Goal: Information Seeking & Learning: Compare options

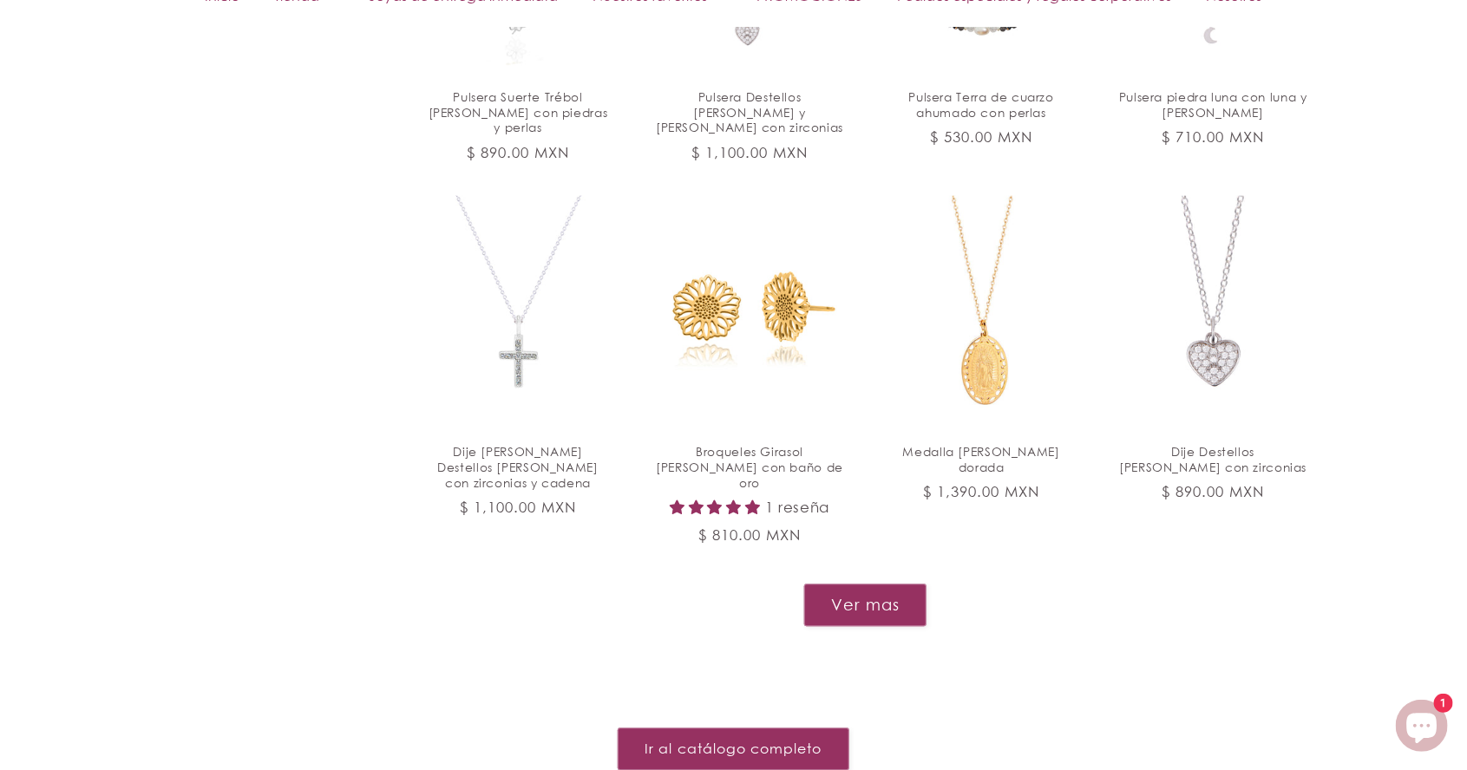
scroll to position [1783, 0]
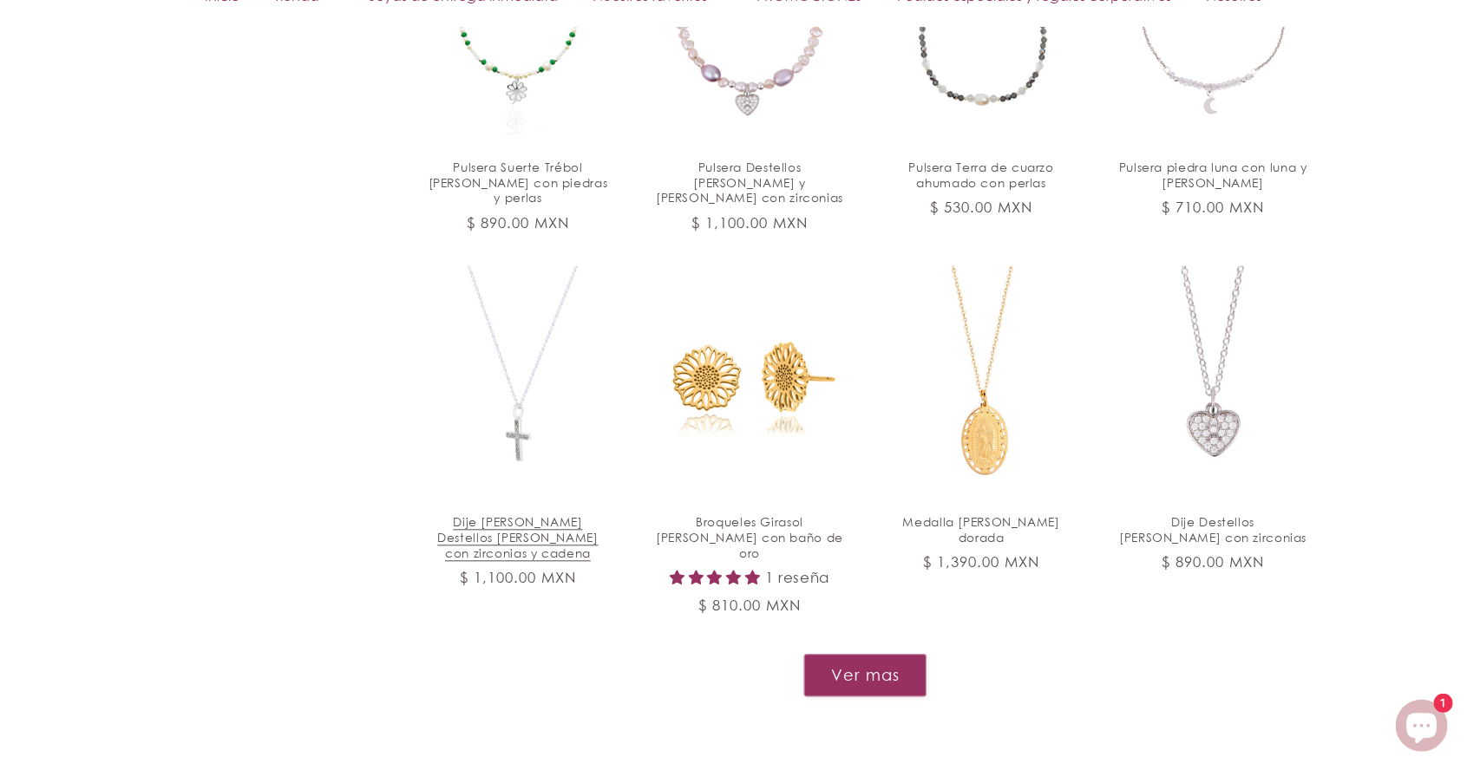
click at [520, 514] on link "Dije cruz Destellos de plata con zirconias y cadena" at bounding box center [518, 537] width 188 height 46
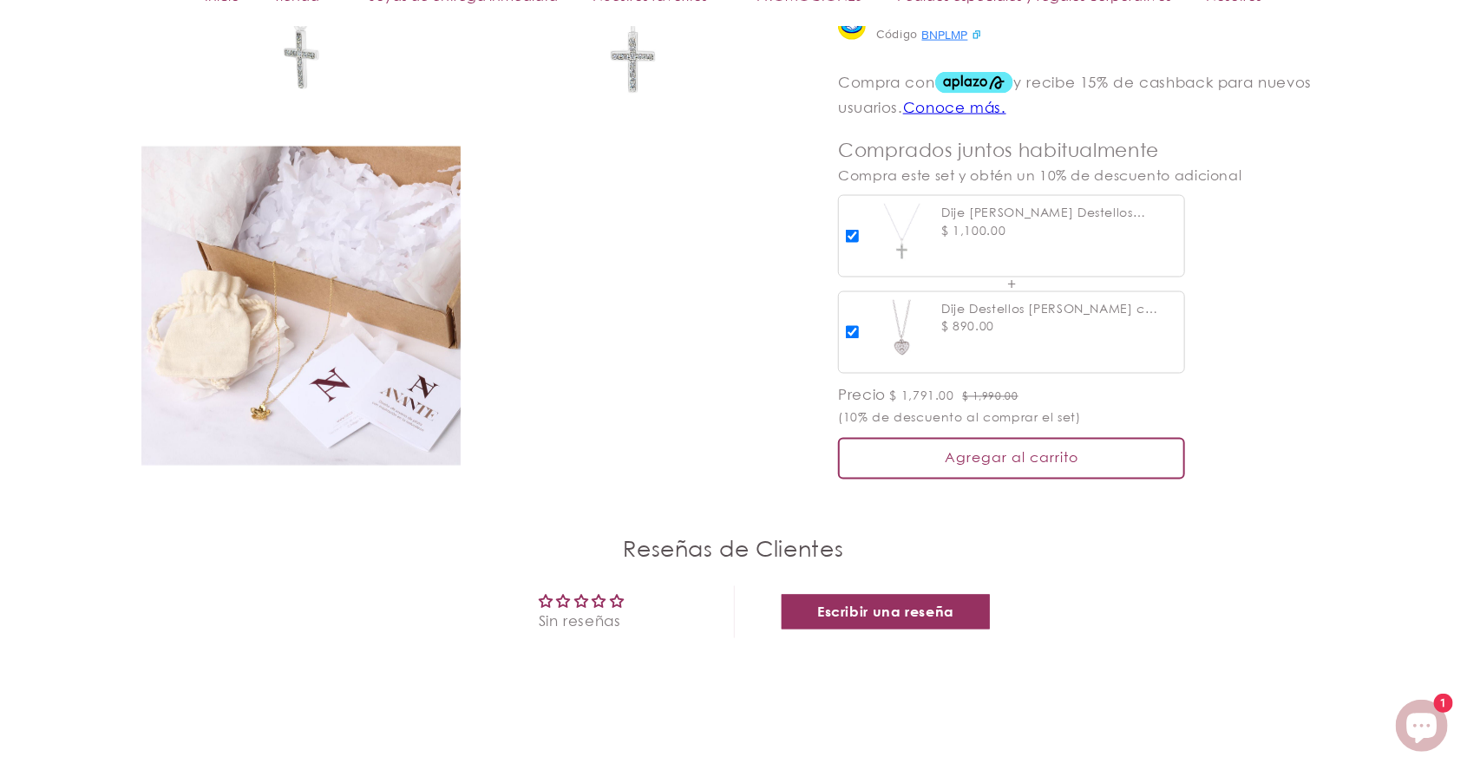
scroll to position [1392, 0]
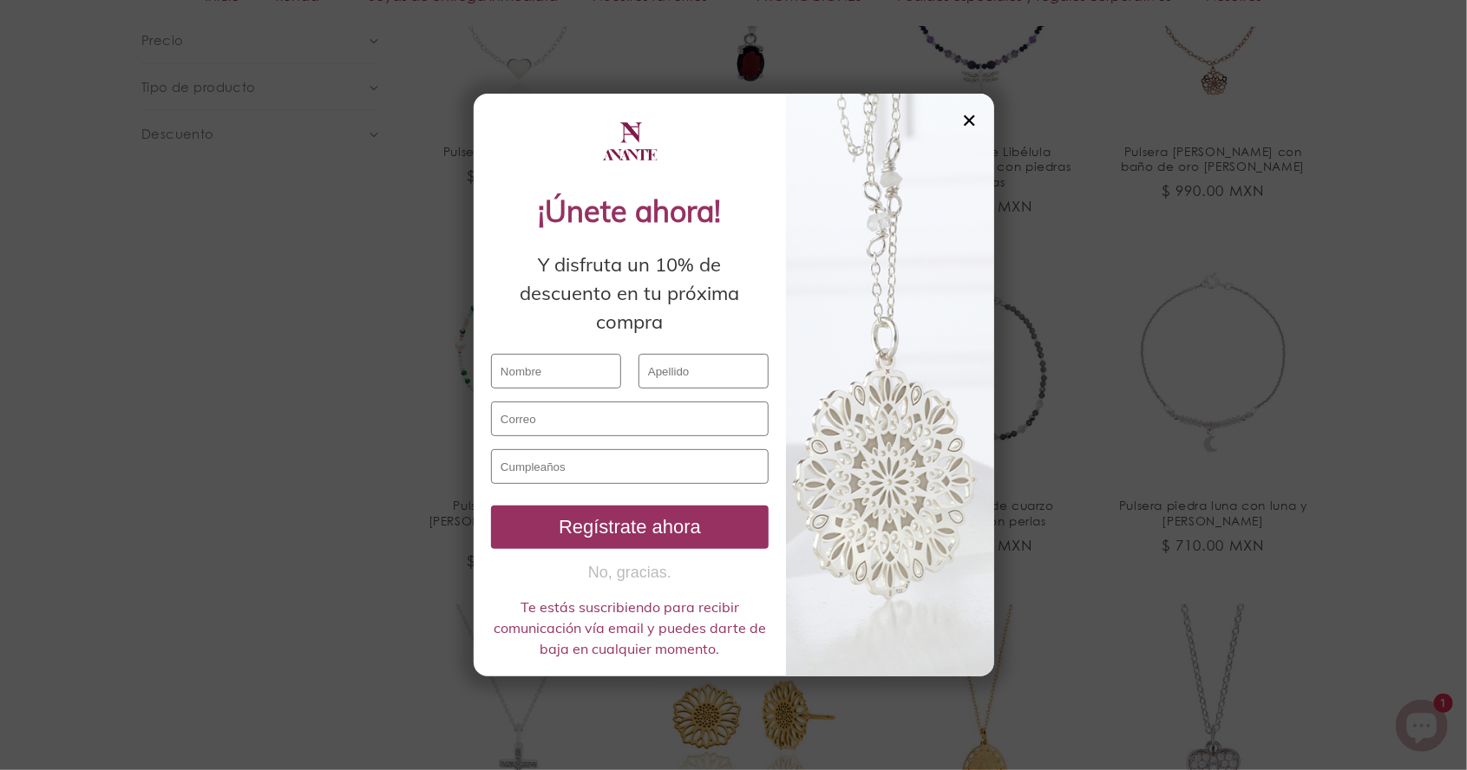
scroll to position [1444, 0]
click at [951, 160] on div at bounding box center [890, 385] width 208 height 583
click at [965, 130] on div "✕" at bounding box center [969, 120] width 16 height 19
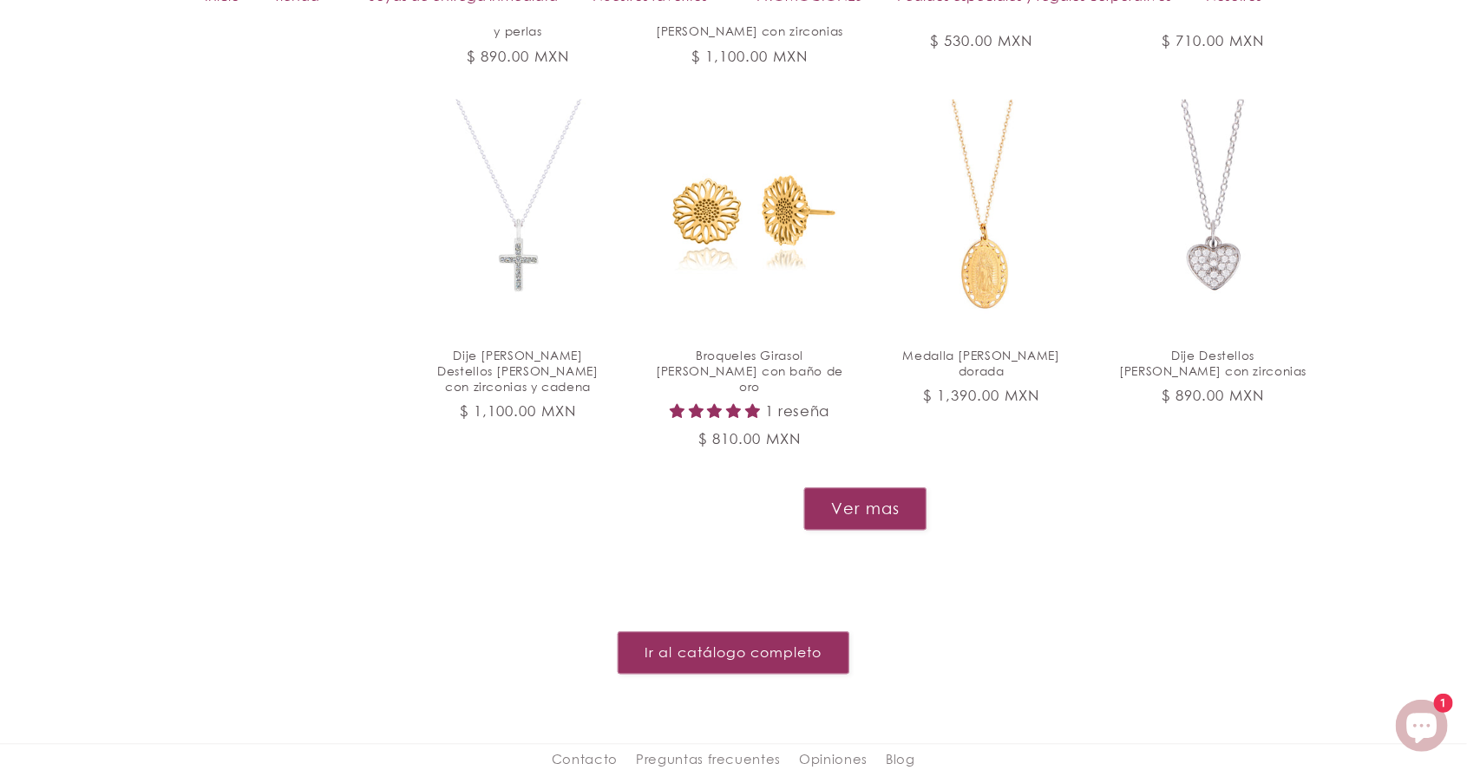
scroll to position [1955, 0]
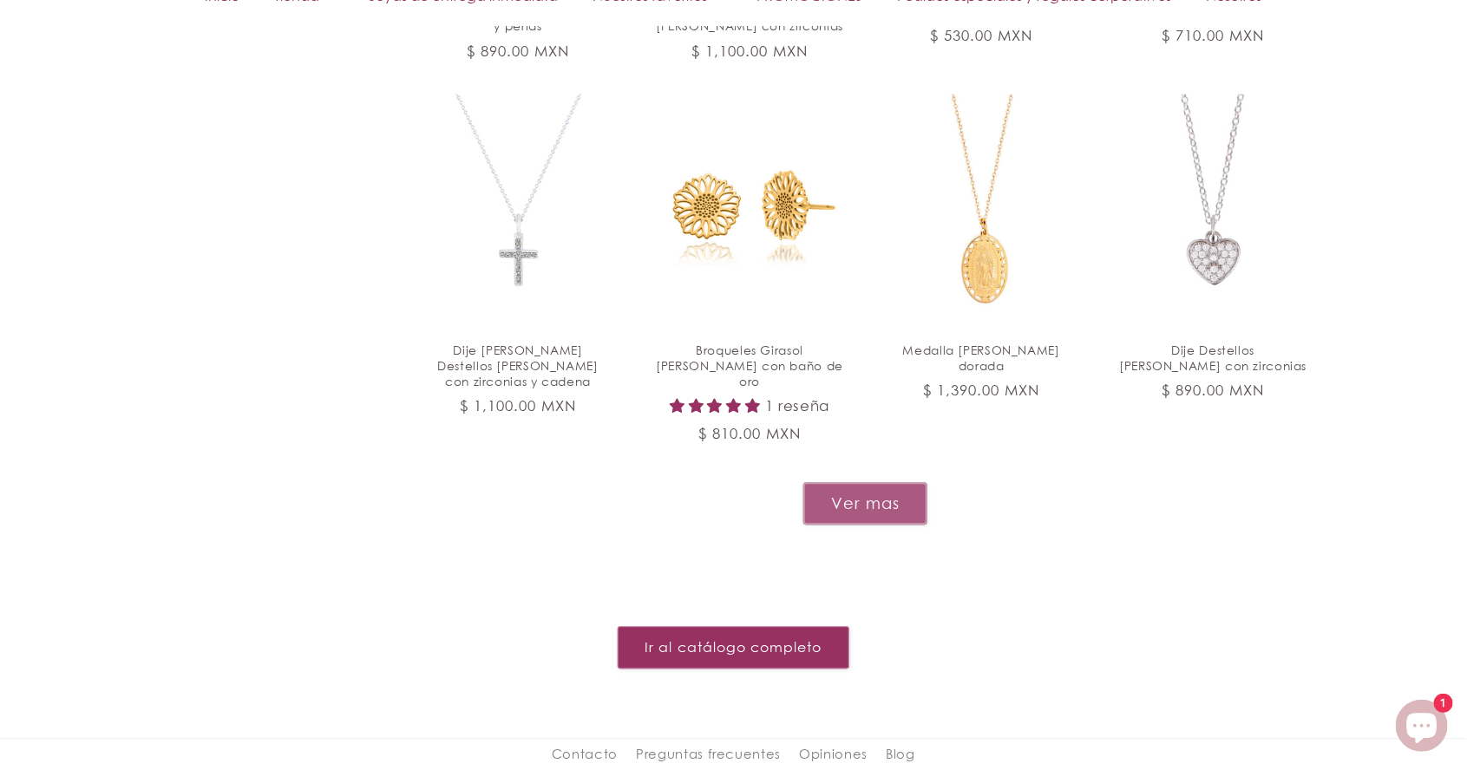
click at [874, 482] on button "Ver mas" at bounding box center [865, 503] width 124 height 43
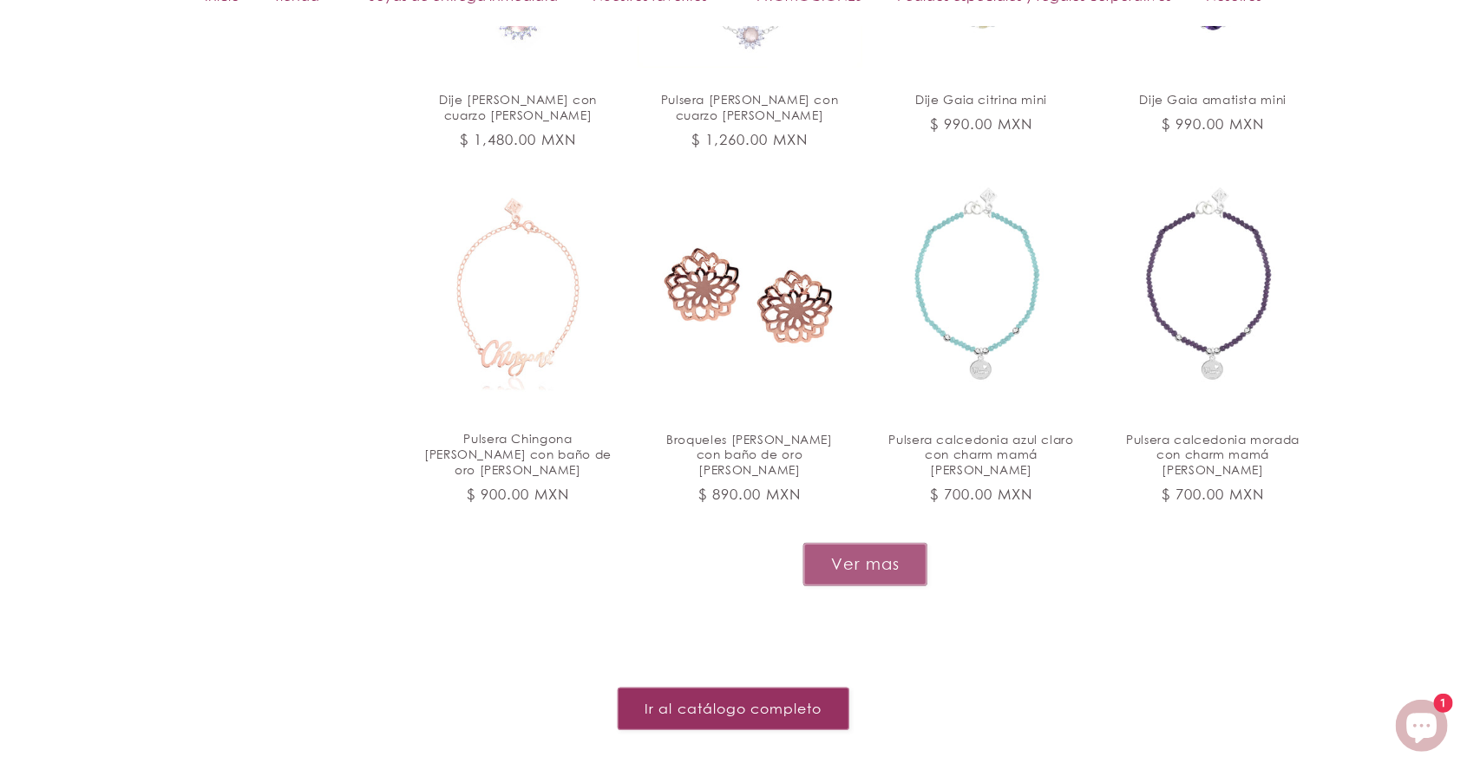
scroll to position [3301, 0]
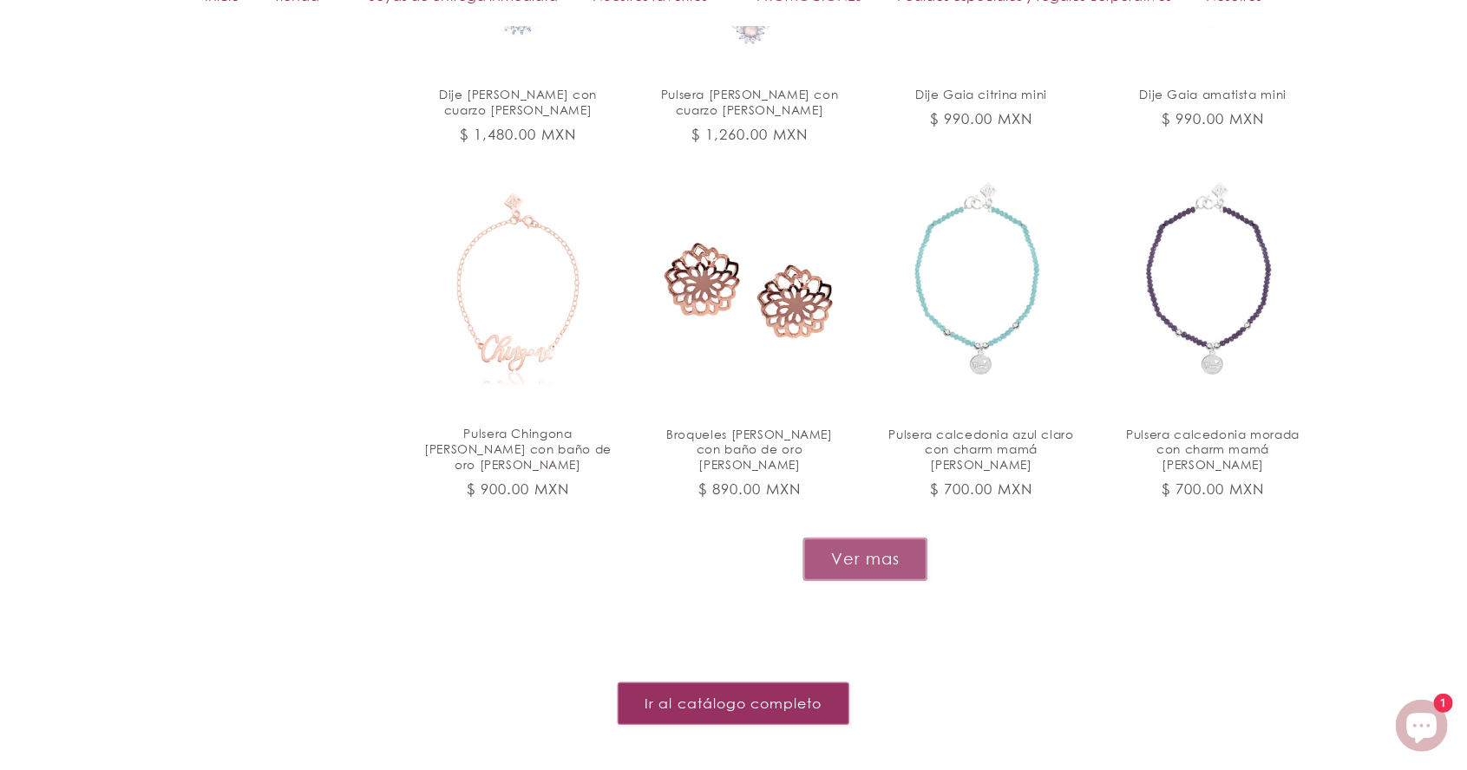
click at [886, 538] on button "Ver mas" at bounding box center [865, 559] width 124 height 43
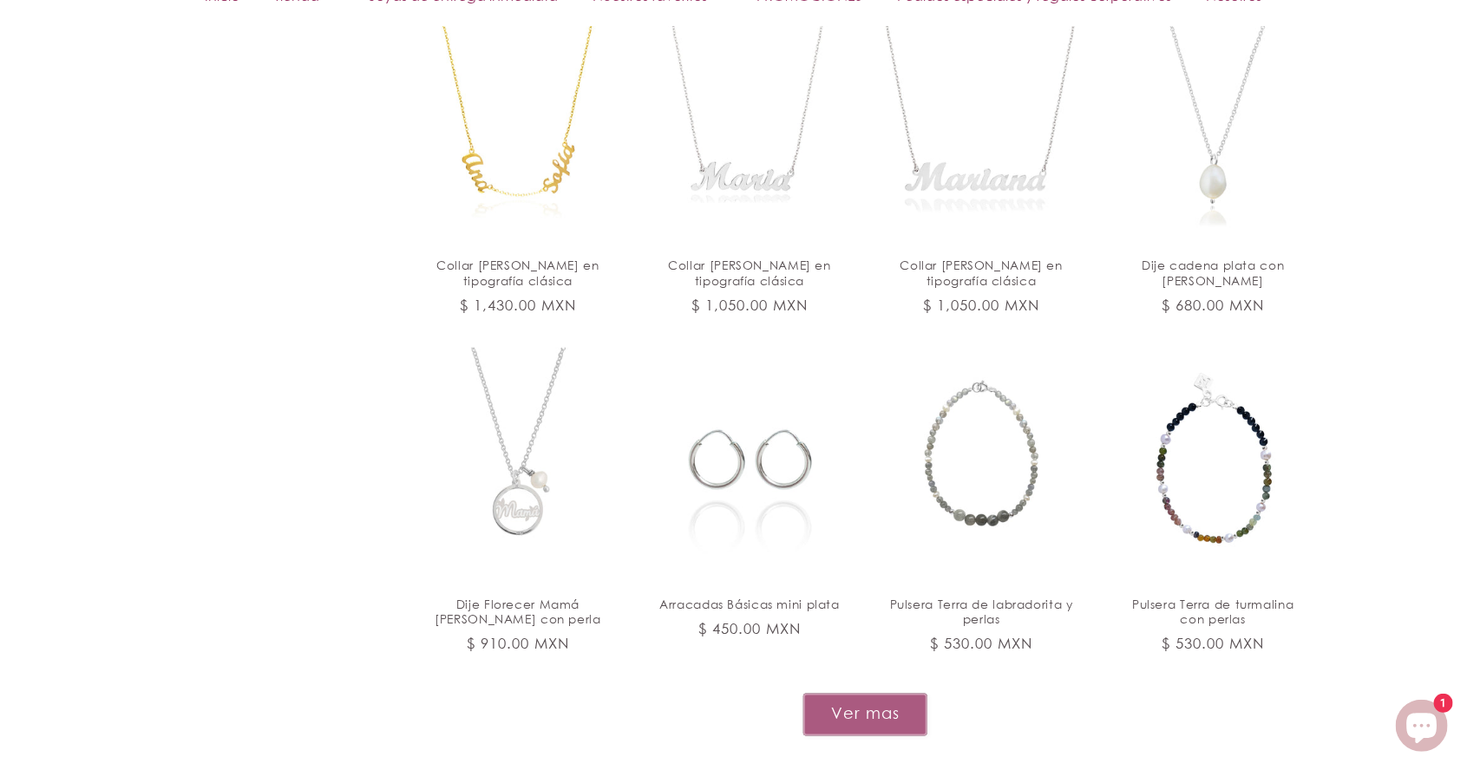
scroll to position [4547, 0]
click at [877, 693] on button "Ver mas" at bounding box center [865, 714] width 124 height 43
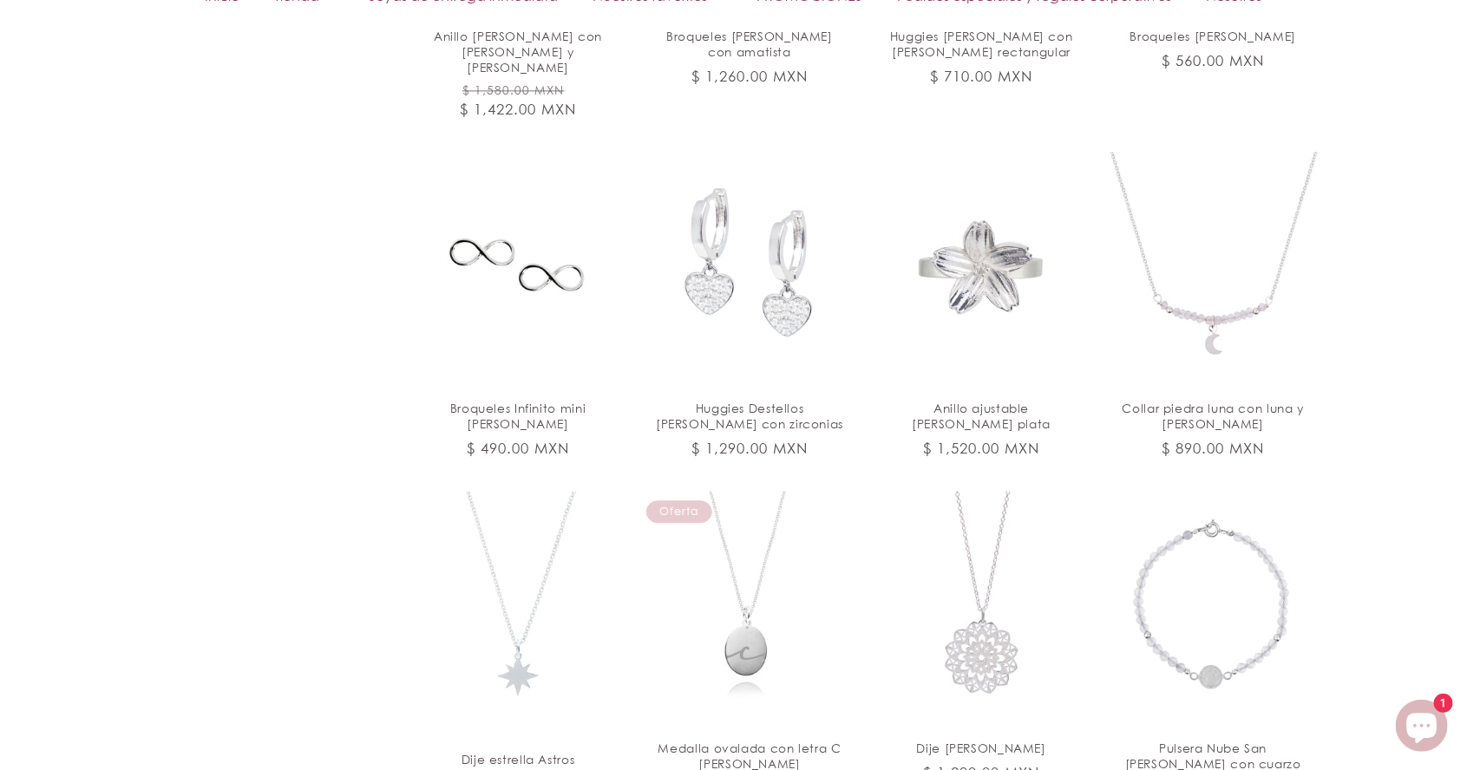
scroll to position [5467, 0]
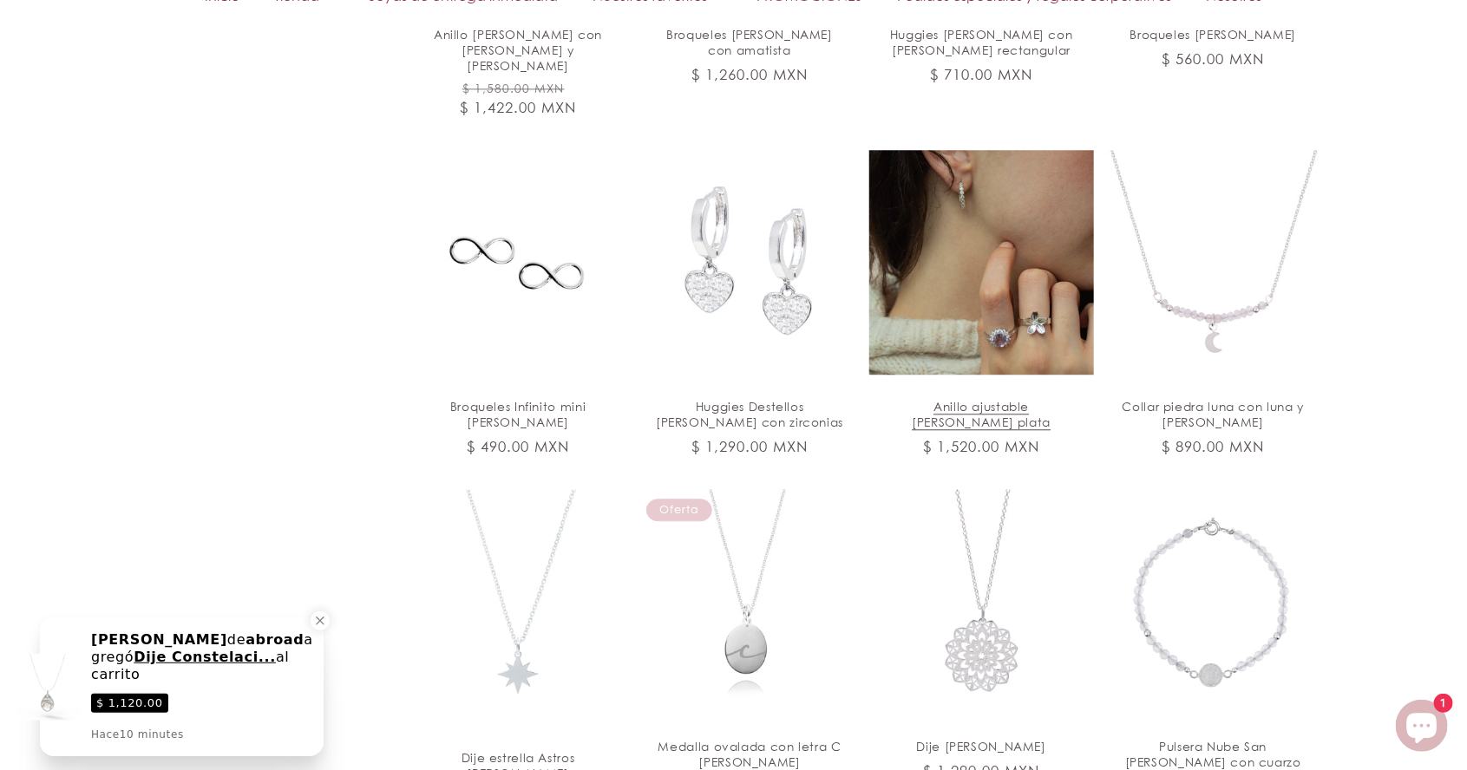
click at [1012, 399] on link "Anillo ajustable Flor de Cerezo plata" at bounding box center [981, 414] width 188 height 31
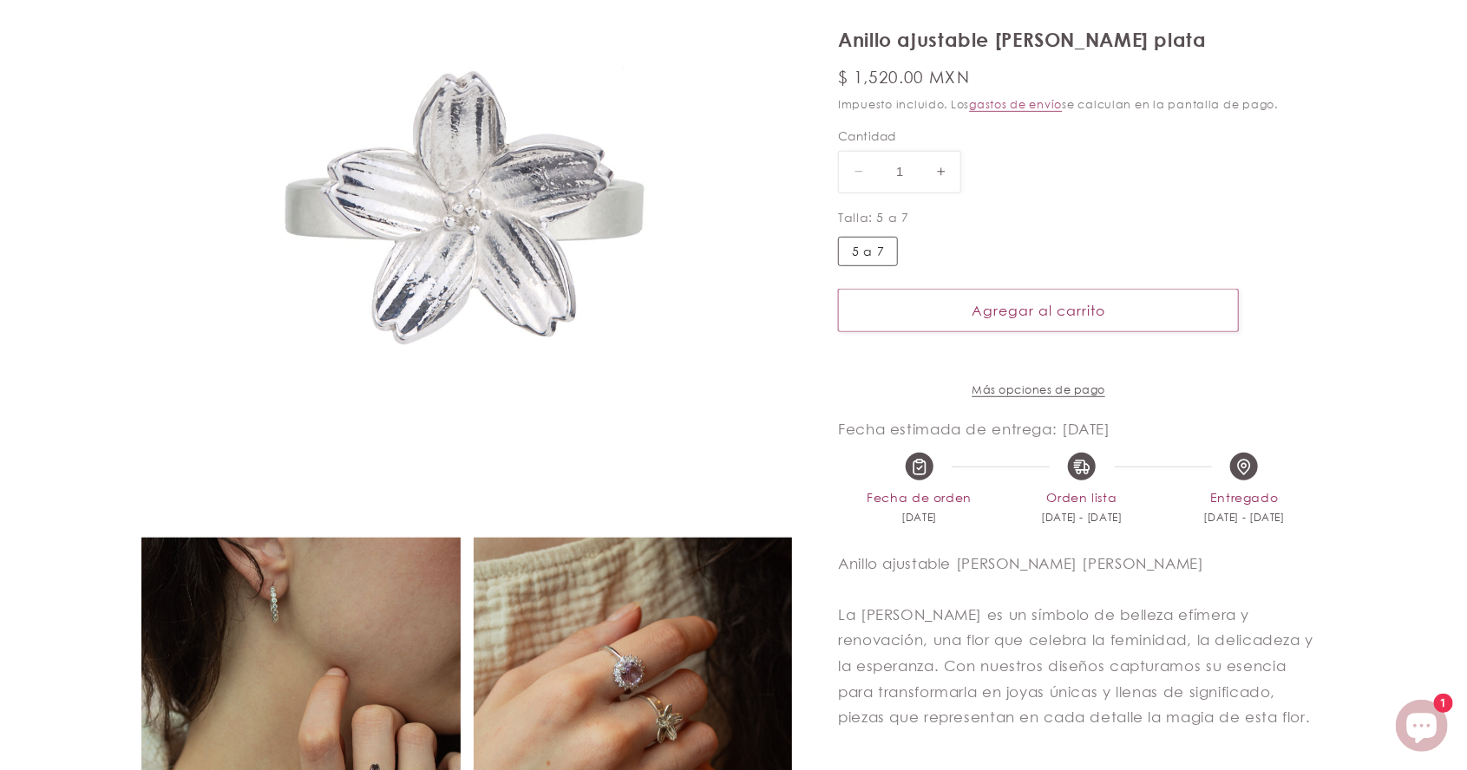
select select "{"isForProduct":true,"id":45426332991642,"title":"5 a 7","available":true,"pric…"
select select "{"isForProduct":false,"id":45426331680922,"title":"5 a 7","available":true,"pri…"
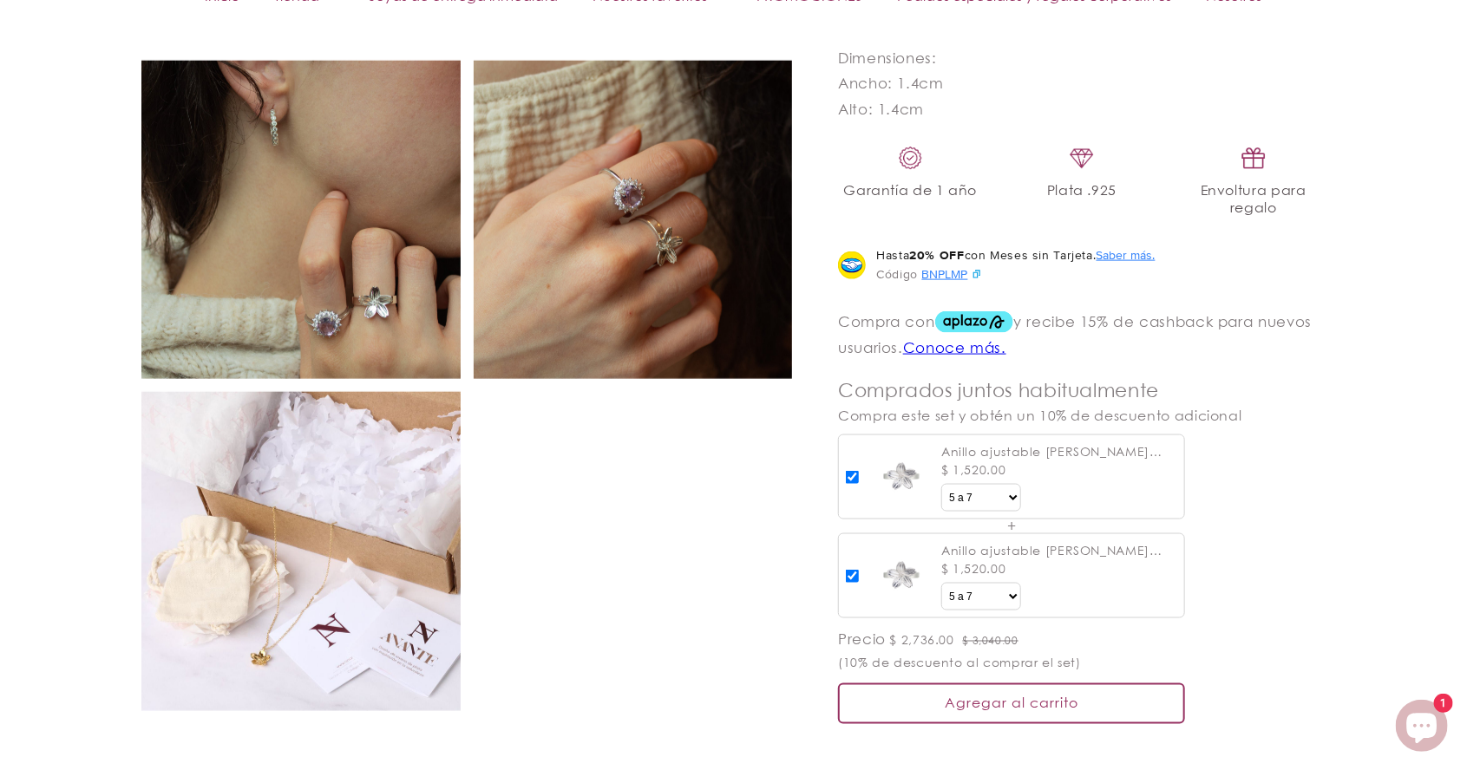
scroll to position [1084, 0]
click at [718, 304] on img at bounding box center [633, 218] width 319 height 319
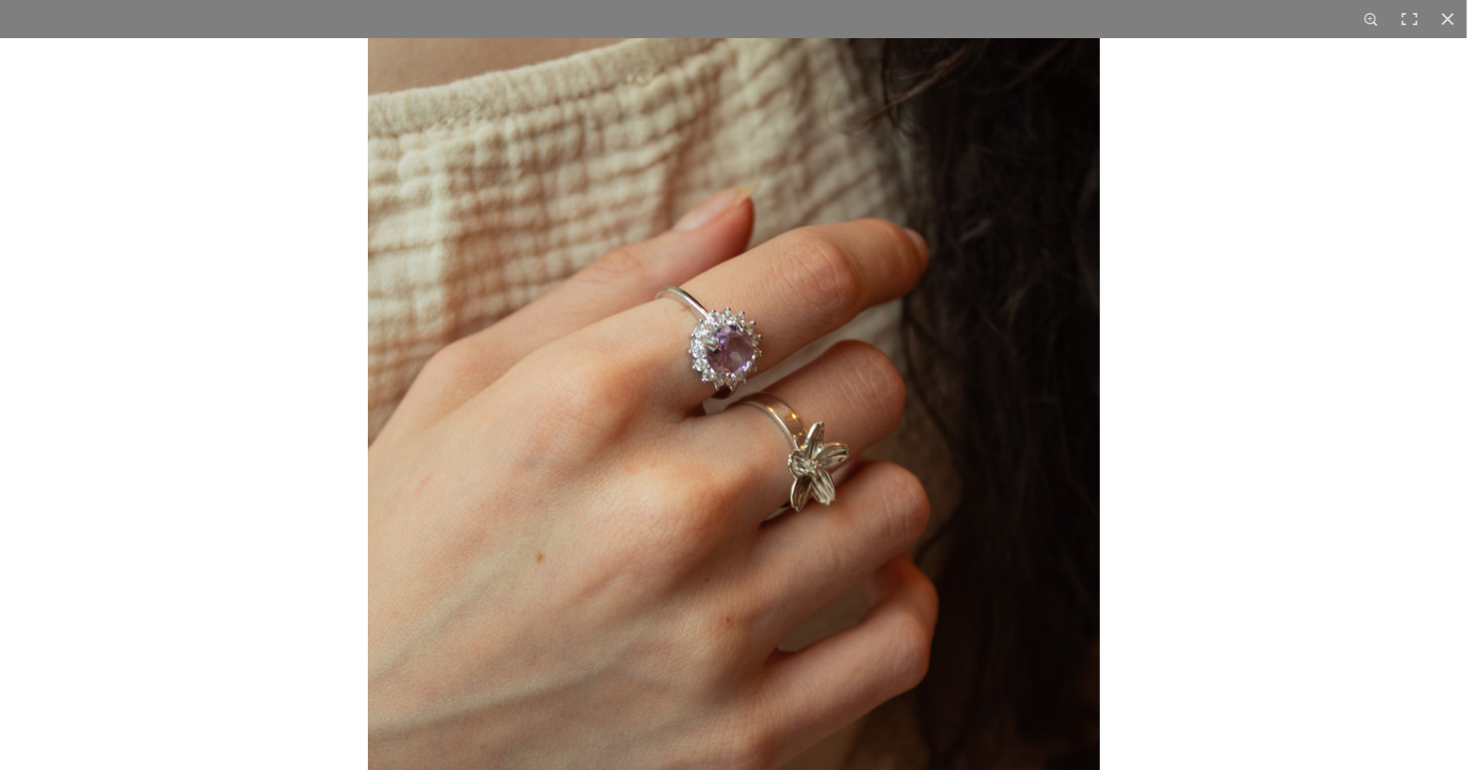
click at [947, 428] on img at bounding box center [734, 404] width 732 height 732
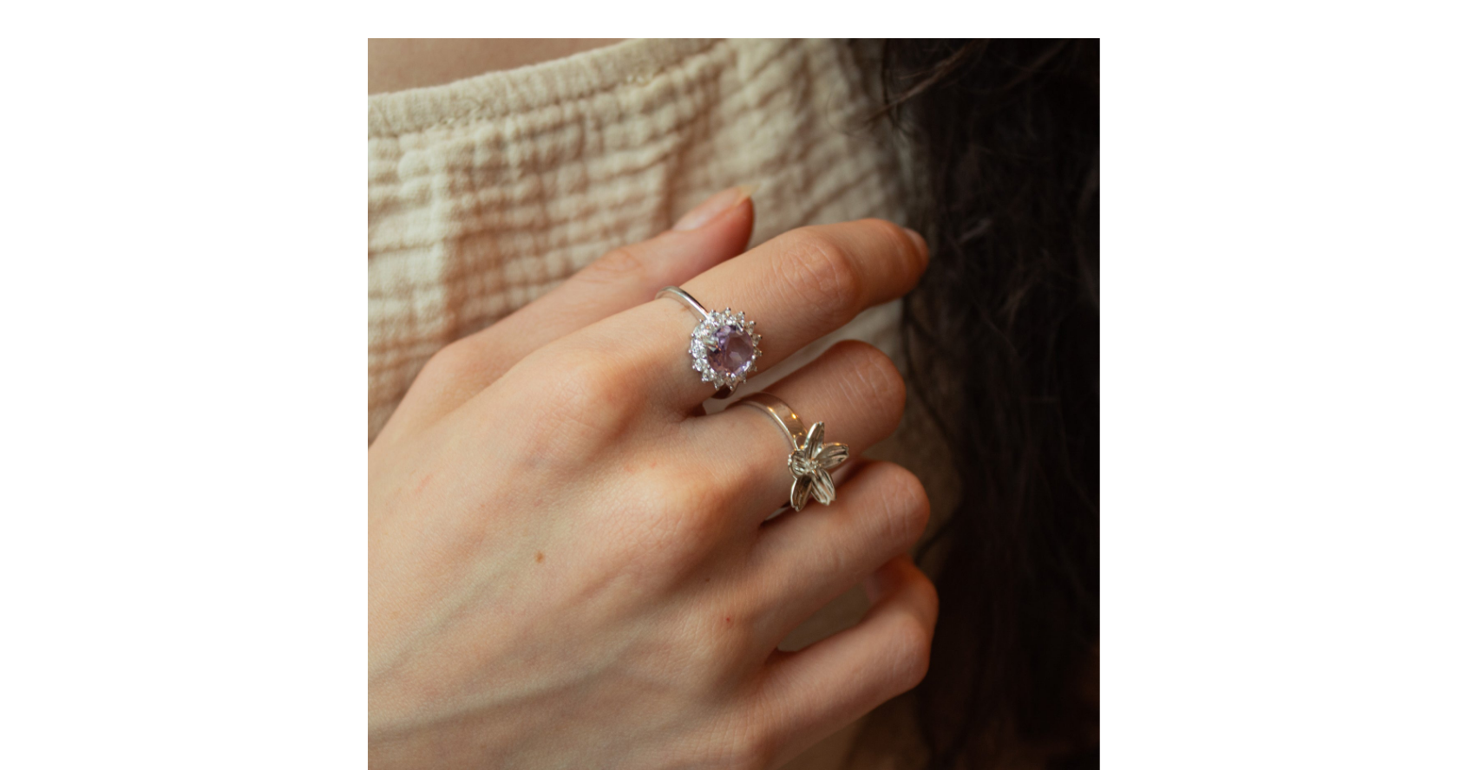
click at [894, 436] on img at bounding box center [734, 404] width 732 height 732
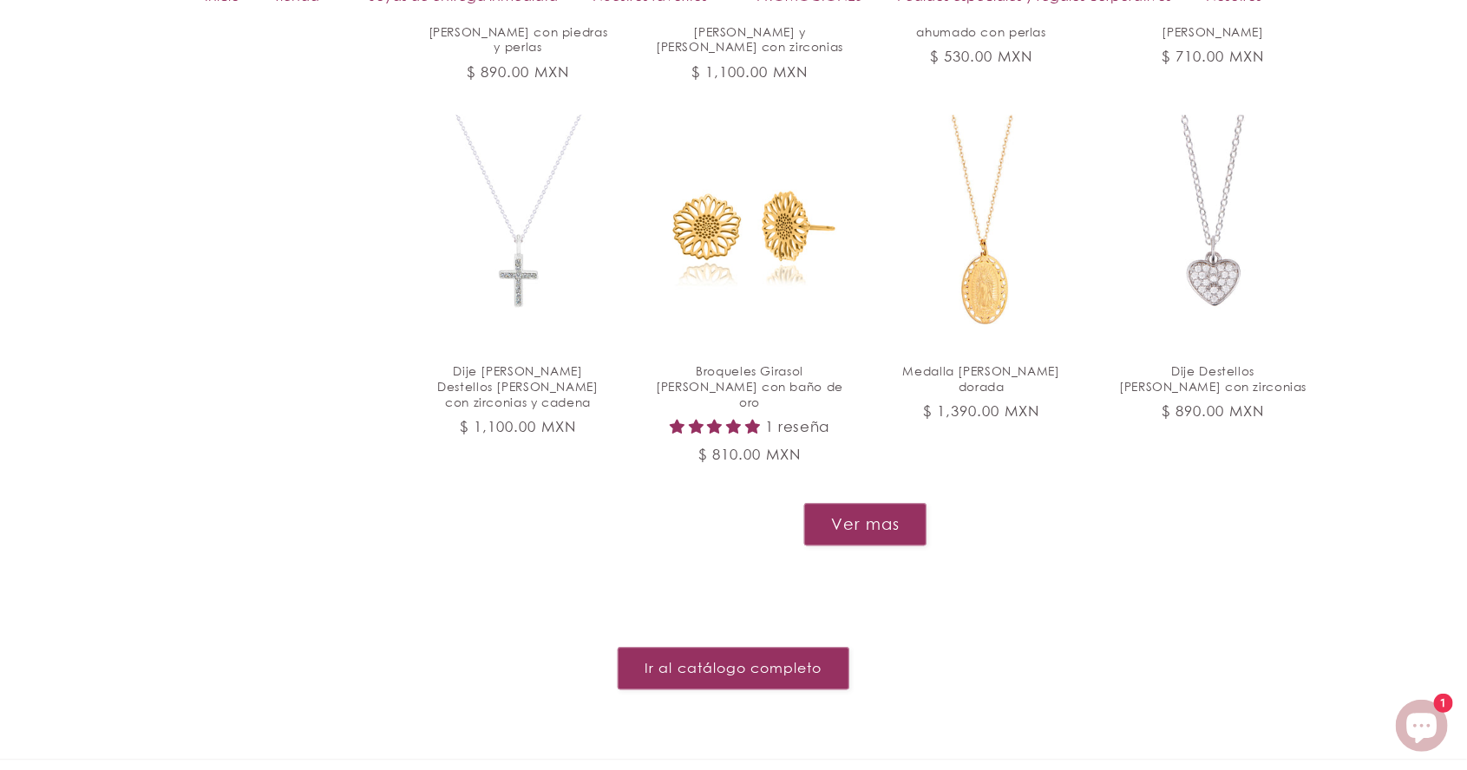
scroll to position [1935, 0]
click at [893, 502] on button "Ver mas" at bounding box center [865, 523] width 124 height 43
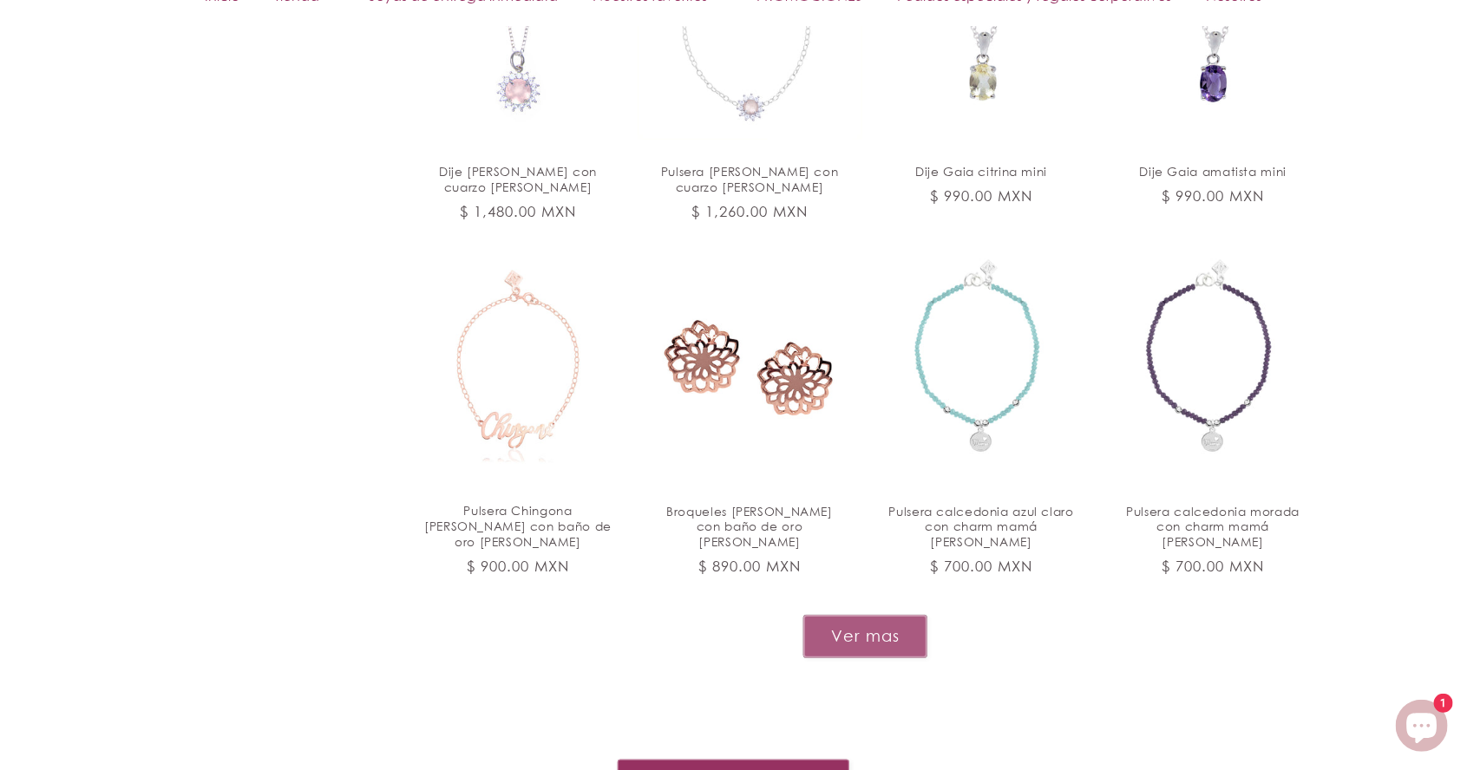
scroll to position [3224, 0]
click at [885, 615] on button "Ver mas" at bounding box center [865, 636] width 124 height 43
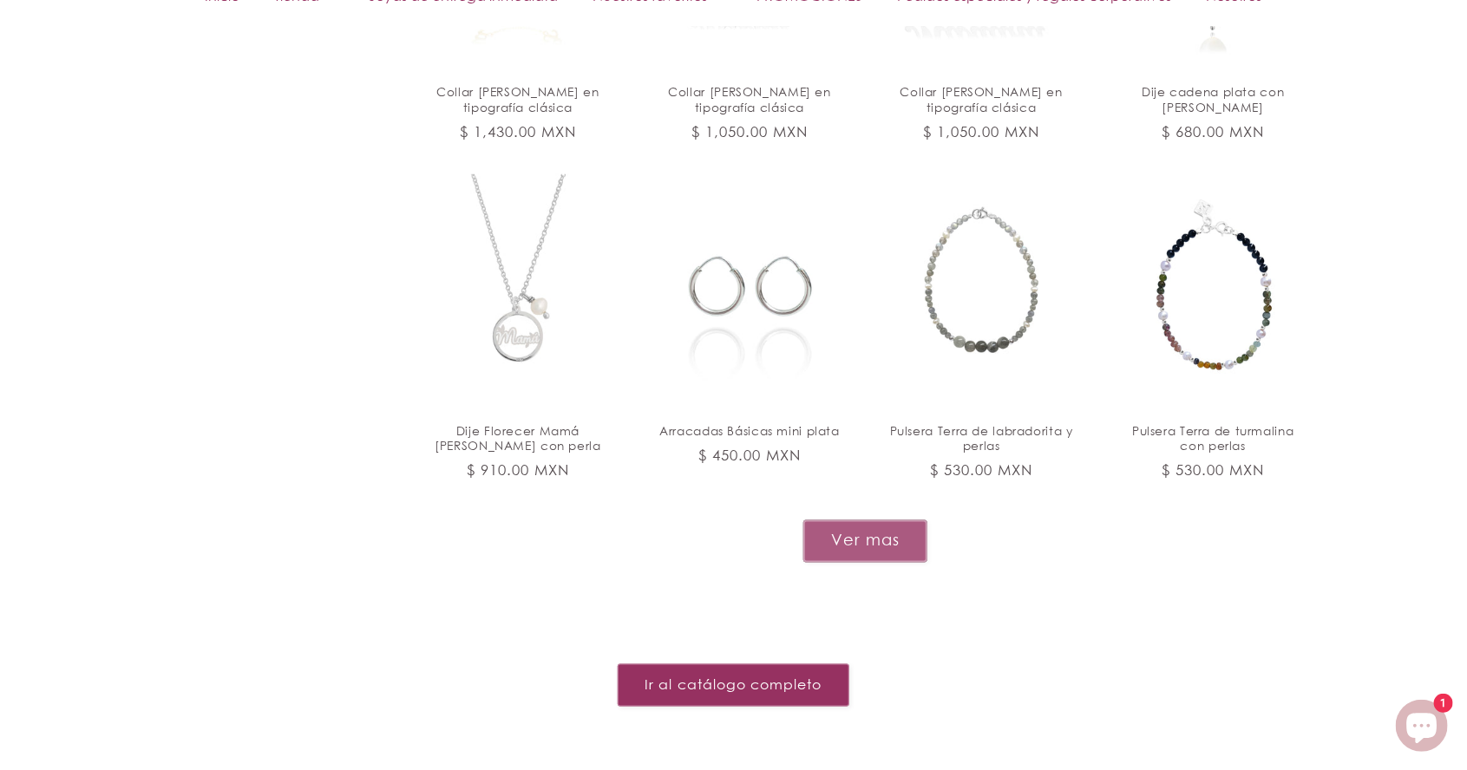
scroll to position [4721, 0]
click at [886, 519] on button "Ver mas" at bounding box center [865, 540] width 124 height 43
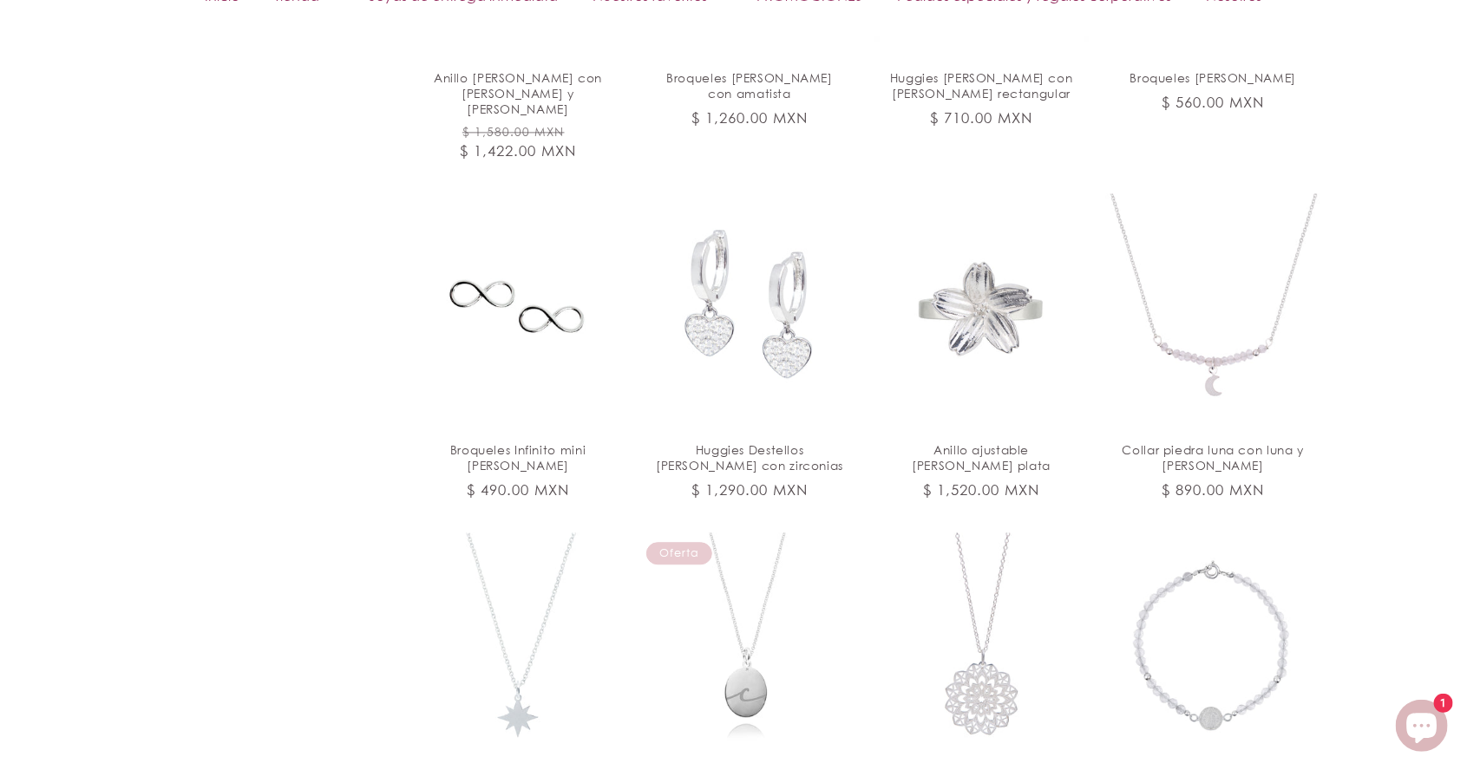
scroll to position [5422, 0]
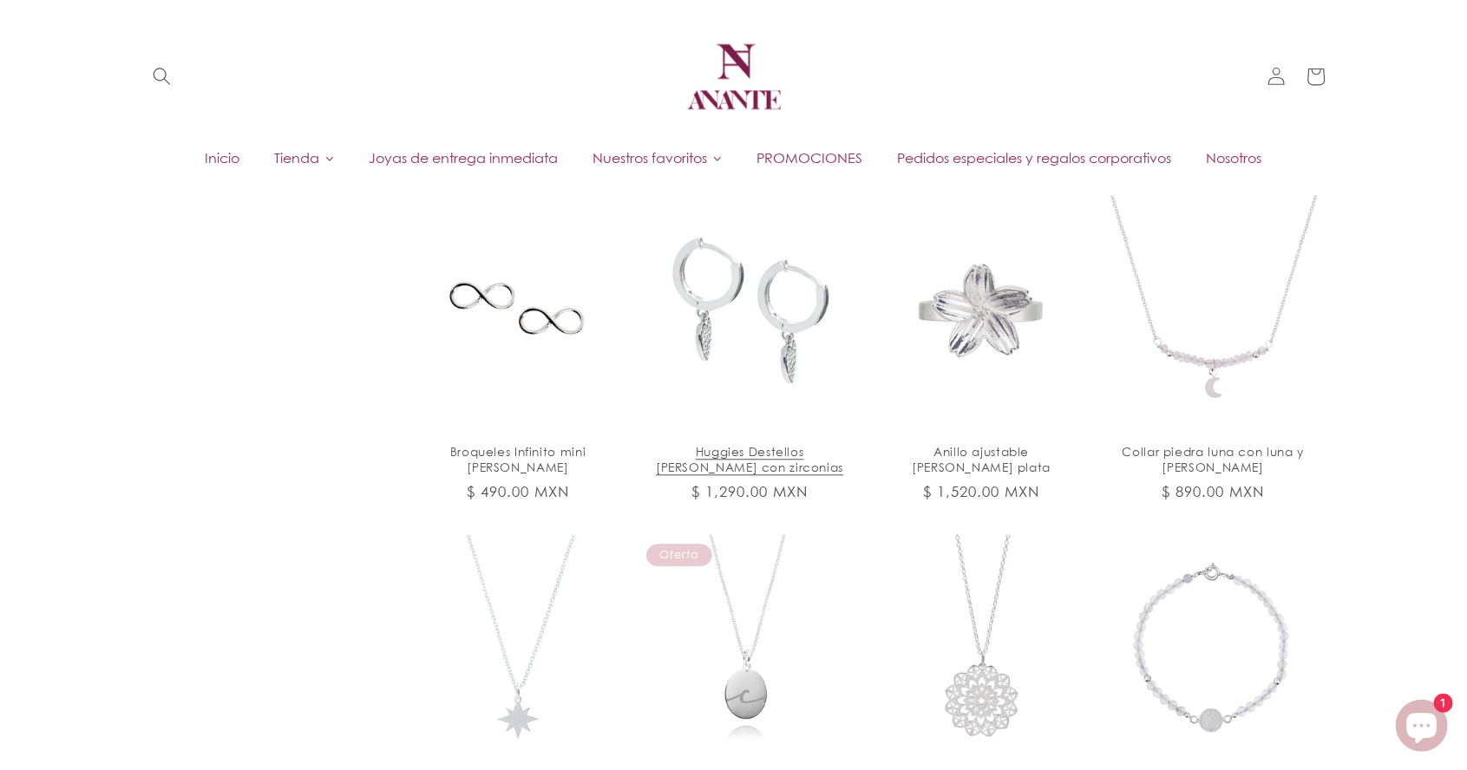
click at [791, 444] on link "Huggies Destellos corazón de plata con zirconias" at bounding box center [750, 459] width 188 height 31
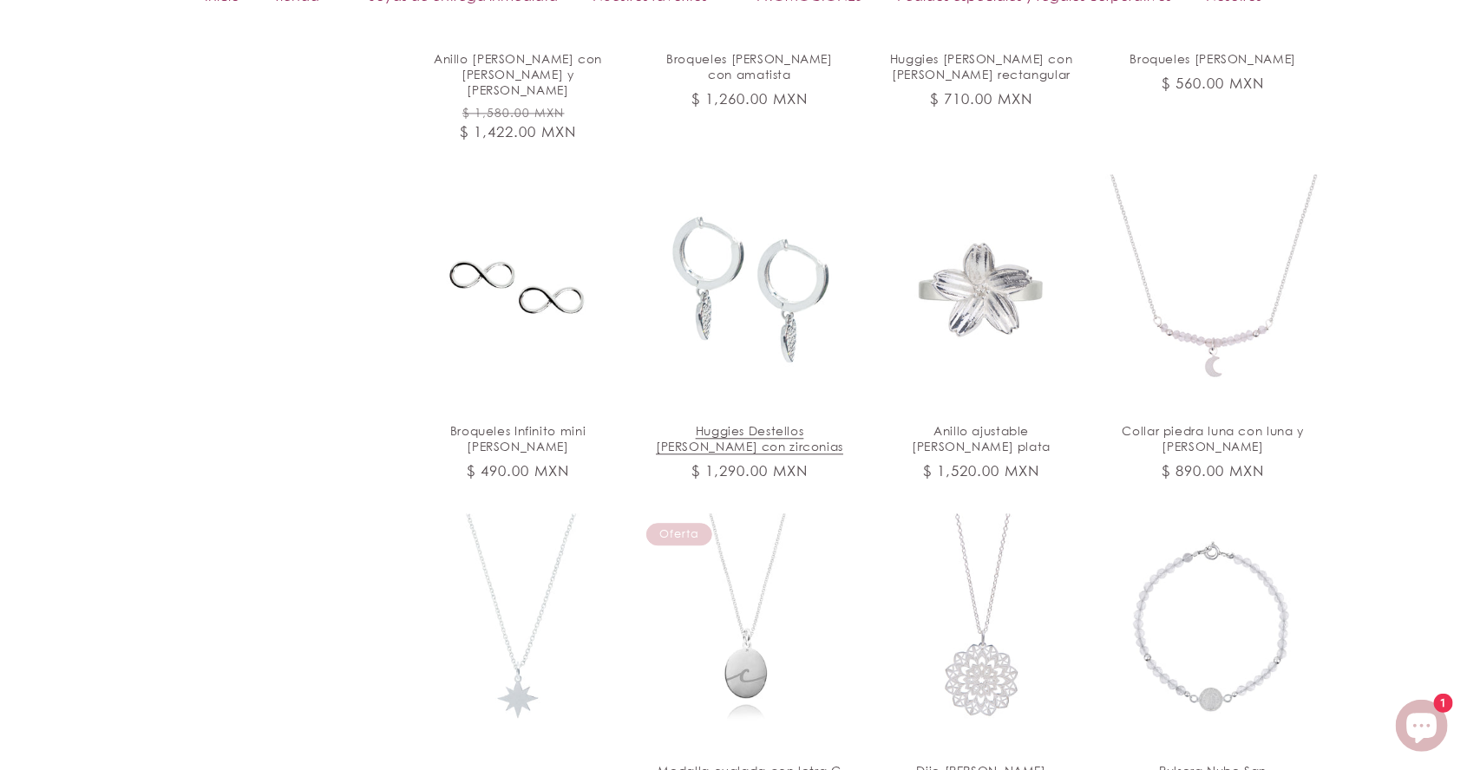
scroll to position [5505, 0]
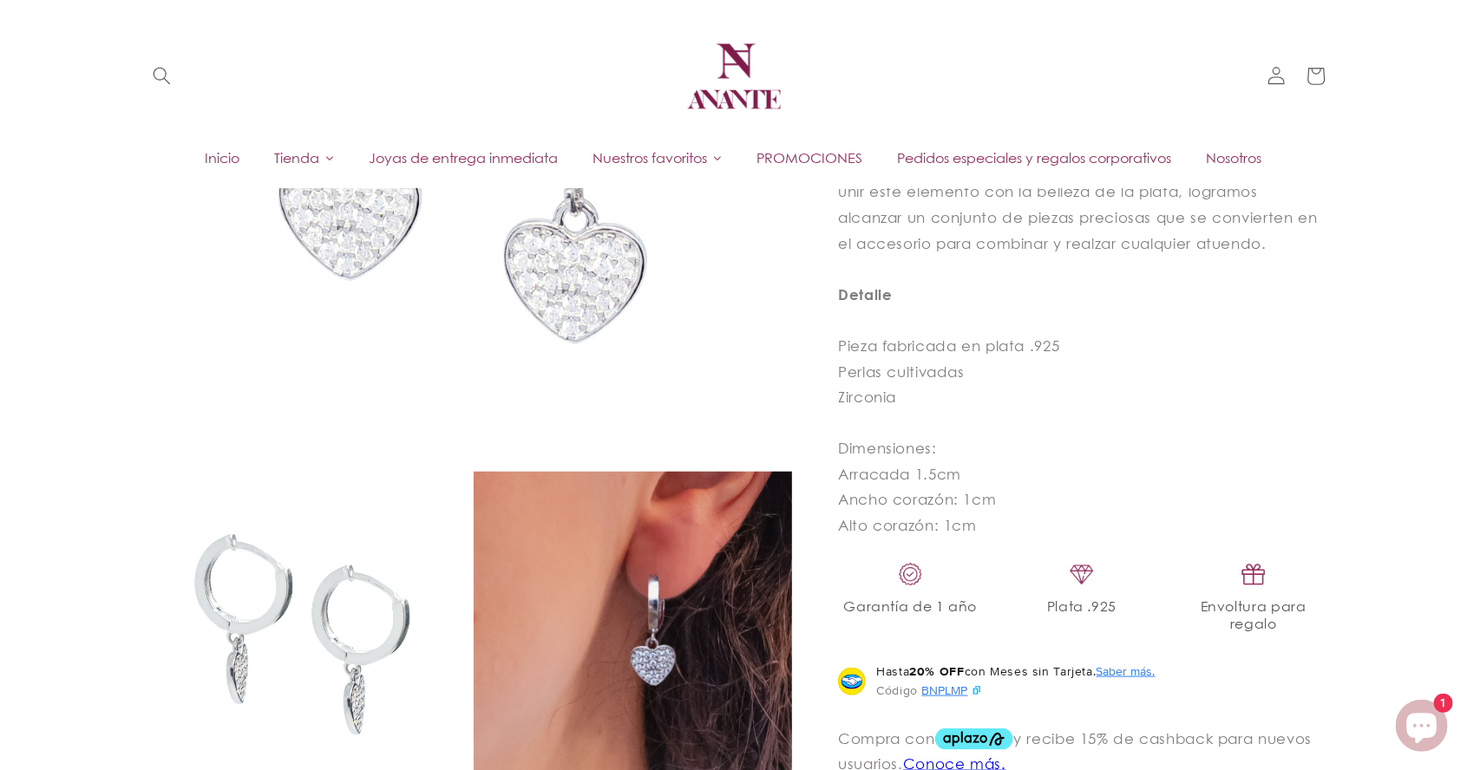
scroll to position [384, 0]
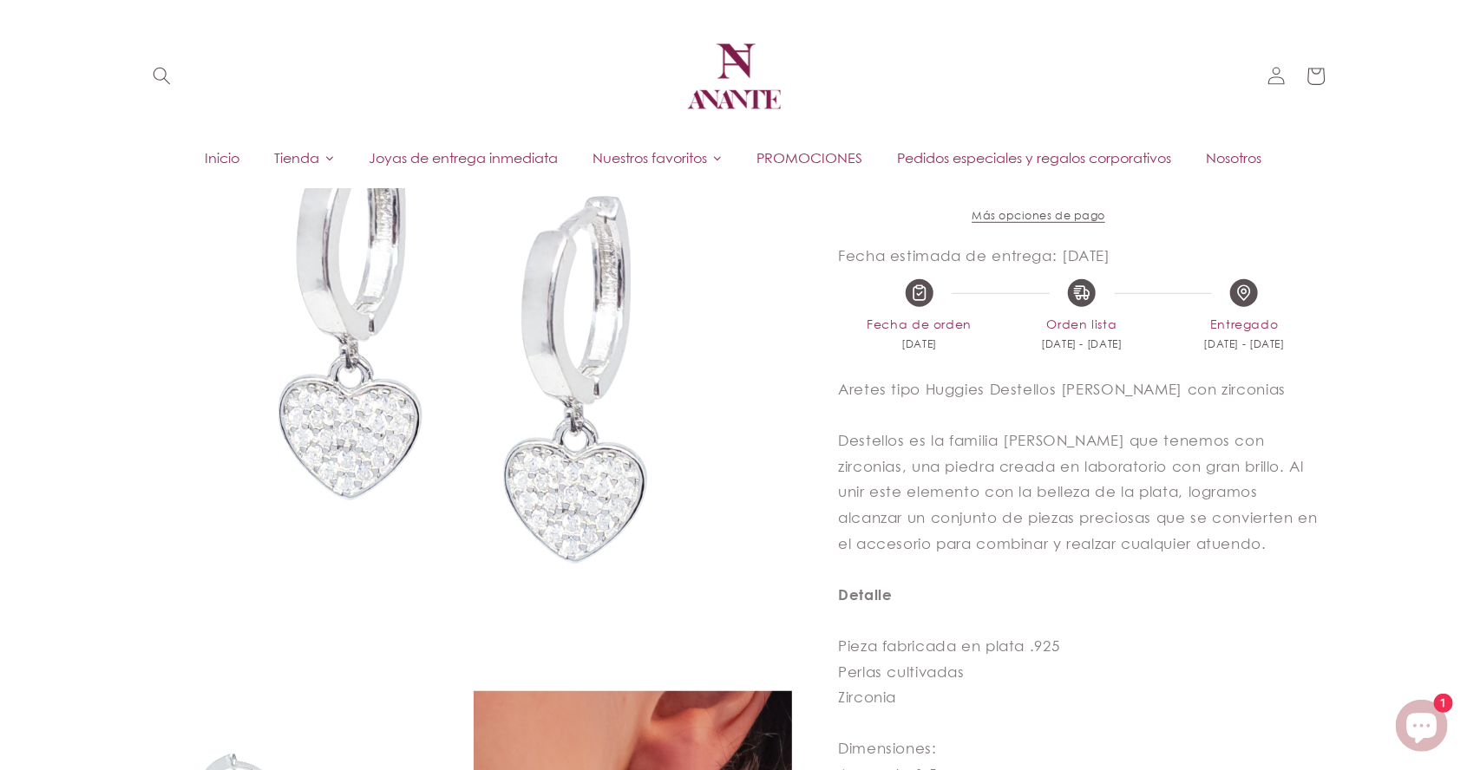
click at [695, 490] on img at bounding box center [466, 353] width 651 height 651
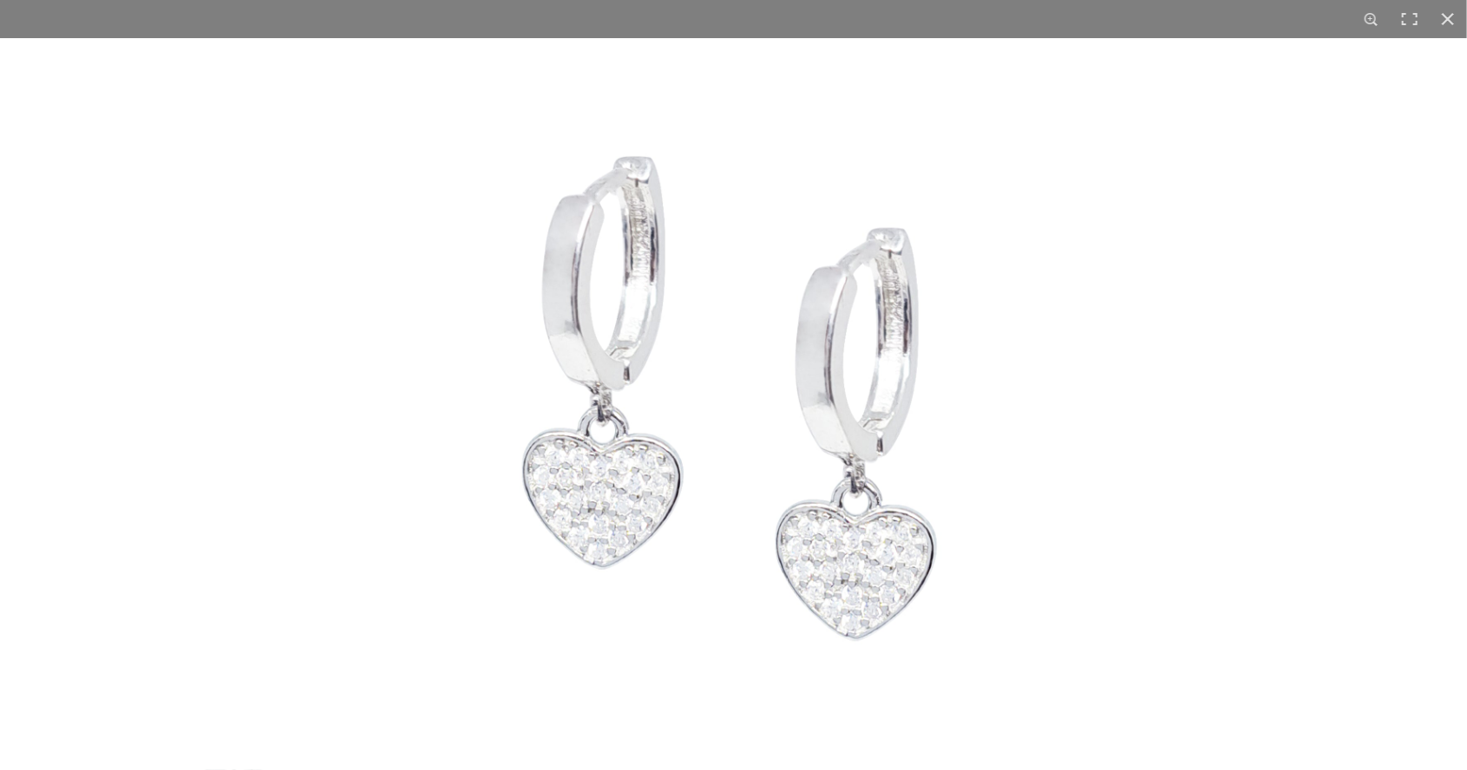
click at [851, 371] on img at bounding box center [734, 404] width 732 height 732
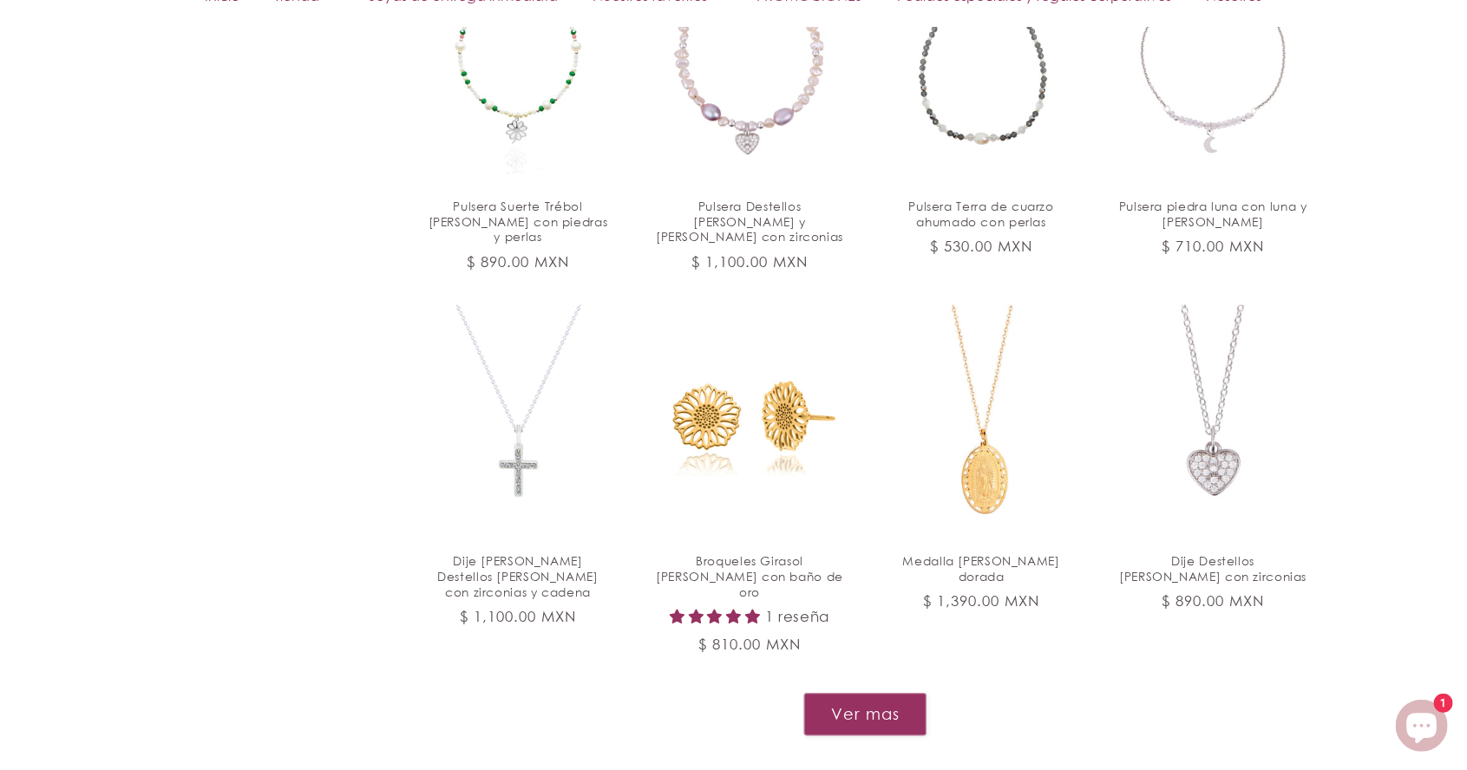
scroll to position [1751, 0]
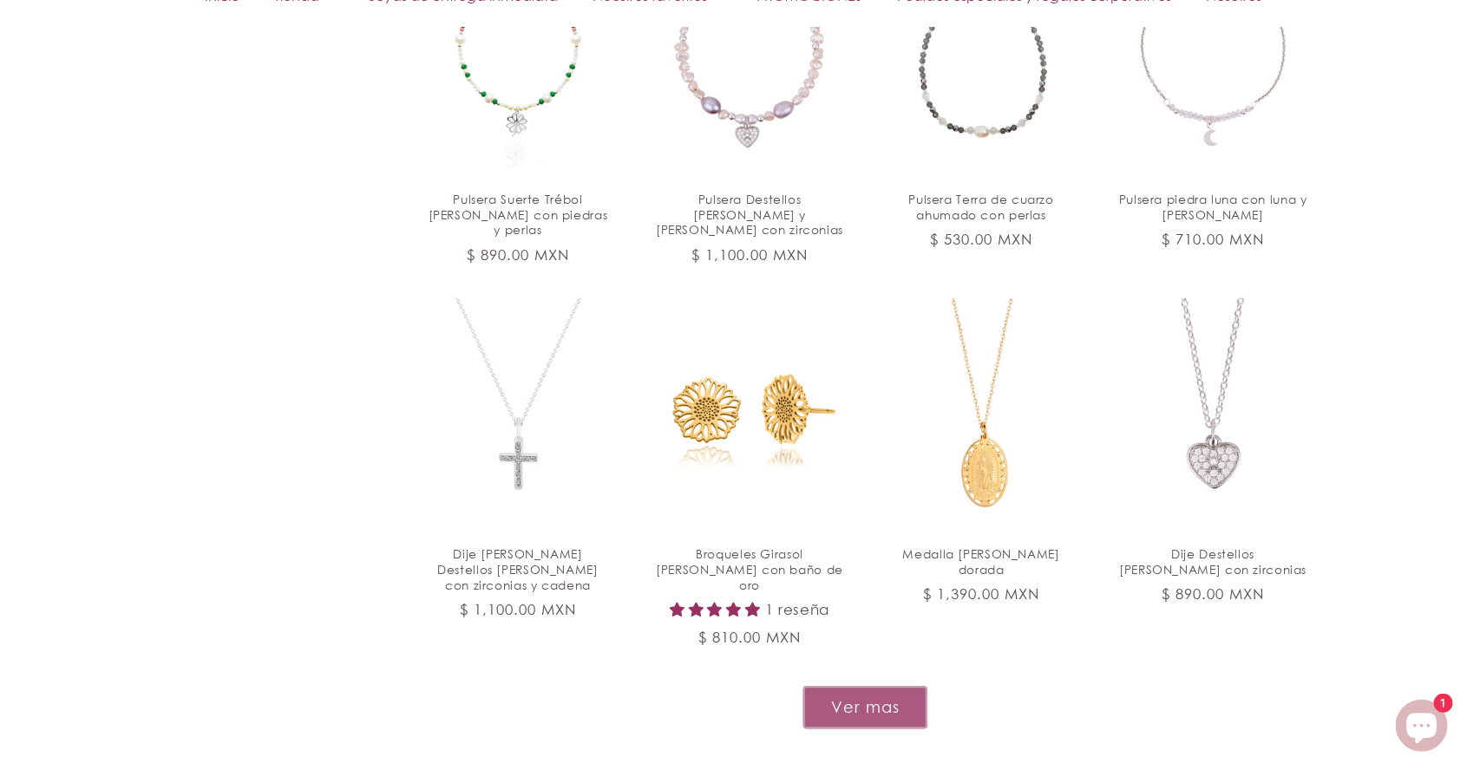
click at [850, 686] on button "Ver mas" at bounding box center [865, 707] width 124 height 43
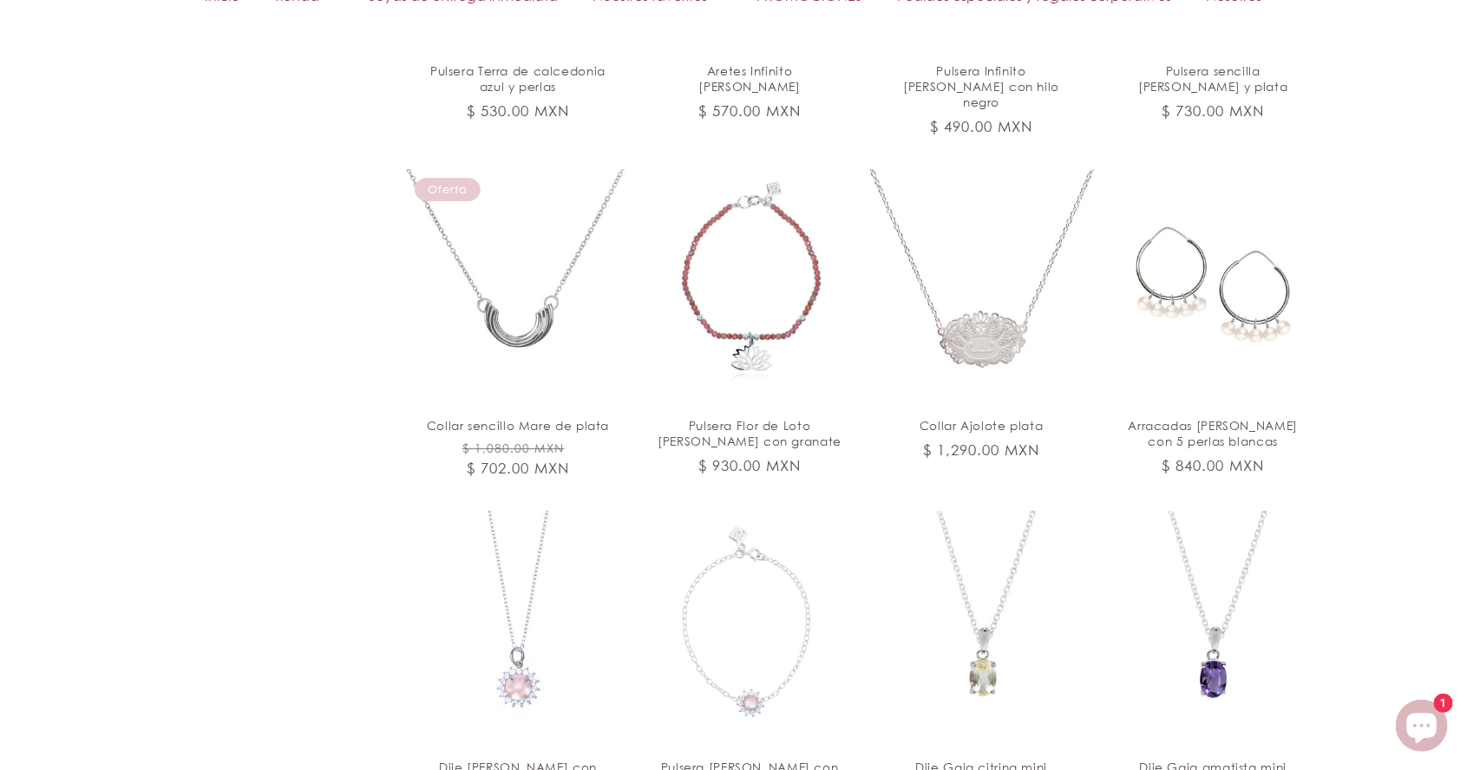
scroll to position [2629, 0]
click at [997, 417] on link "Collar Ajolote plata" at bounding box center [981, 425] width 188 height 16
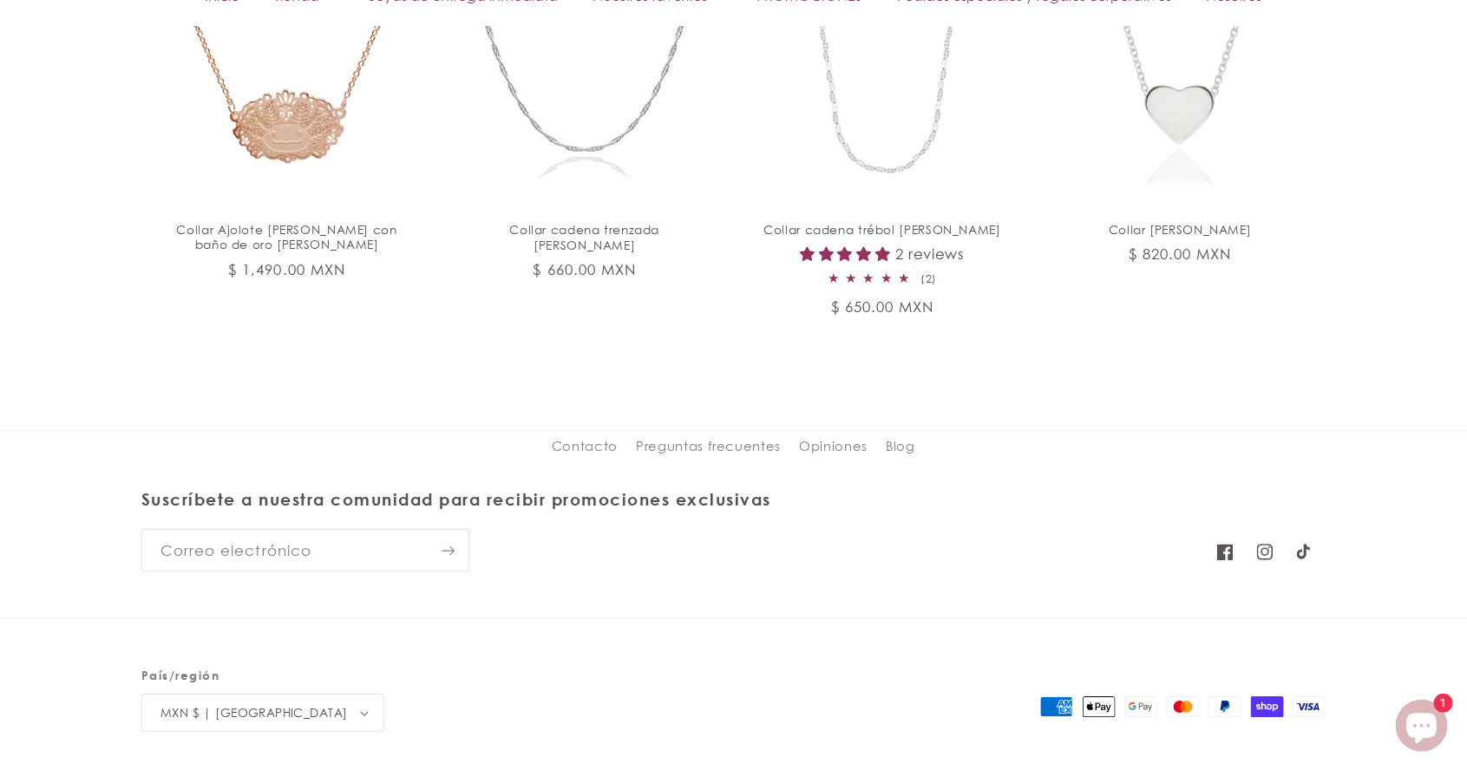
scroll to position [2337, 0]
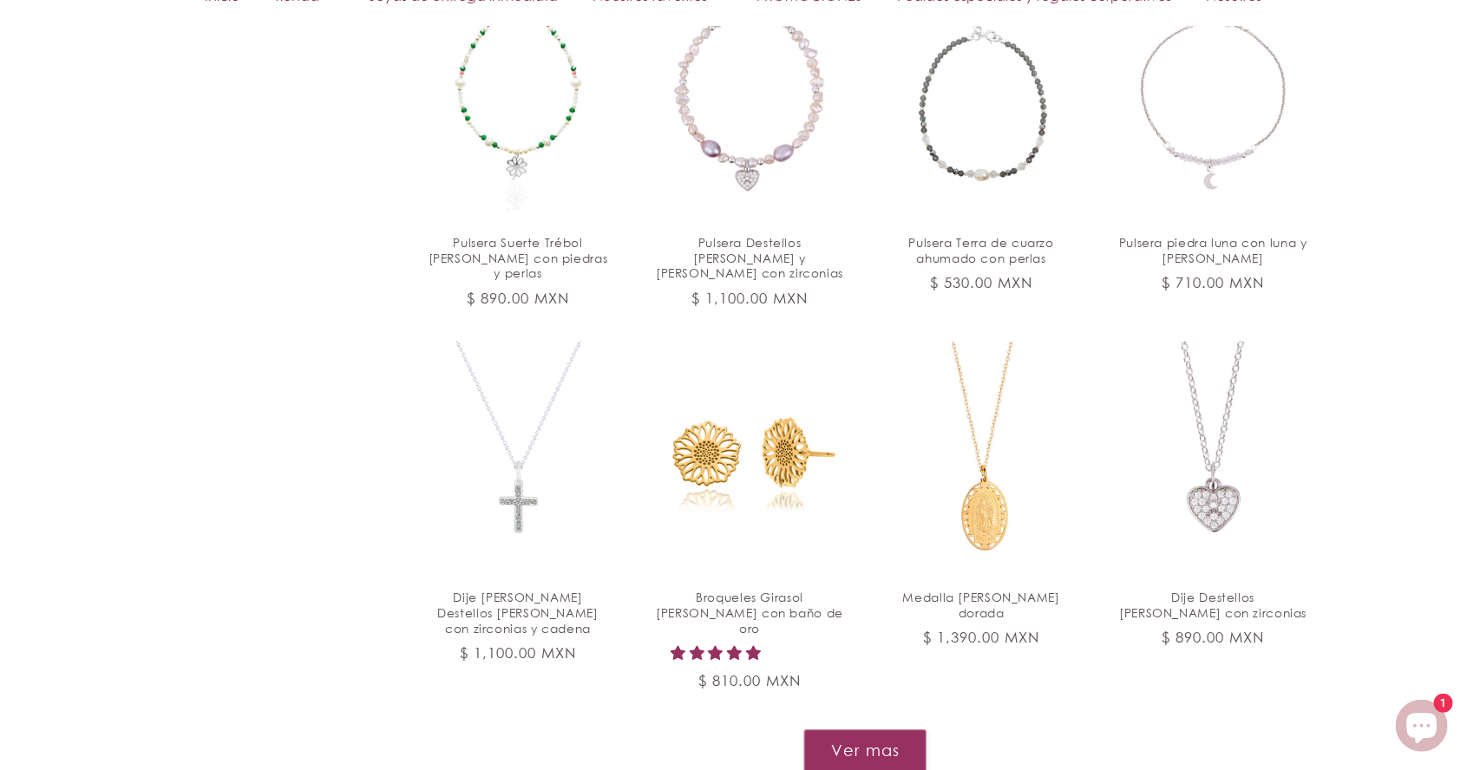
scroll to position [1706, 0]
click at [508, 591] on link "Dije [PERSON_NAME] Destellos [PERSON_NAME] con zirconias y cadena" at bounding box center [518, 614] width 188 height 46
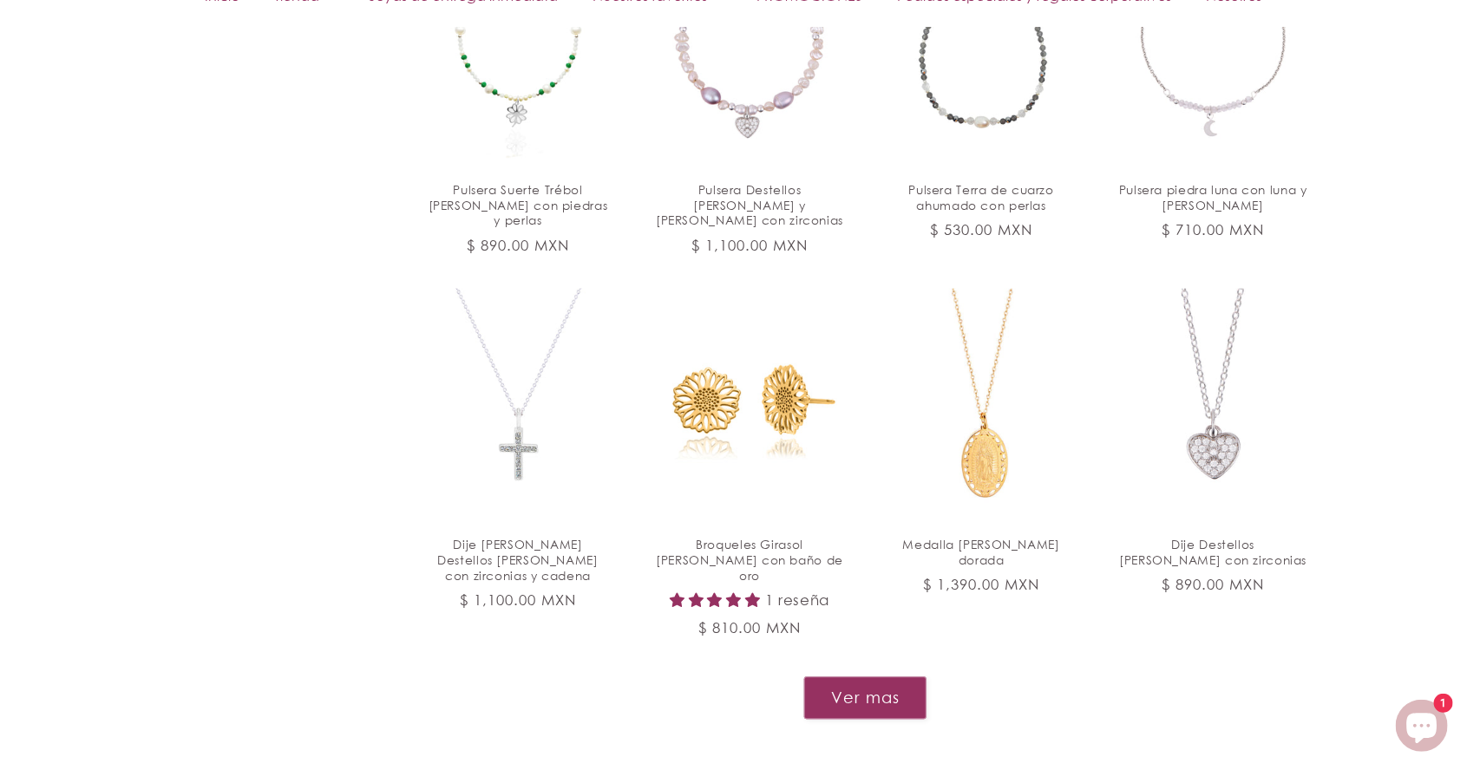
scroll to position [1761, 0]
click at [872, 684] on button "Ver mas" at bounding box center [865, 697] width 124 height 43
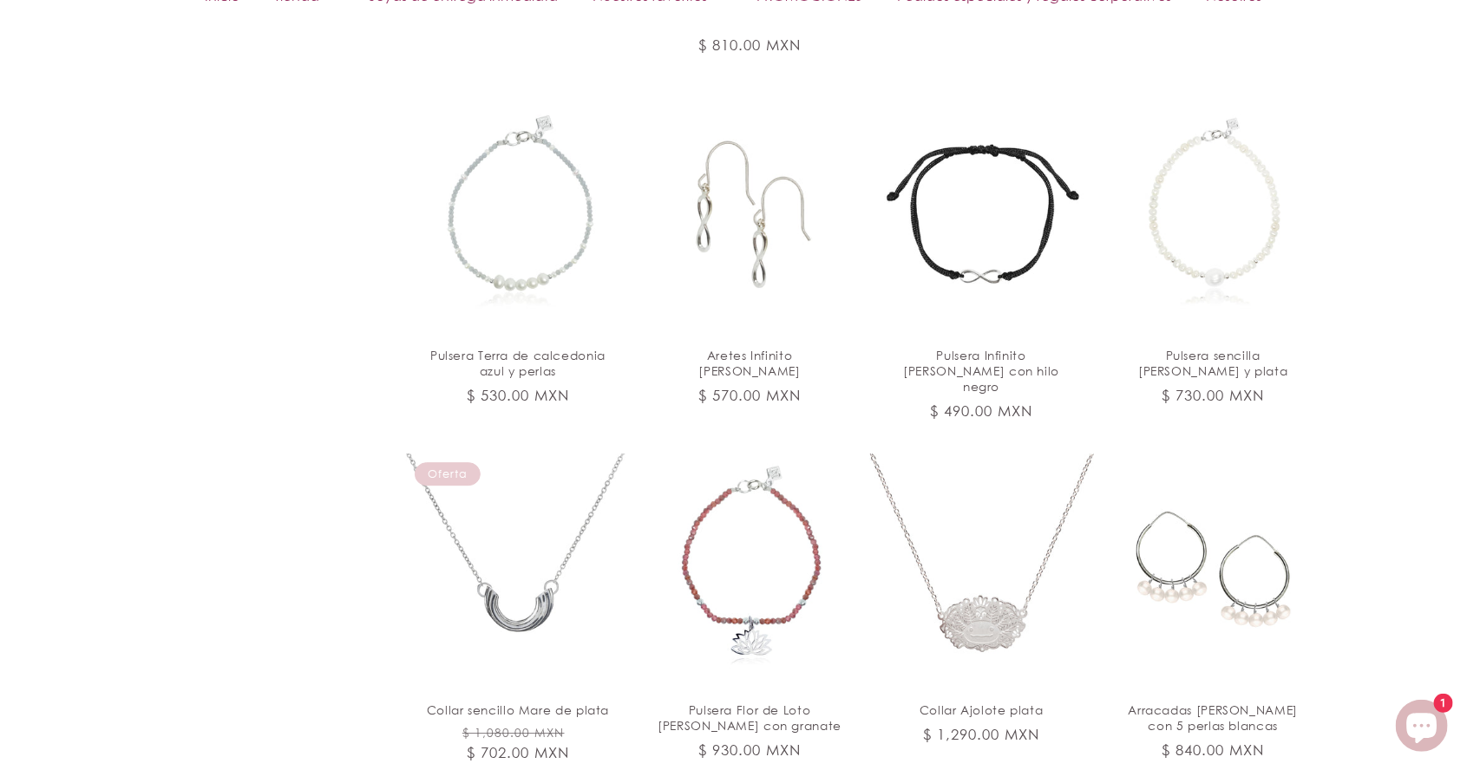
scroll to position [2343, 0]
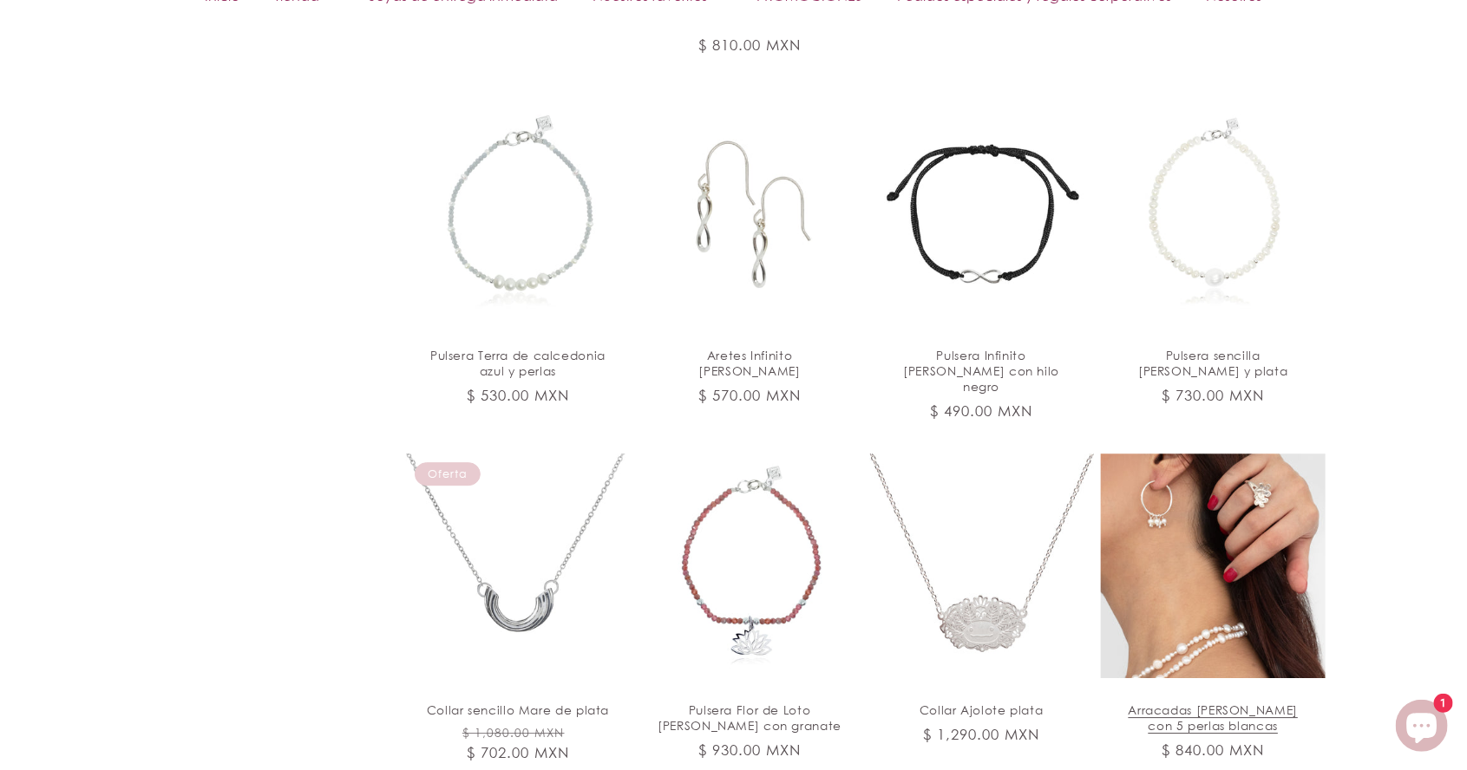
click at [1246, 703] on link "Arracadas de plata con 5 perlas blancas" at bounding box center [1213, 718] width 188 height 31
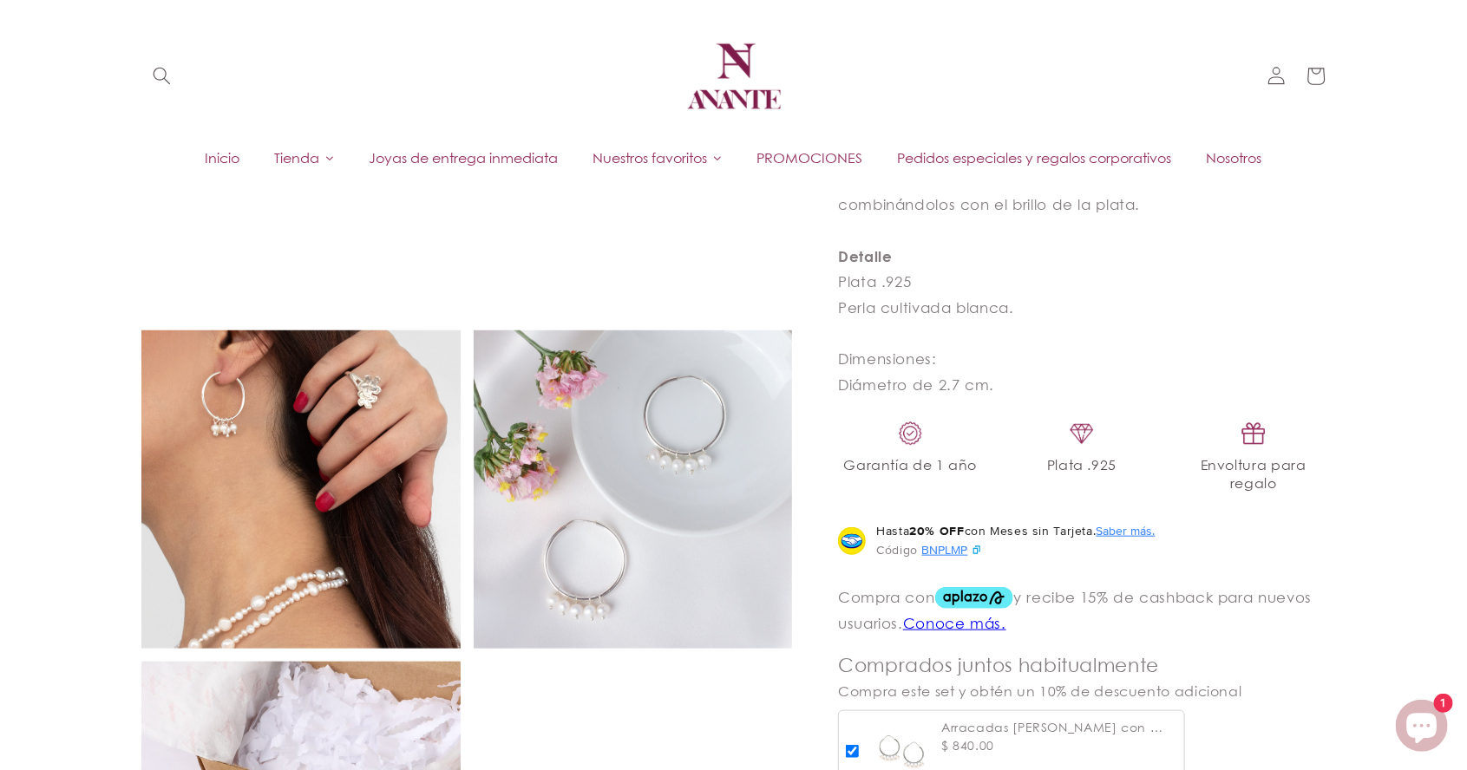
scroll to position [671, 0]
click at [210, 534] on img at bounding box center [300, 490] width 319 height 319
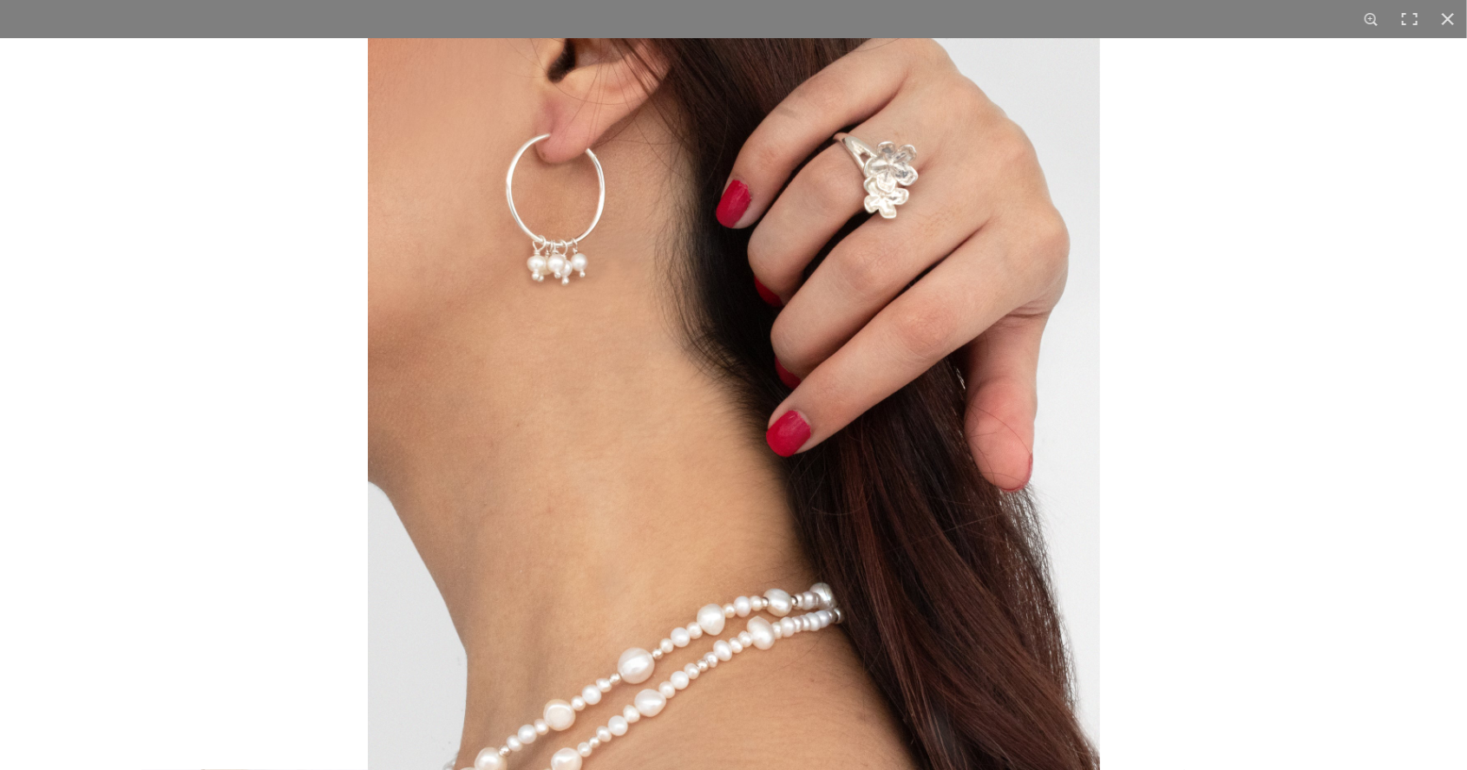
click at [3, 486] on div at bounding box center [733, 385] width 1467 height 770
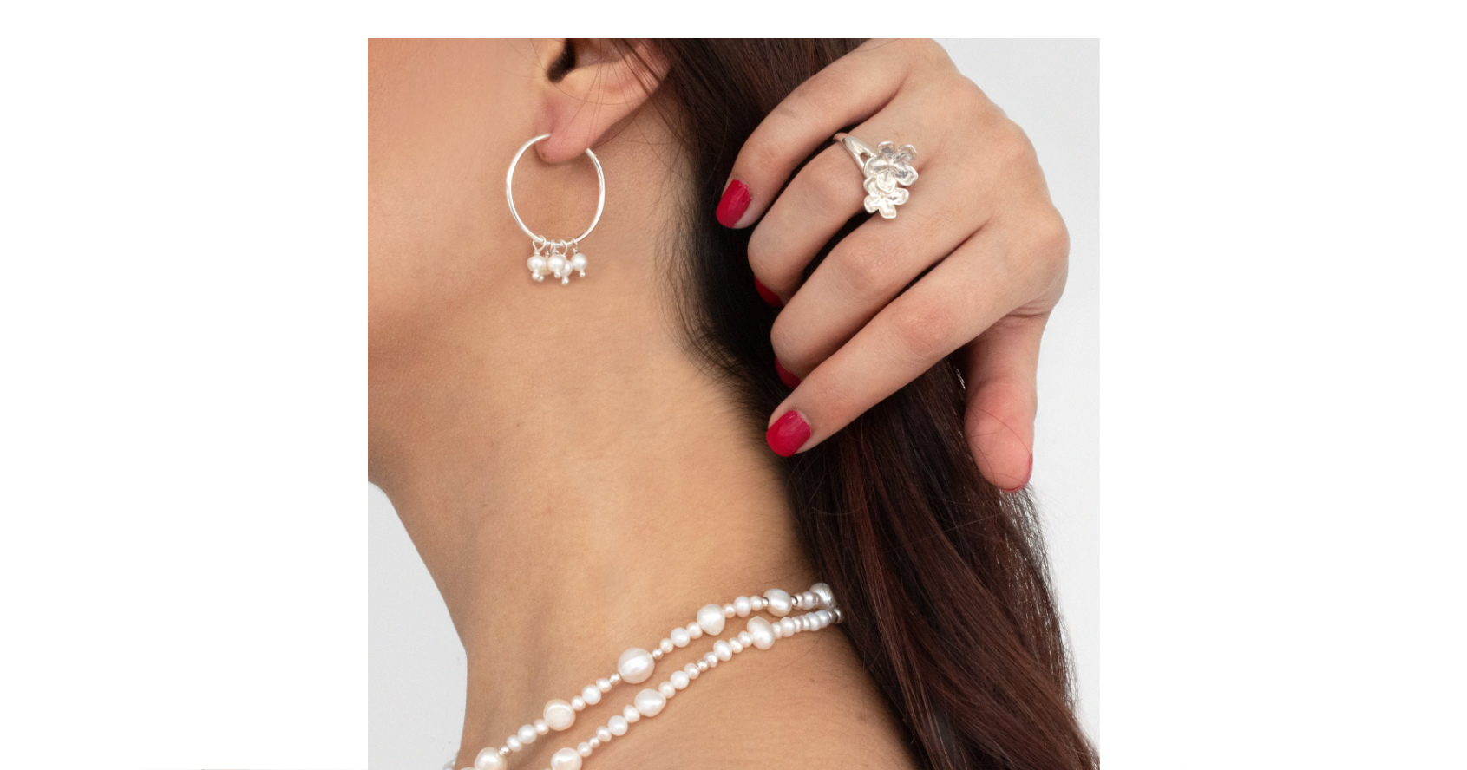
click at [736, 478] on img at bounding box center [734, 404] width 732 height 732
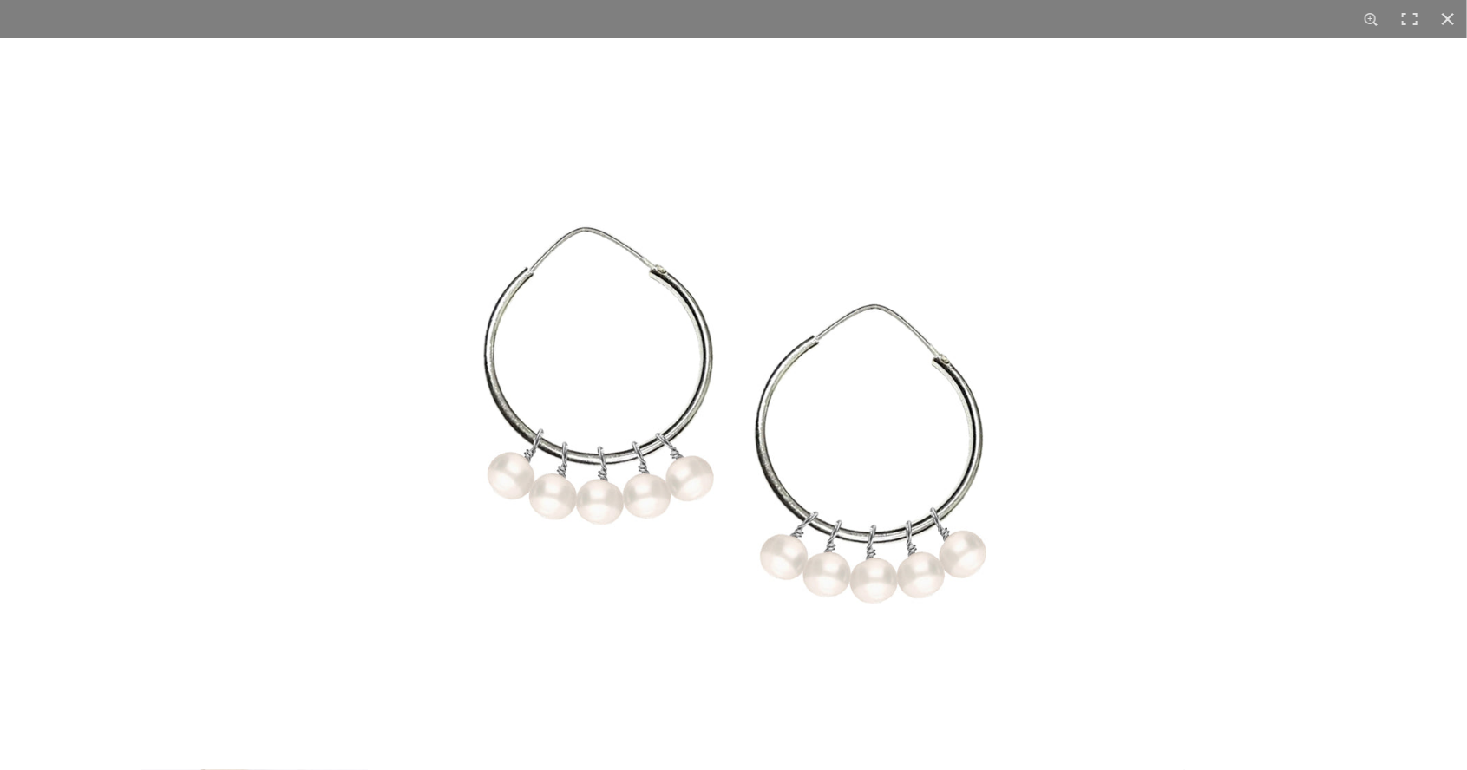
click at [920, 406] on img at bounding box center [734, 404] width 732 height 732
click at [1451, 24] on div at bounding box center [1448, 19] width 38 height 38
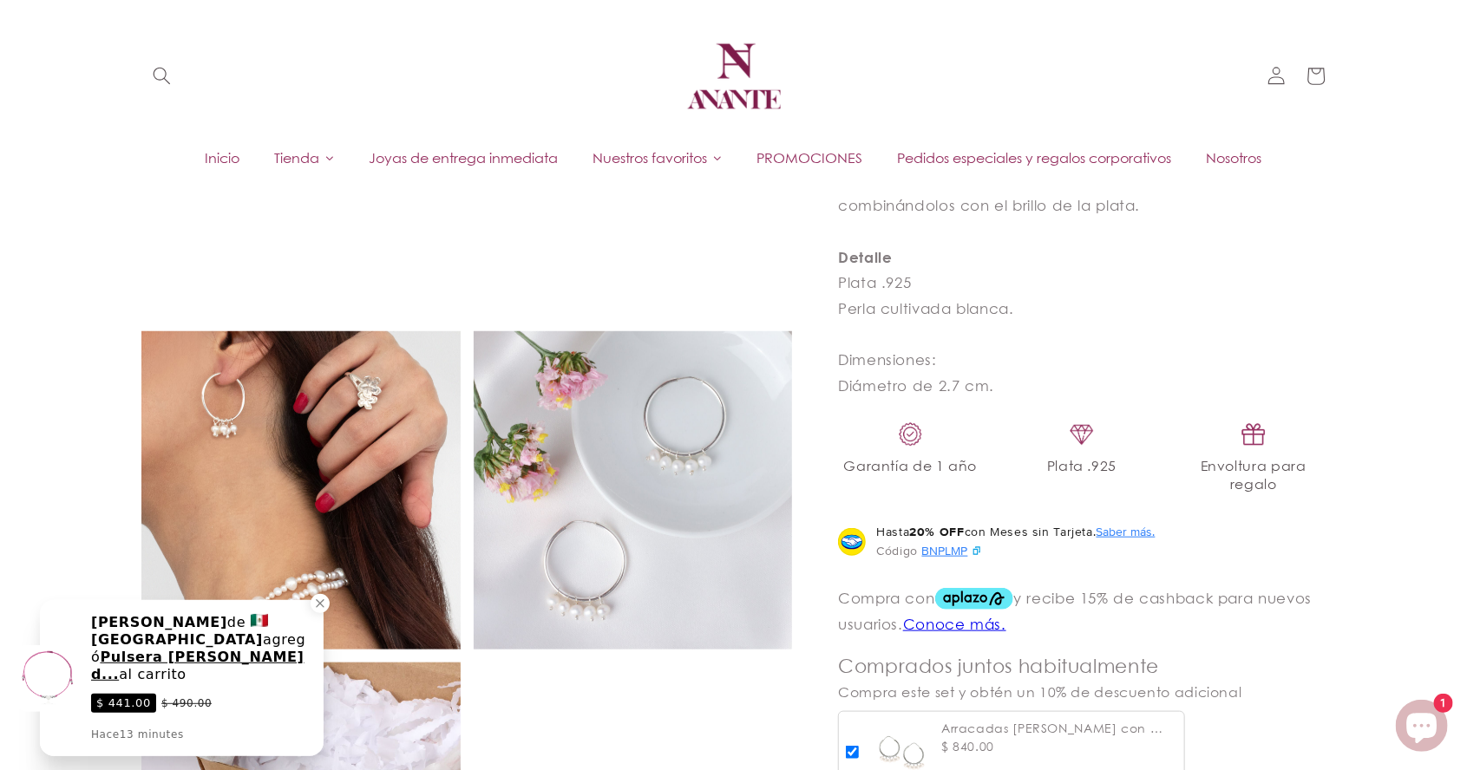
click at [636, 538] on img at bounding box center [633, 490] width 319 height 319
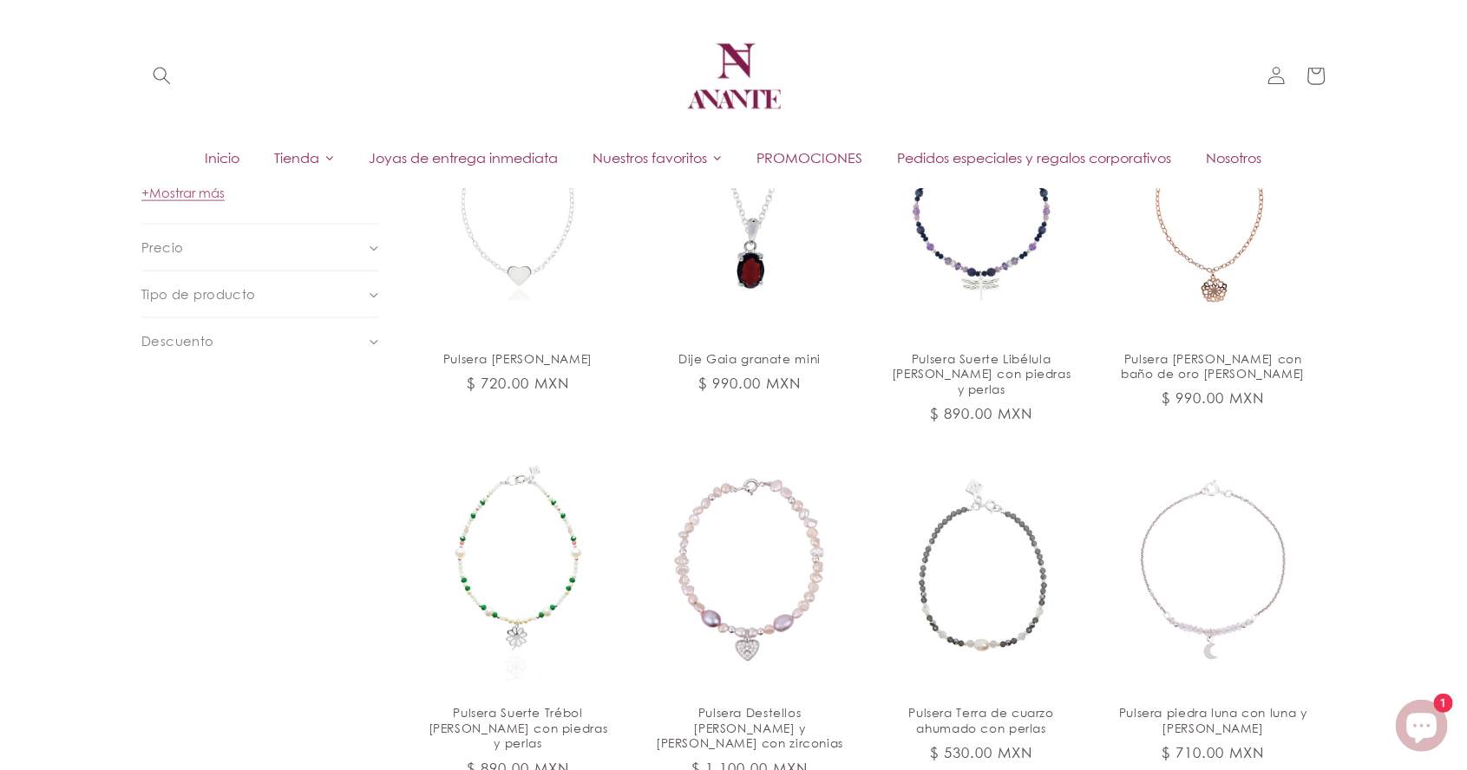
scroll to position [1235, 0]
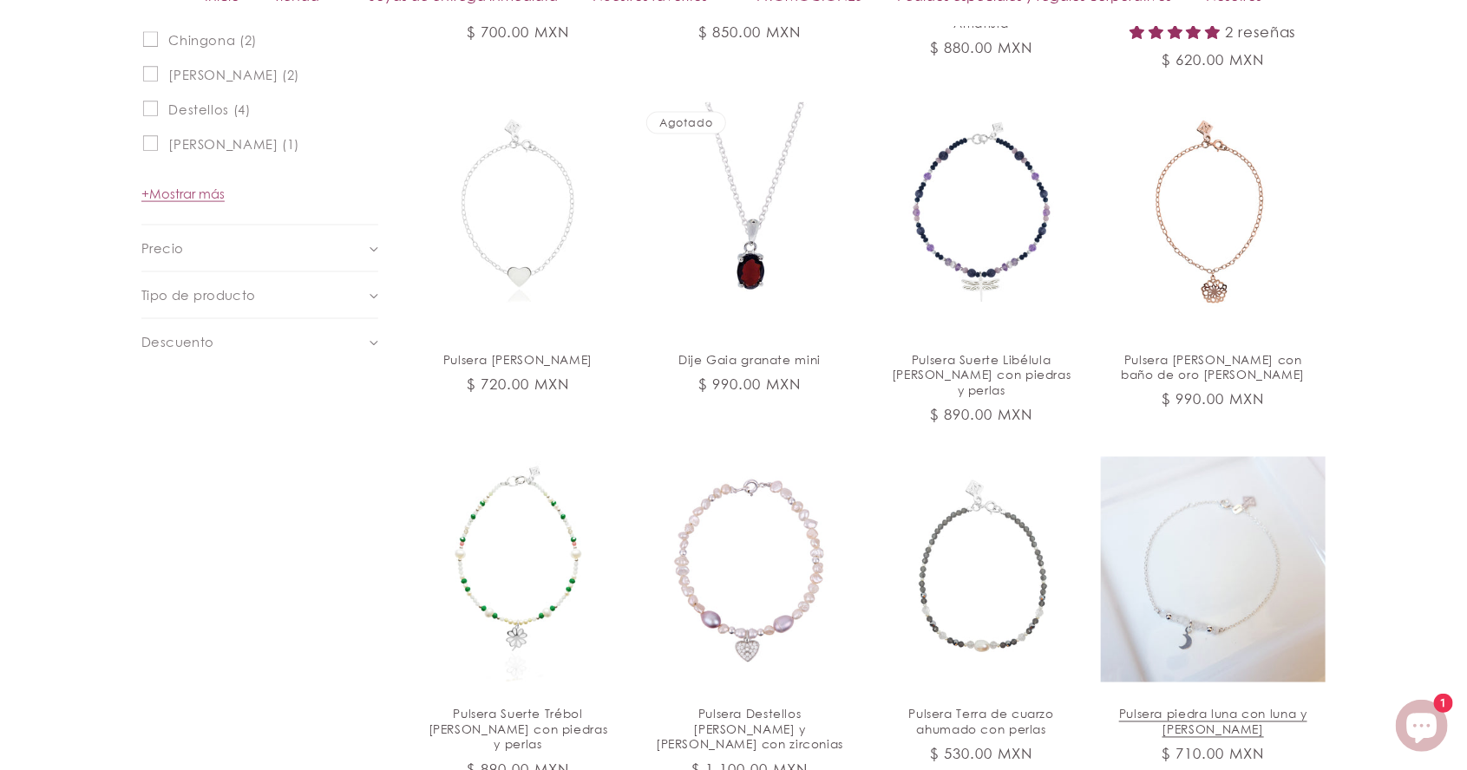
click at [1235, 707] on link "Pulsera piedra luna con luna y [PERSON_NAME]" at bounding box center [1213, 722] width 188 height 31
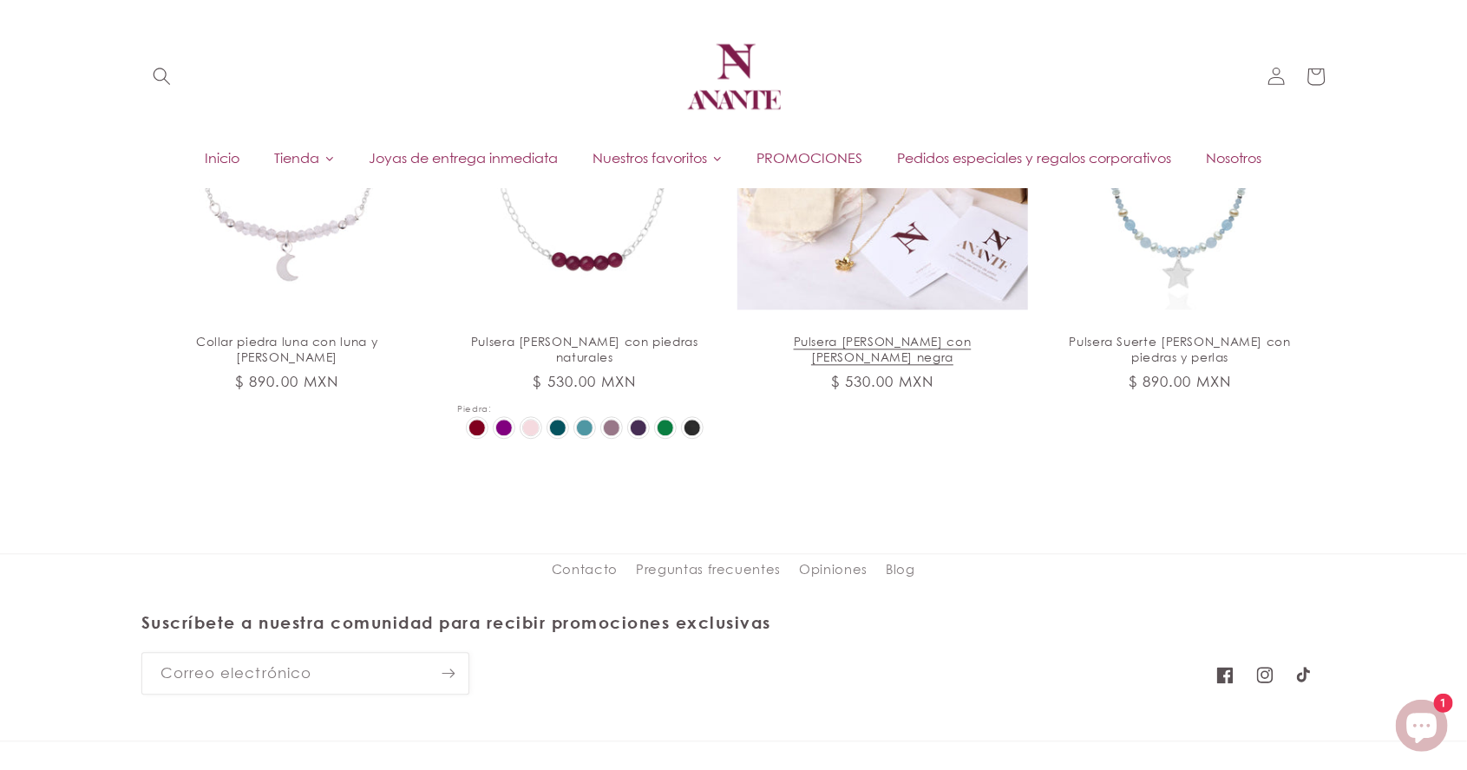
click at [880, 334] on link "Pulsera [PERSON_NAME] con [PERSON_NAME] negra" at bounding box center [883, 349] width 254 height 31
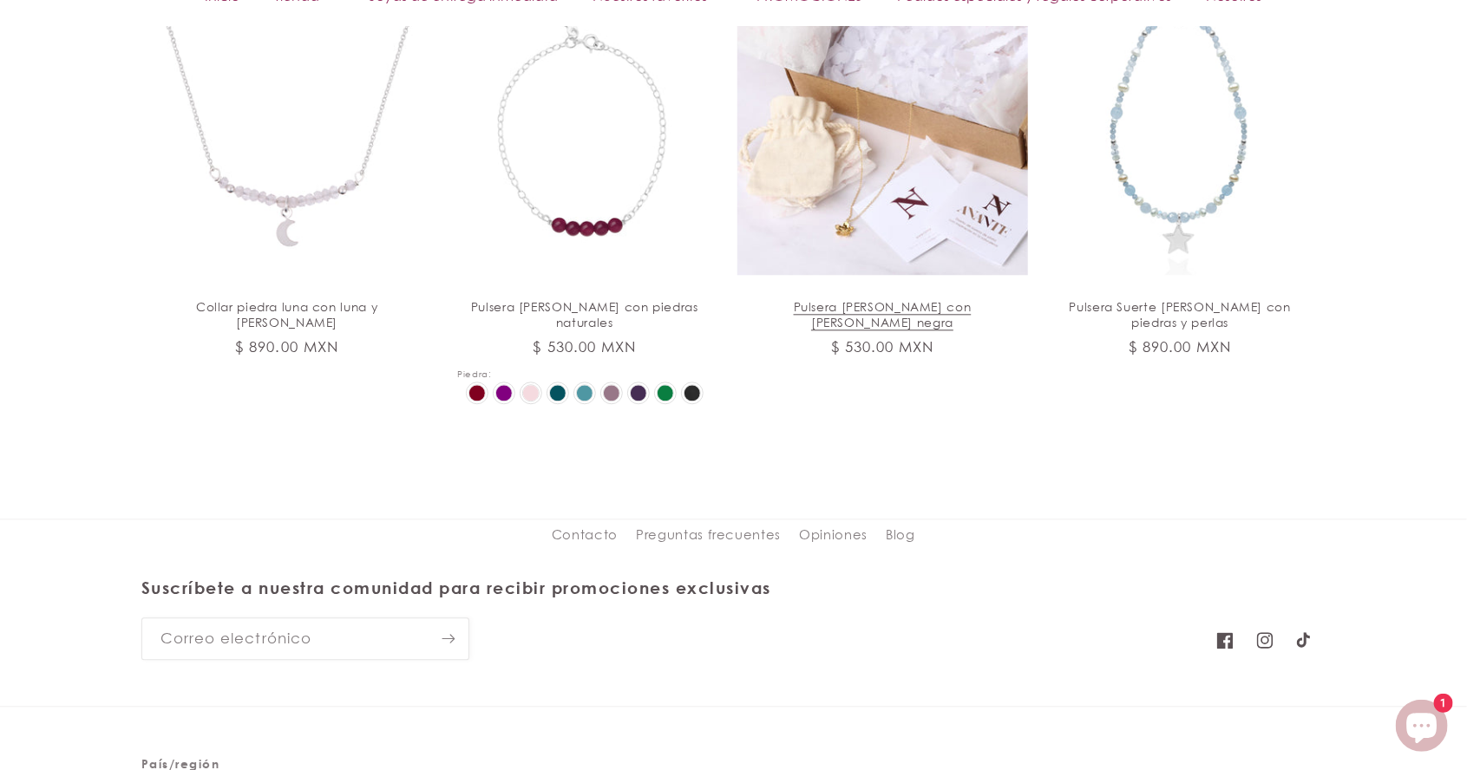
scroll to position [2092, 0]
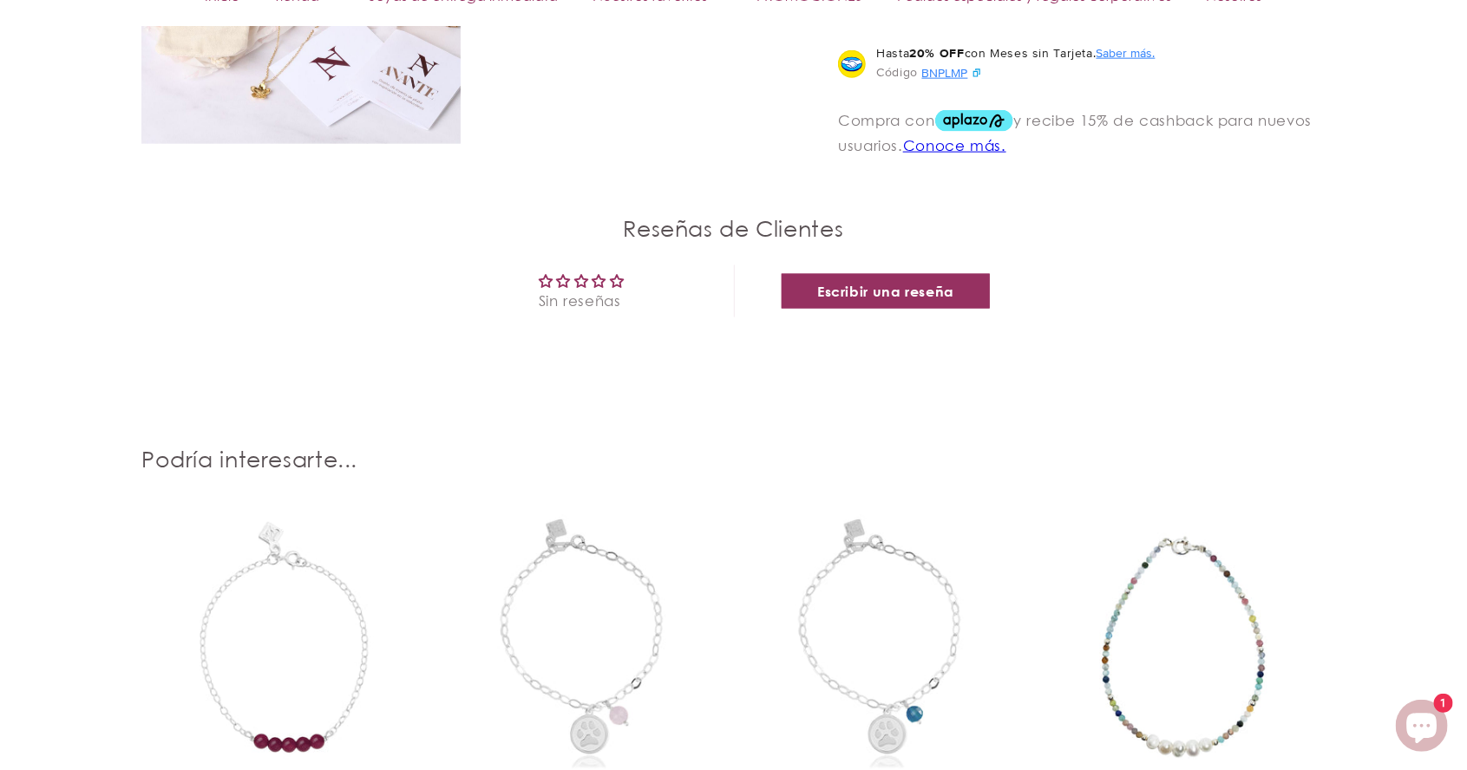
select select "{"isForProduct":false,"id":43715026911386,"title":"Granate","available":true,"p…"
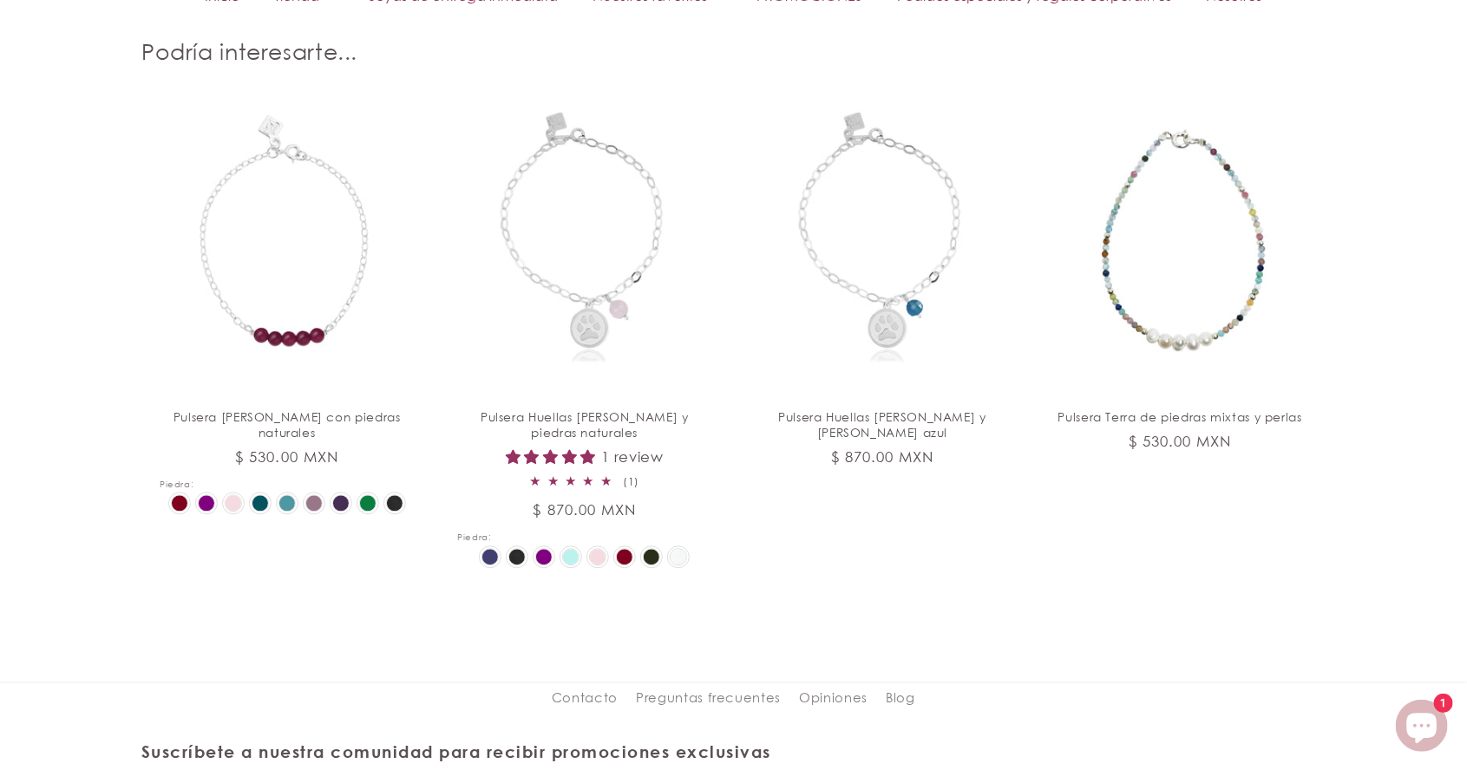
scroll to position [1972, 0]
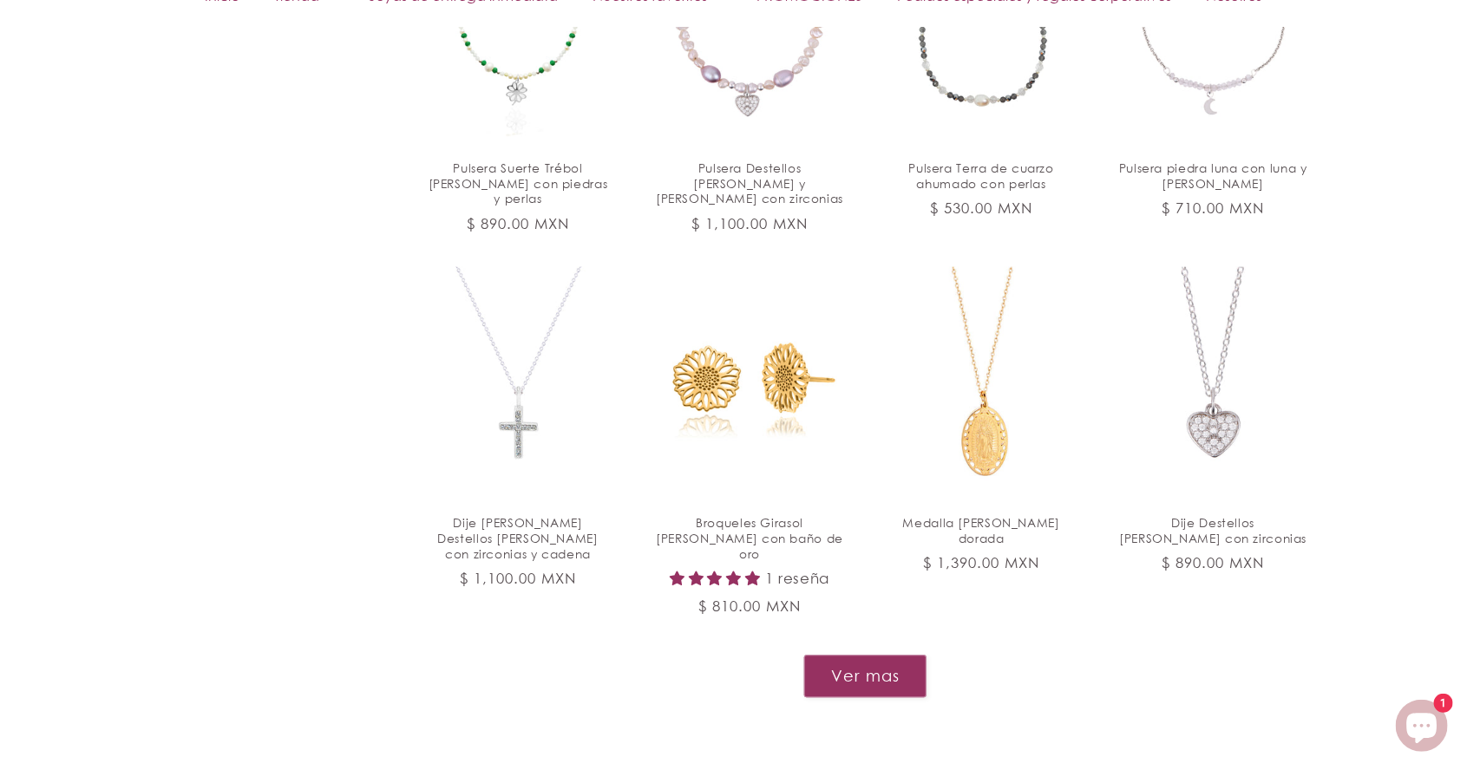
scroll to position [1782, 0]
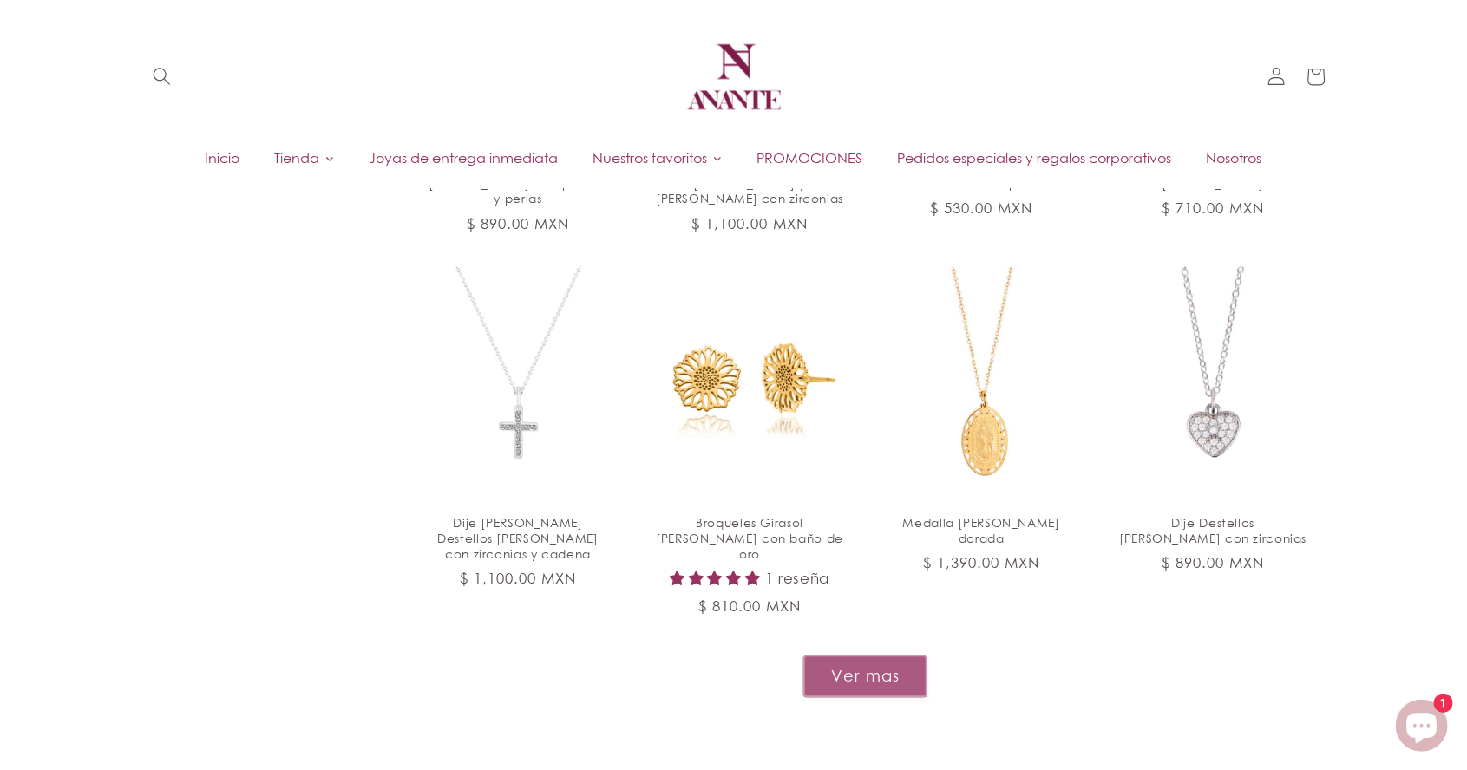
click at [885, 655] on button "Ver mas" at bounding box center [865, 676] width 124 height 43
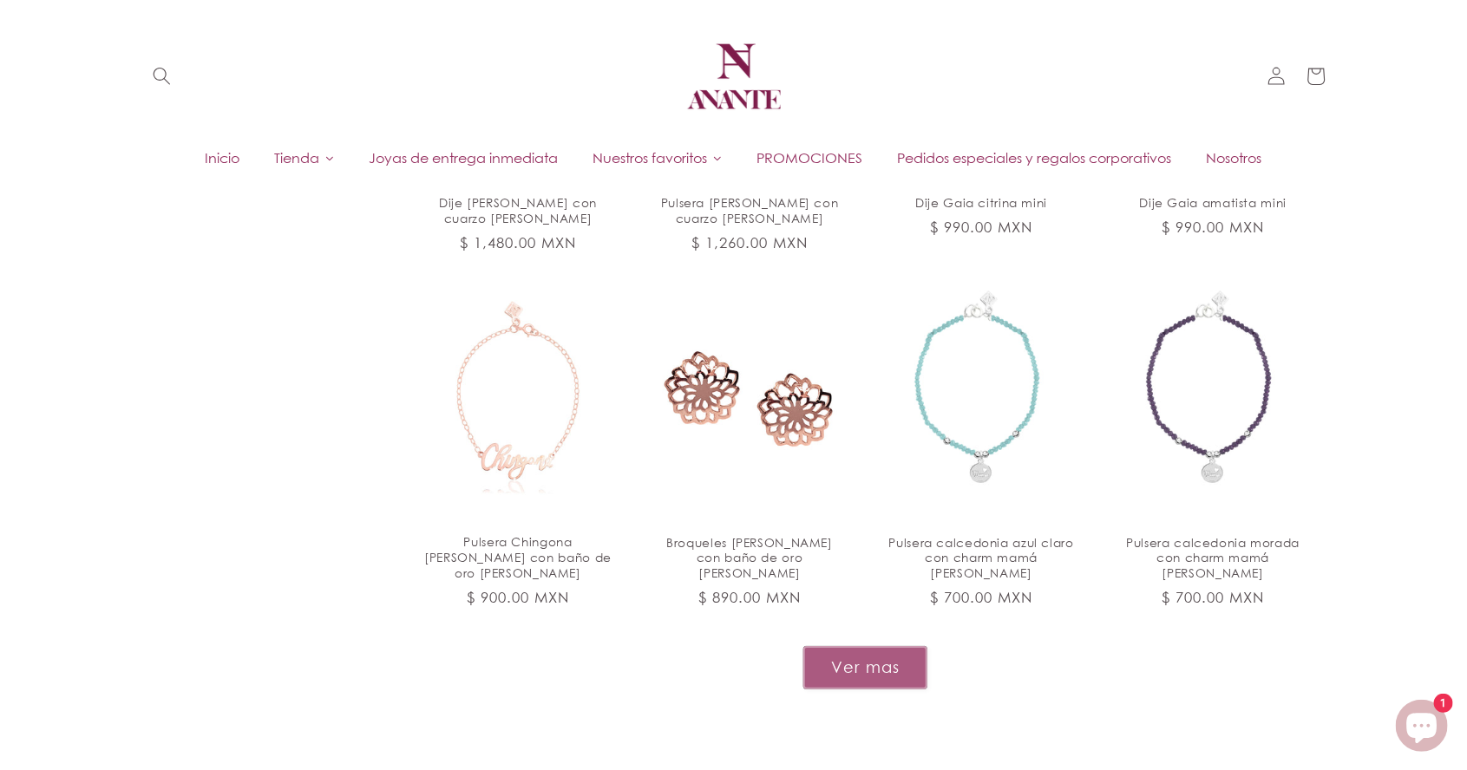
scroll to position [3189, 0]
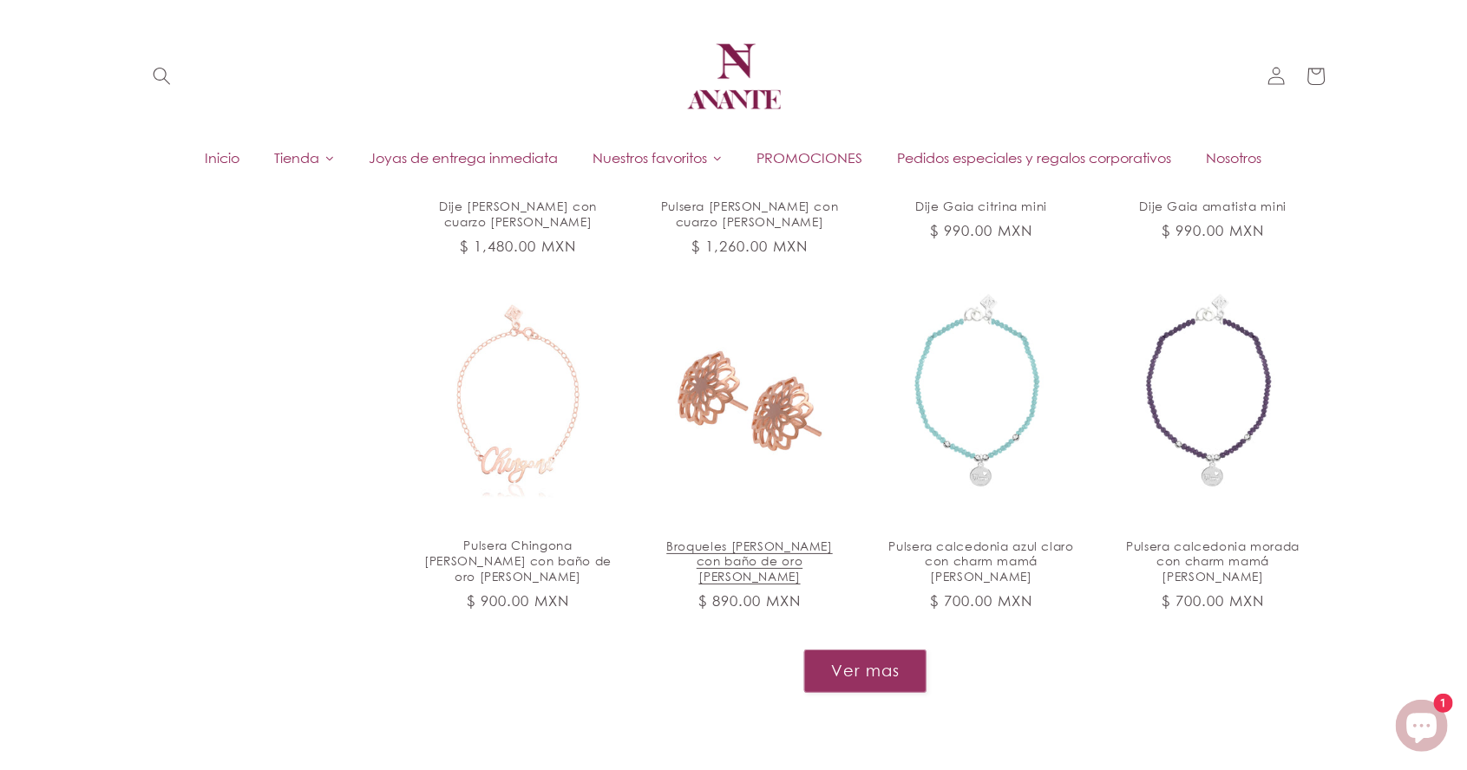
click at [775, 539] on link "Broqueles Dalia de plata con baño de oro rosa" at bounding box center [750, 562] width 188 height 46
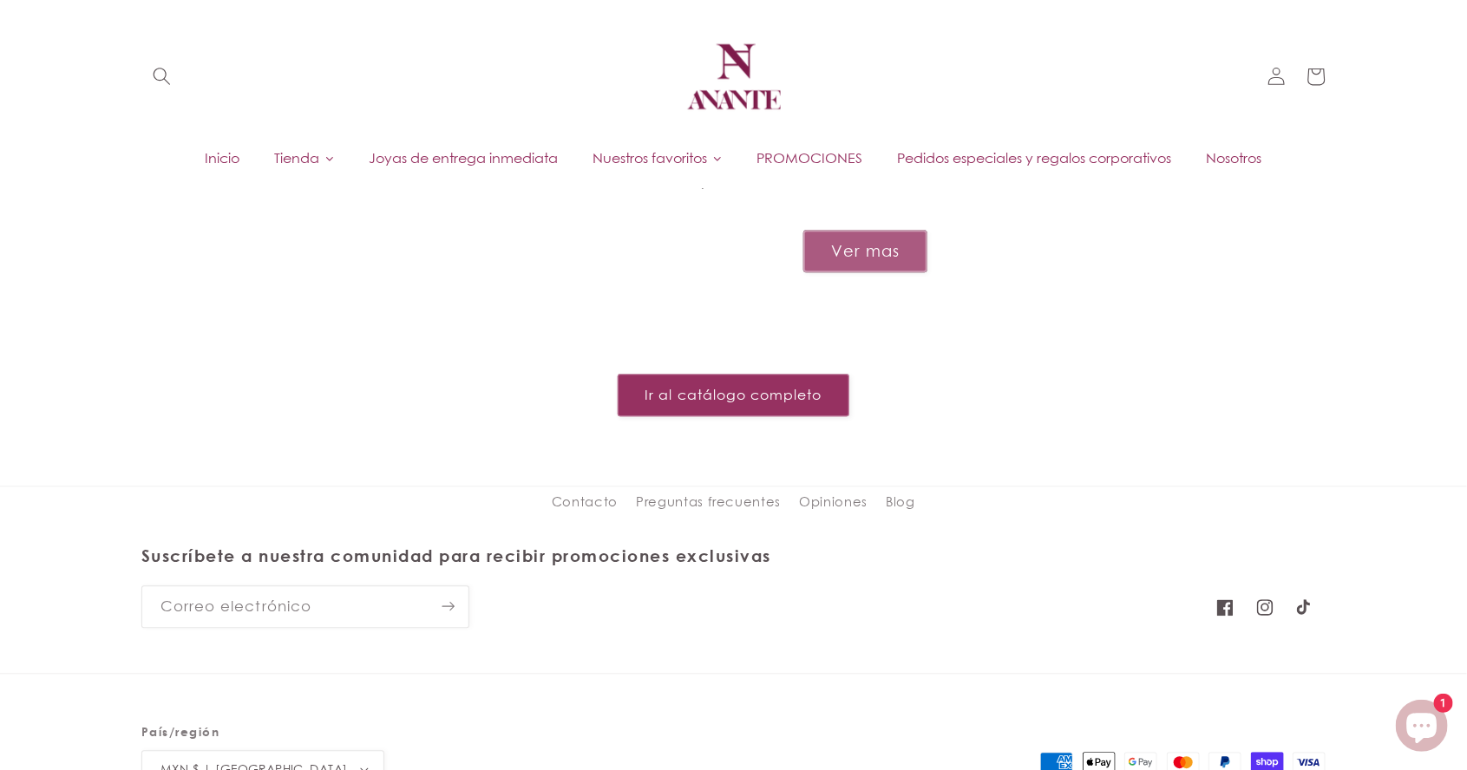
click at [899, 230] on button "Ver mas" at bounding box center [865, 251] width 124 height 43
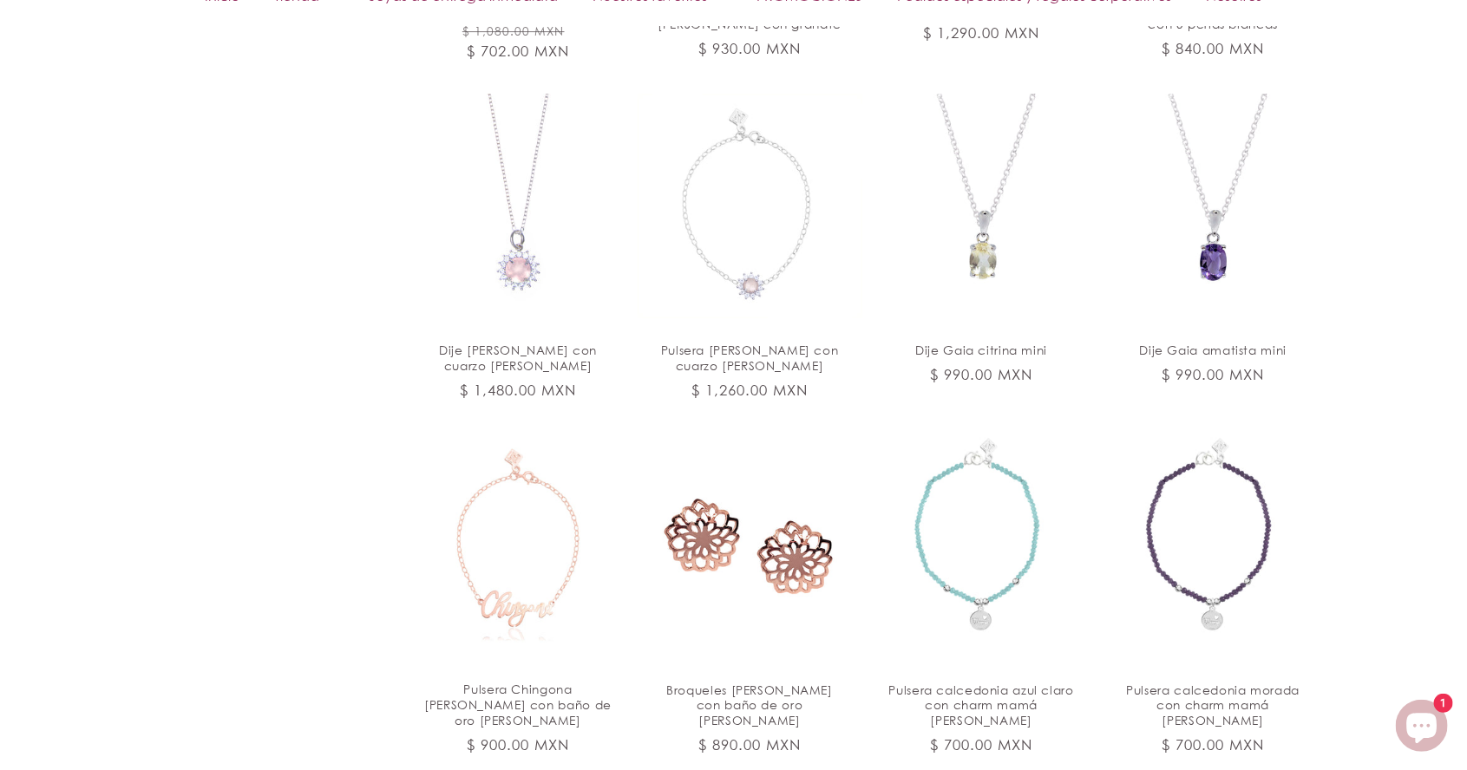
scroll to position [3047, 0]
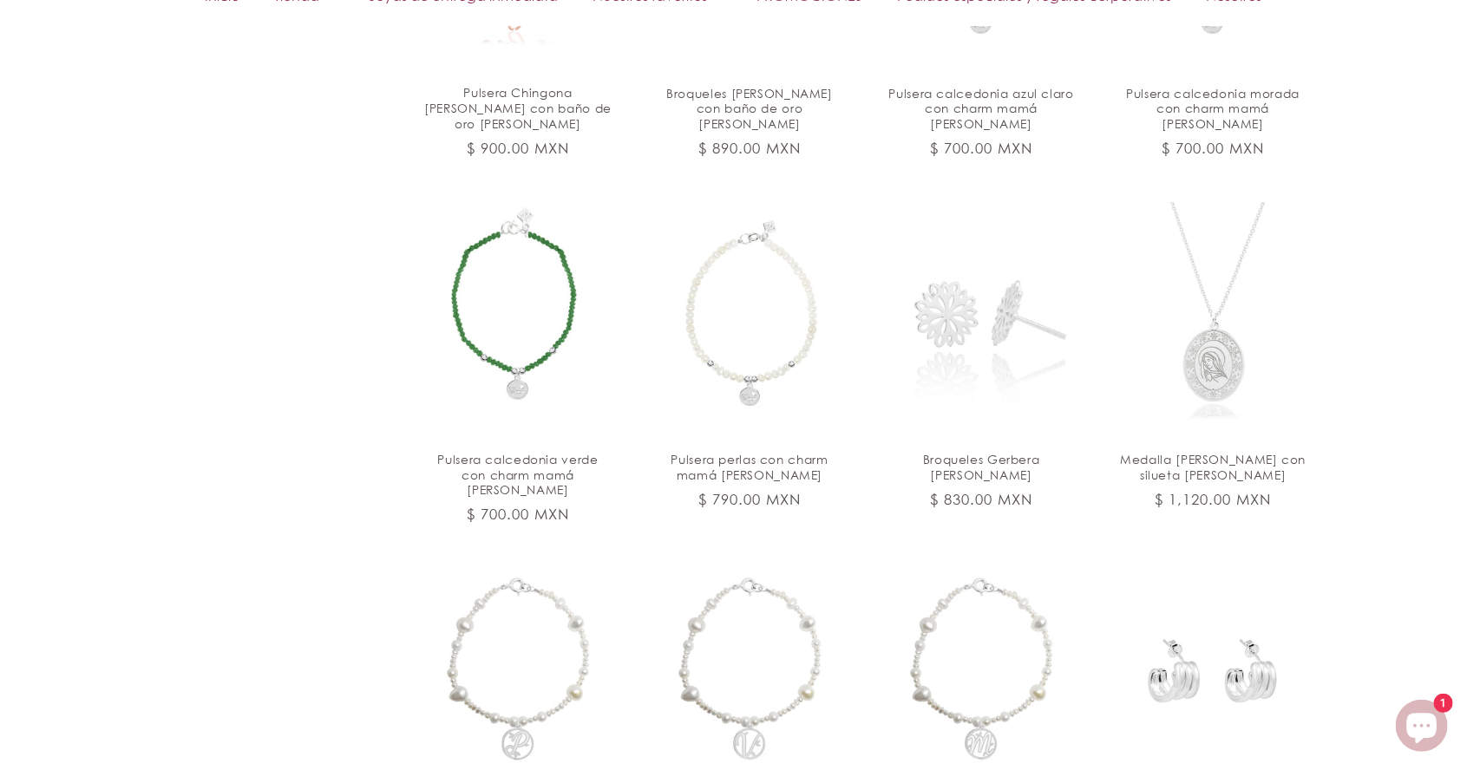
scroll to position [3645, 0]
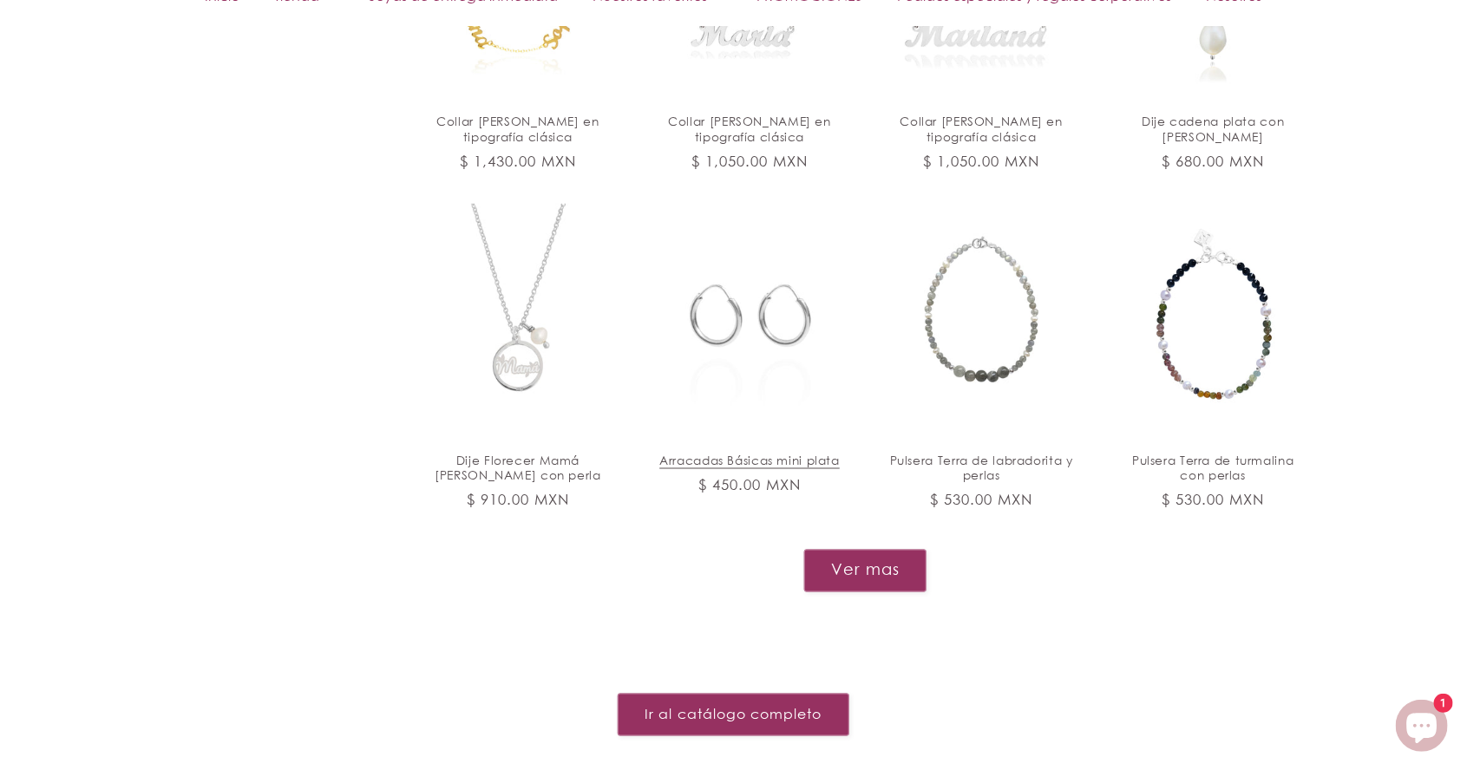
click at [798, 454] on link "Arracadas Básicas mini plata" at bounding box center [750, 462] width 188 height 16
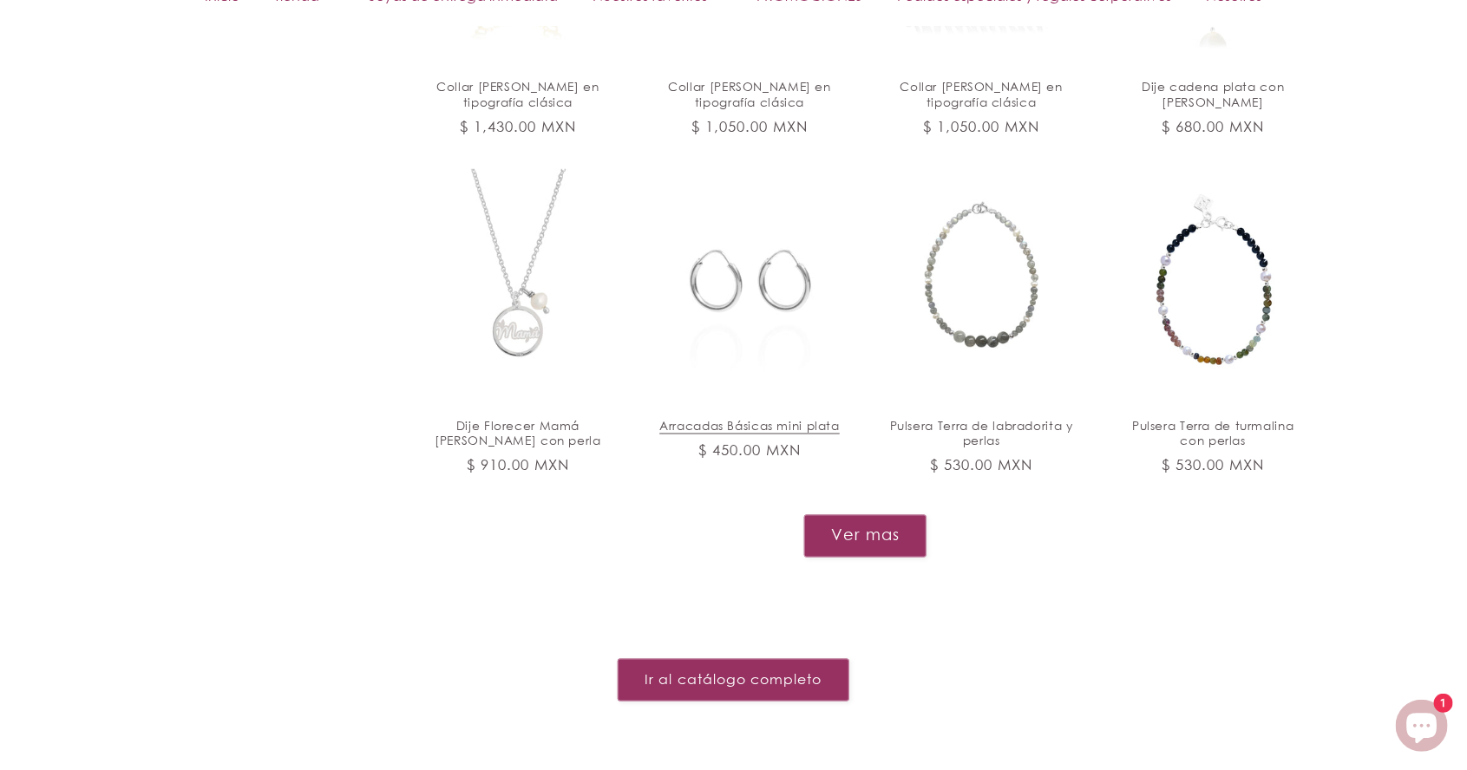
scroll to position [4773, 0]
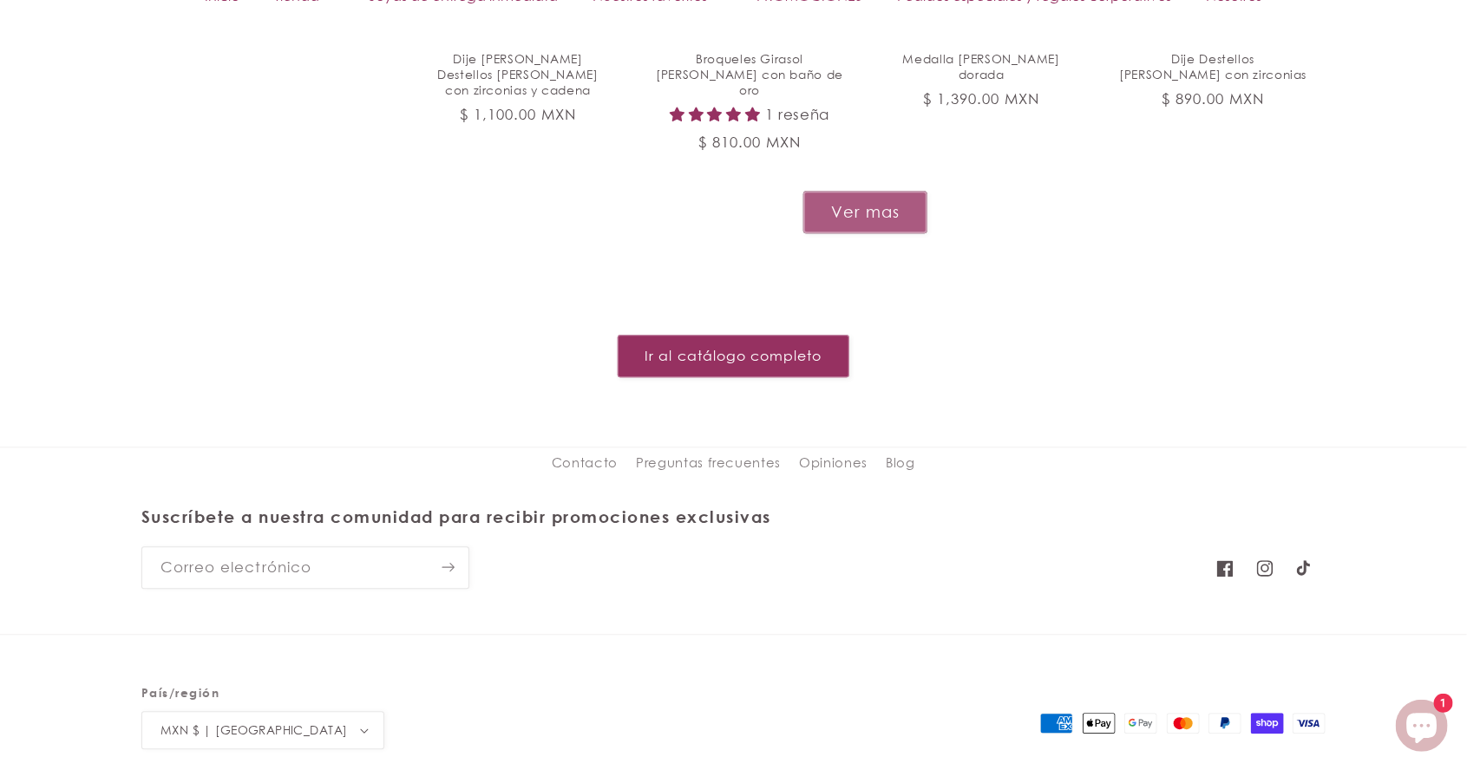
click at [887, 191] on button "Ver mas" at bounding box center [865, 212] width 124 height 43
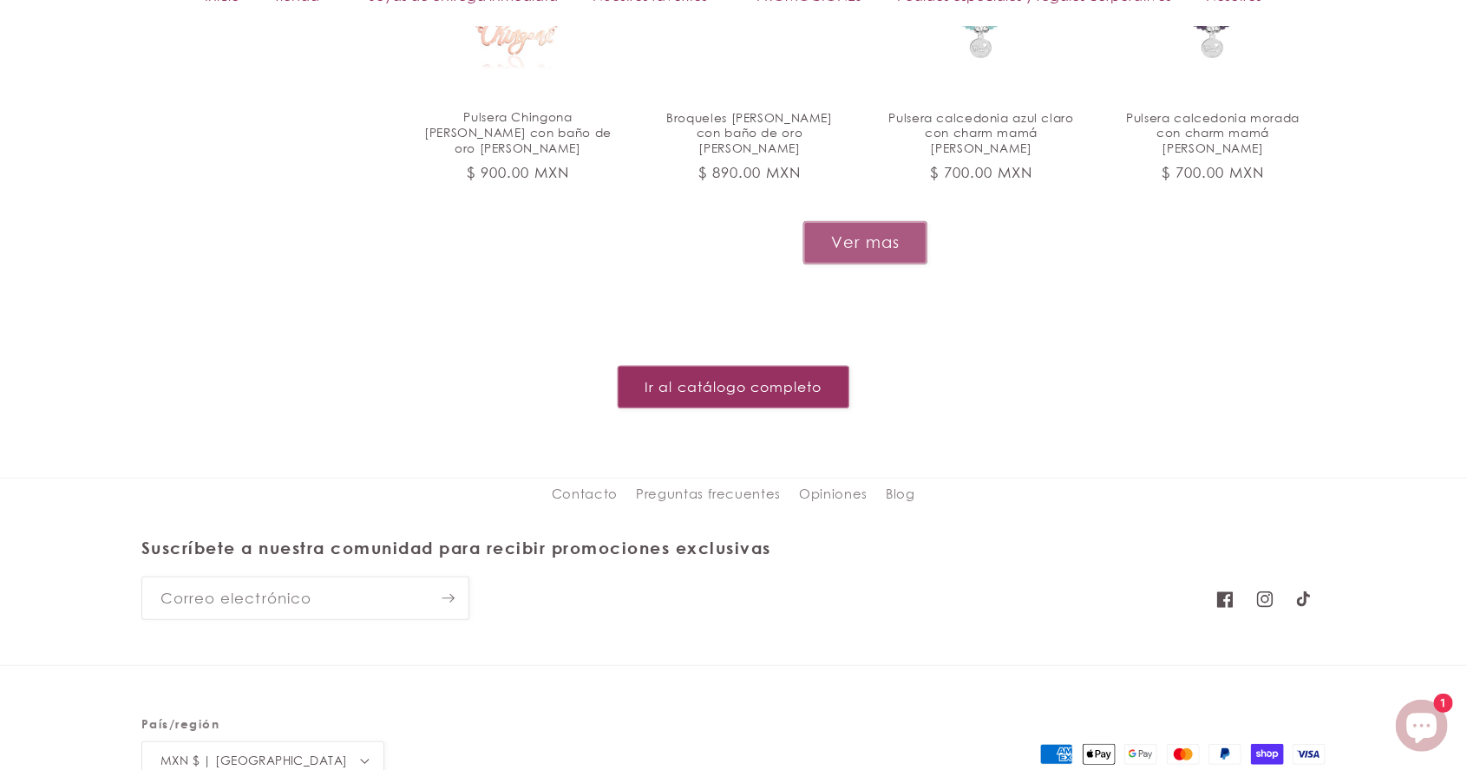
click at [883, 221] on button "Ver mas" at bounding box center [865, 242] width 124 height 43
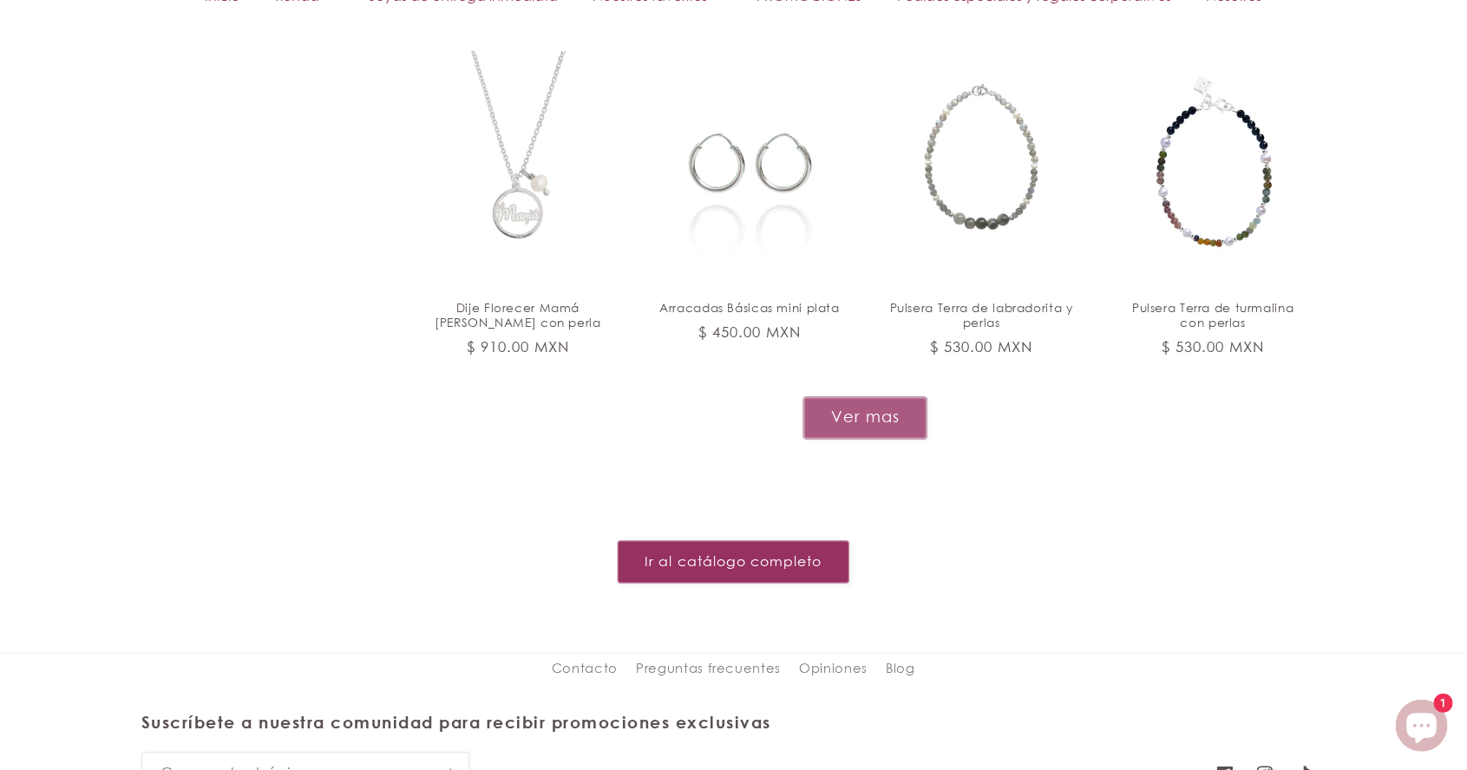
scroll to position [4850, 0]
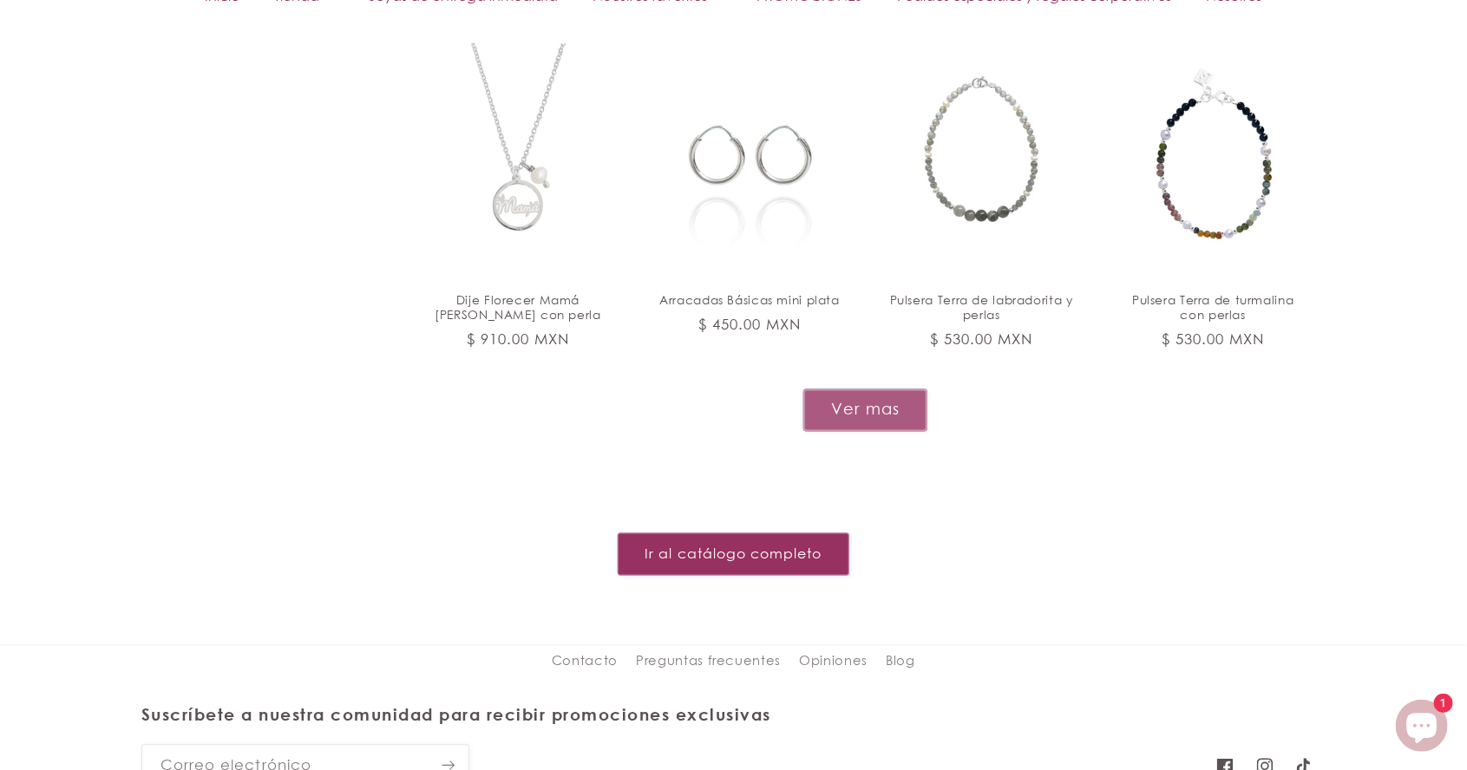
click at [872, 390] on button "Ver mas" at bounding box center [865, 411] width 124 height 43
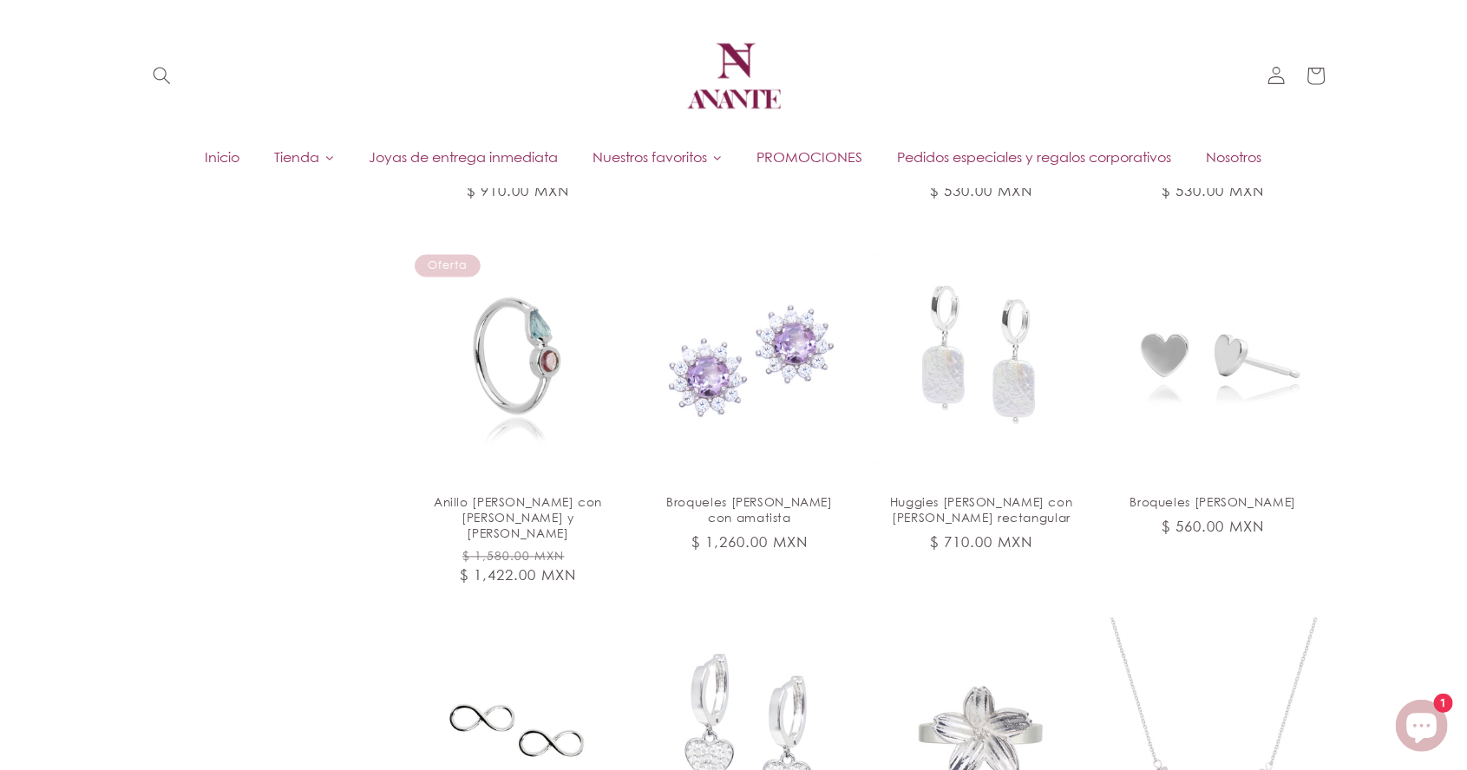
scroll to position [4998, 0]
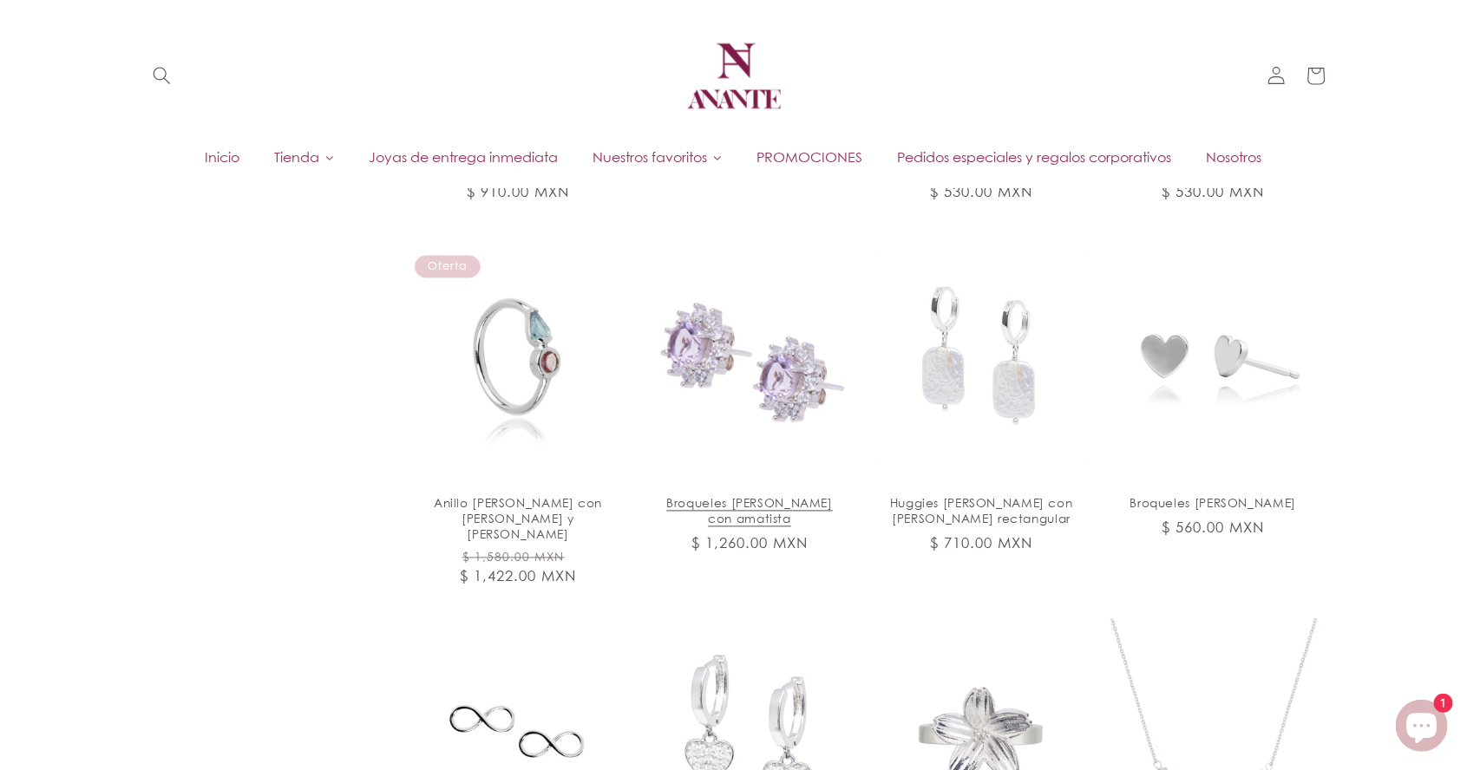
click at [760, 496] on link "Broqueles Jazmín de plata con amatista" at bounding box center [750, 511] width 188 height 31
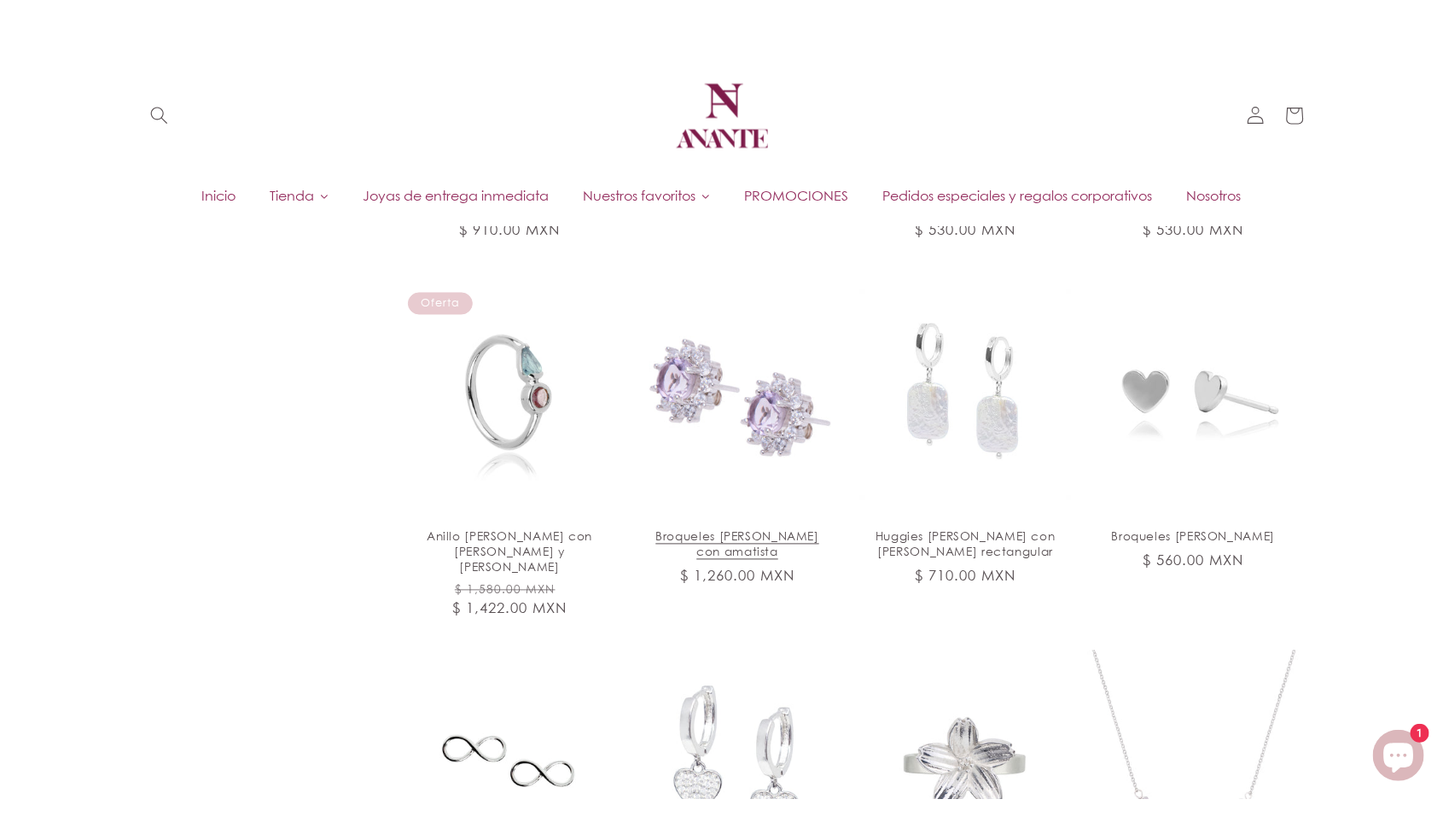
scroll to position [4923, 0]
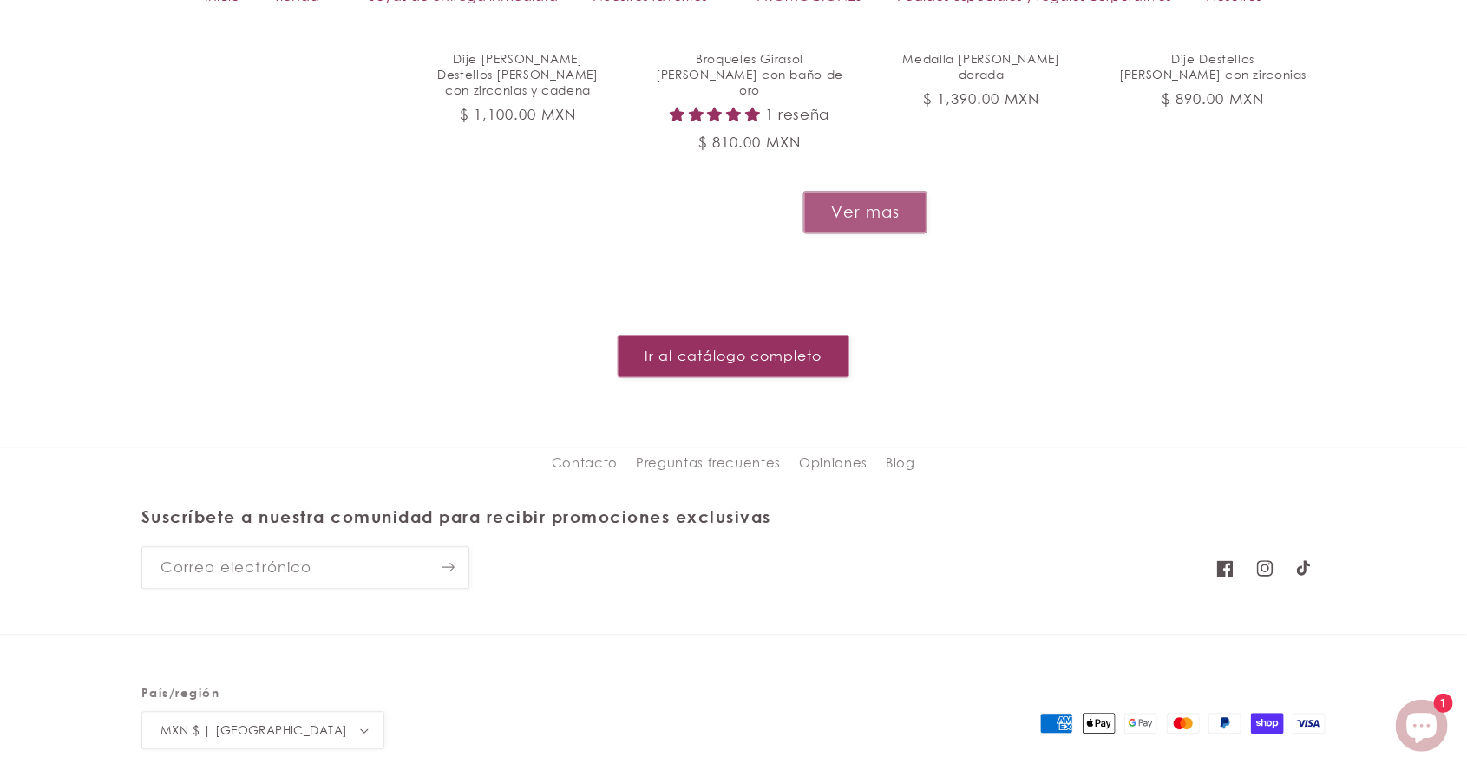
click at [893, 191] on button "Ver mas" at bounding box center [865, 212] width 124 height 43
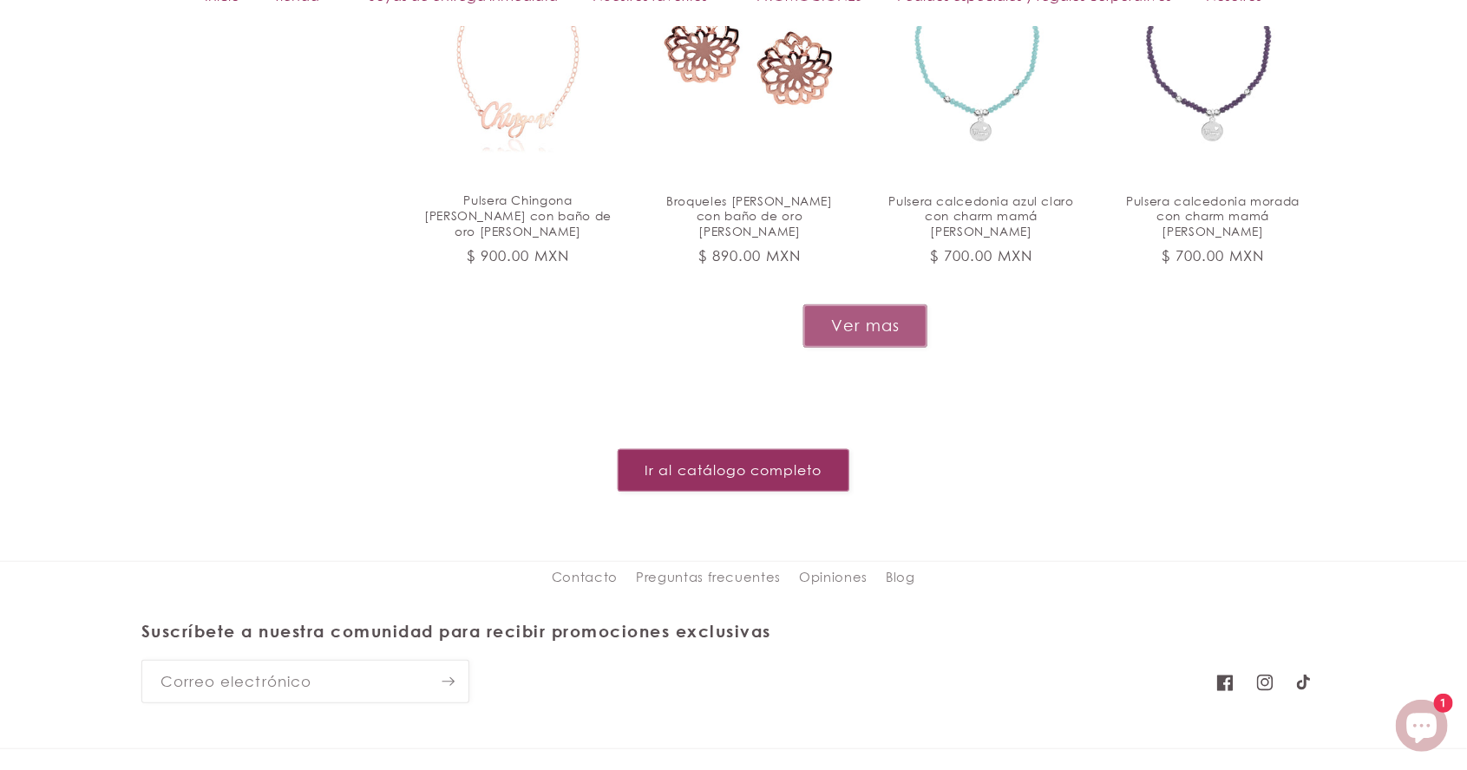
click at [874, 305] on button "Ver mas" at bounding box center [865, 326] width 124 height 43
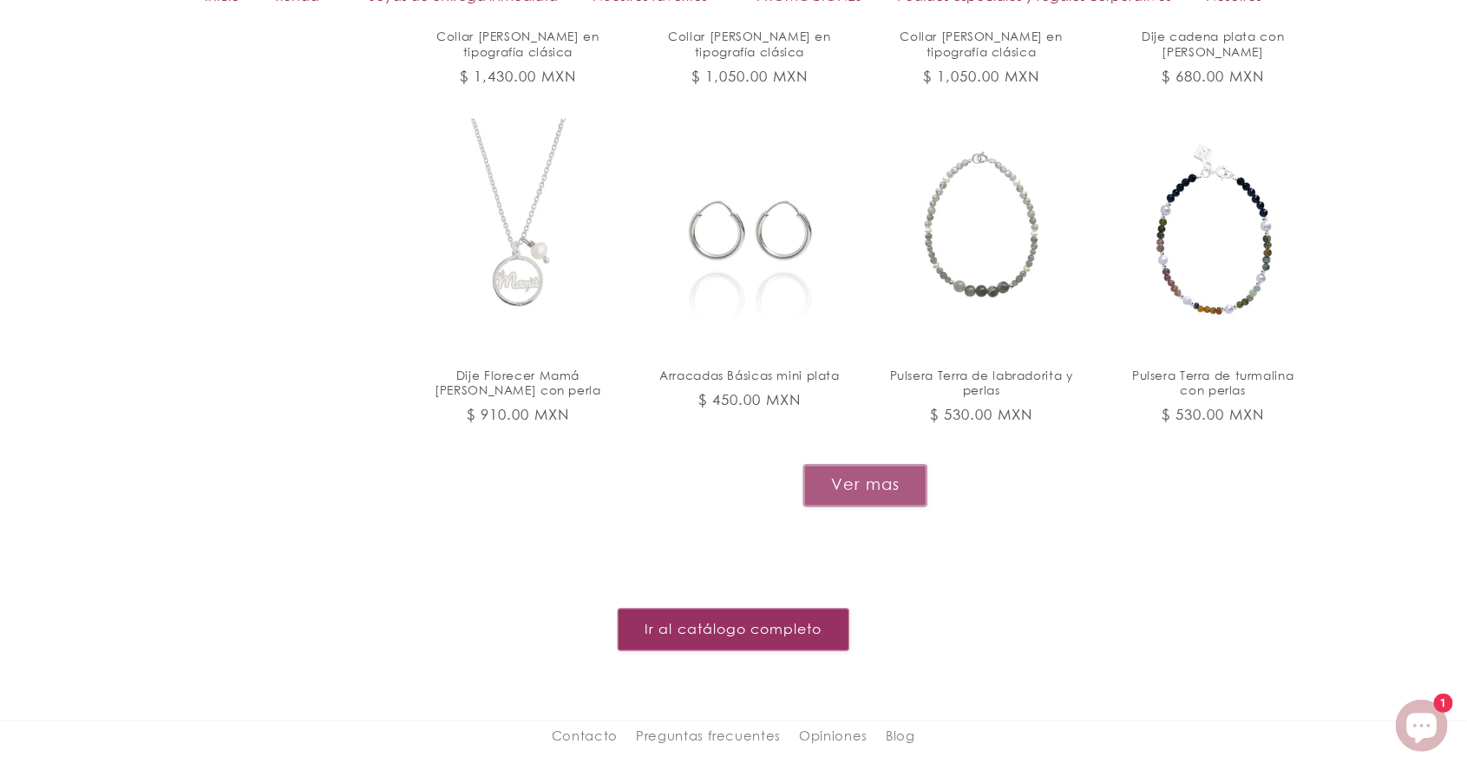
click at [874, 465] on button "Ver mas" at bounding box center [865, 486] width 124 height 43
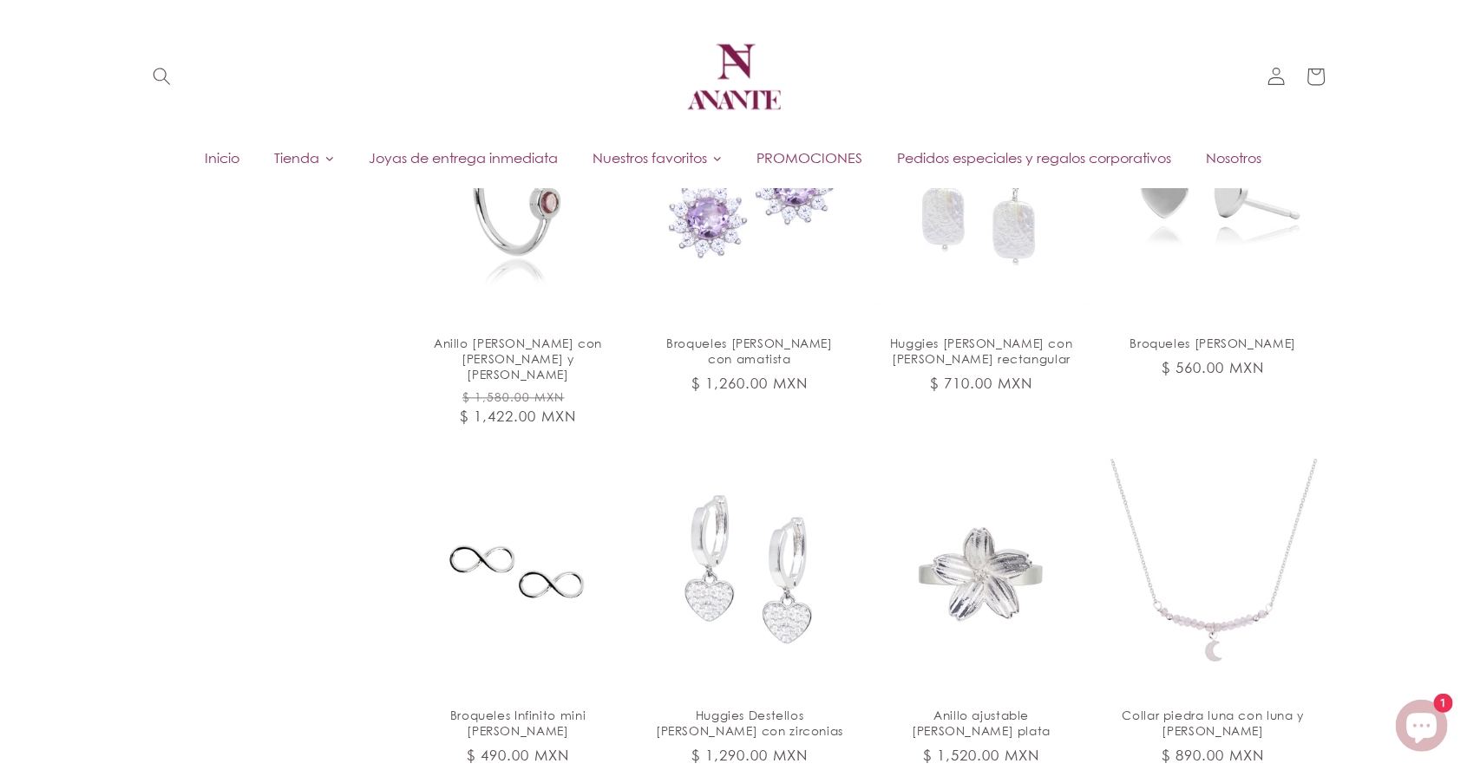
scroll to position [5156, 0]
click at [560, 711] on link "Broqueles Infinito mini de plata" at bounding box center [518, 726] width 188 height 31
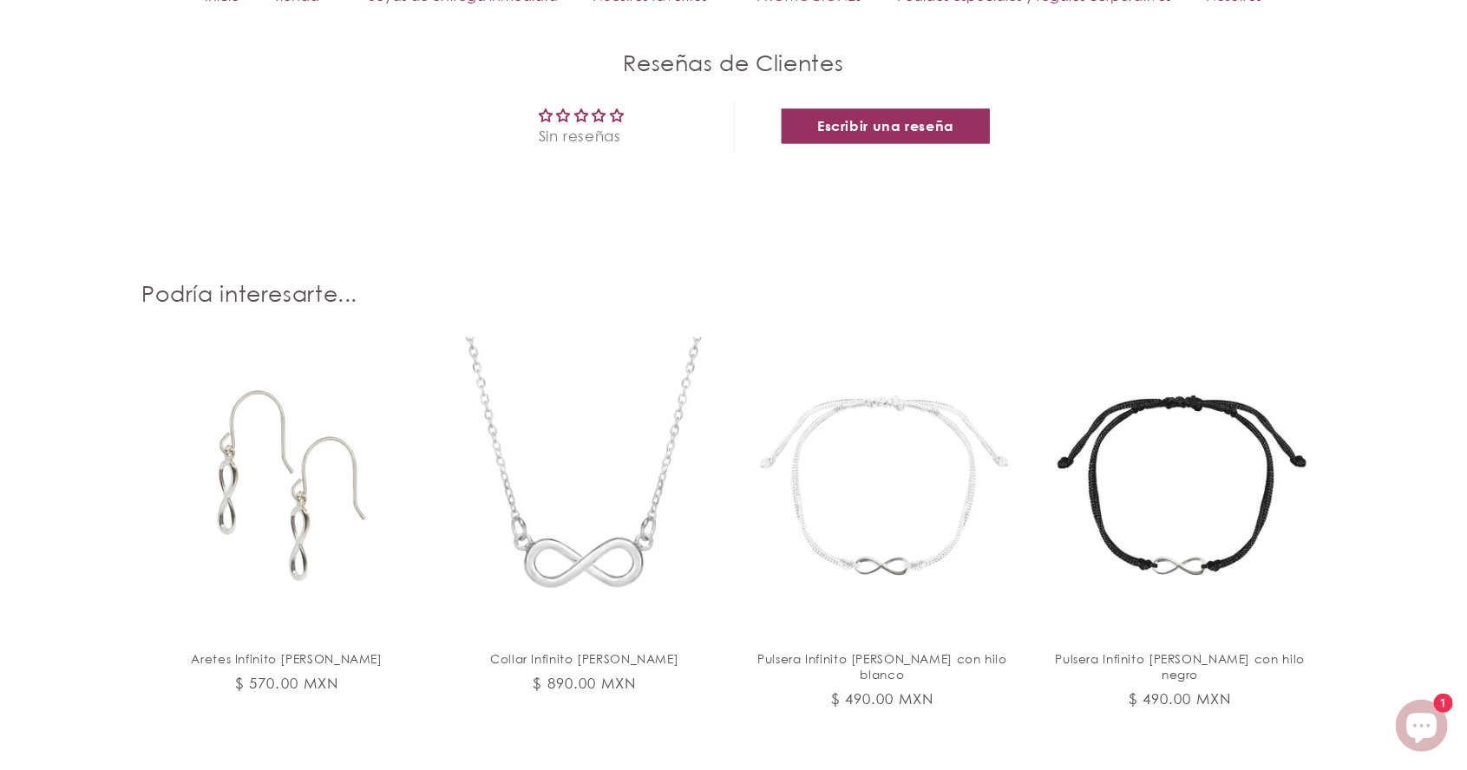
scroll to position [1673, 0]
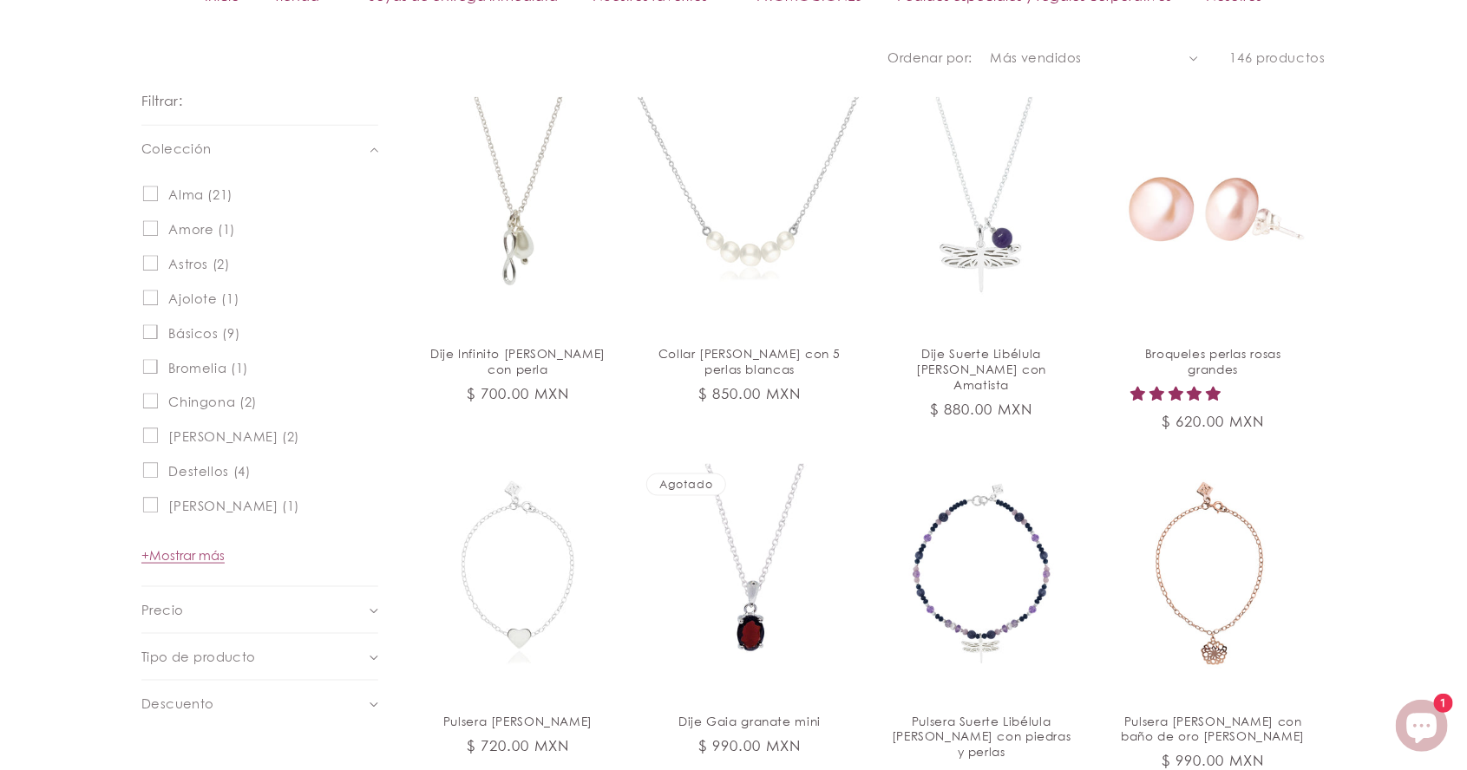
scroll to position [874, 0]
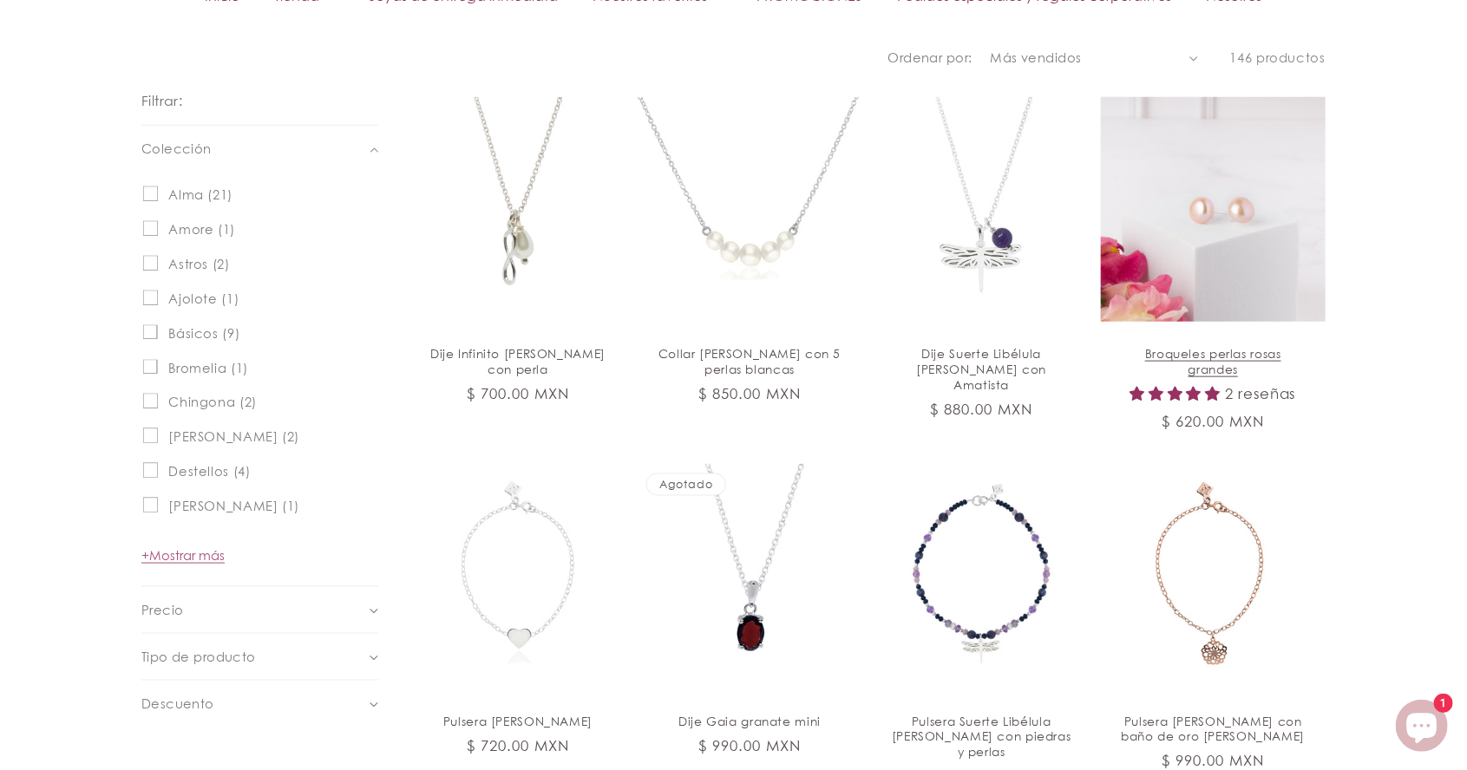
click at [1225, 346] on link "Broqueles perlas rosas grandes" at bounding box center [1213, 361] width 188 height 31
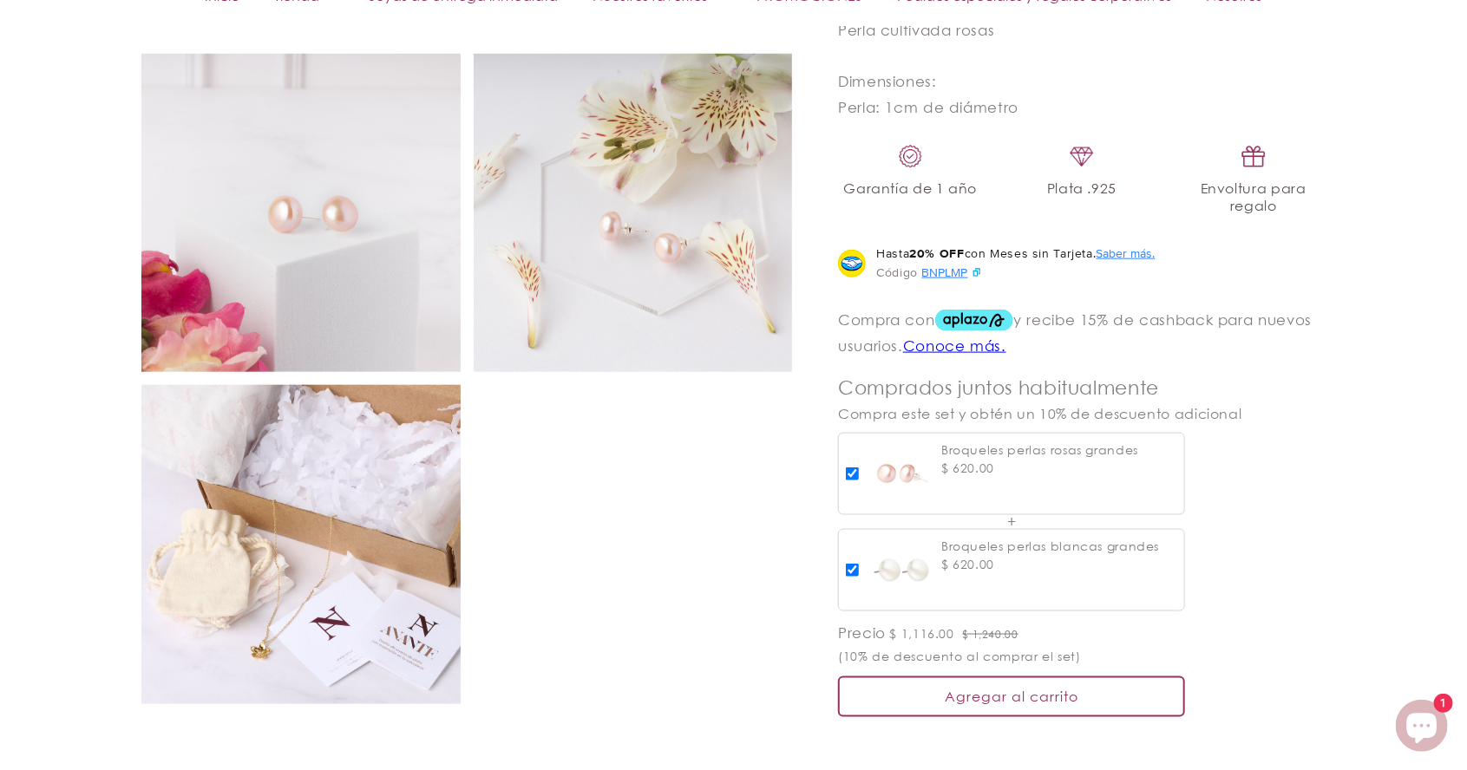
scroll to position [987, 0]
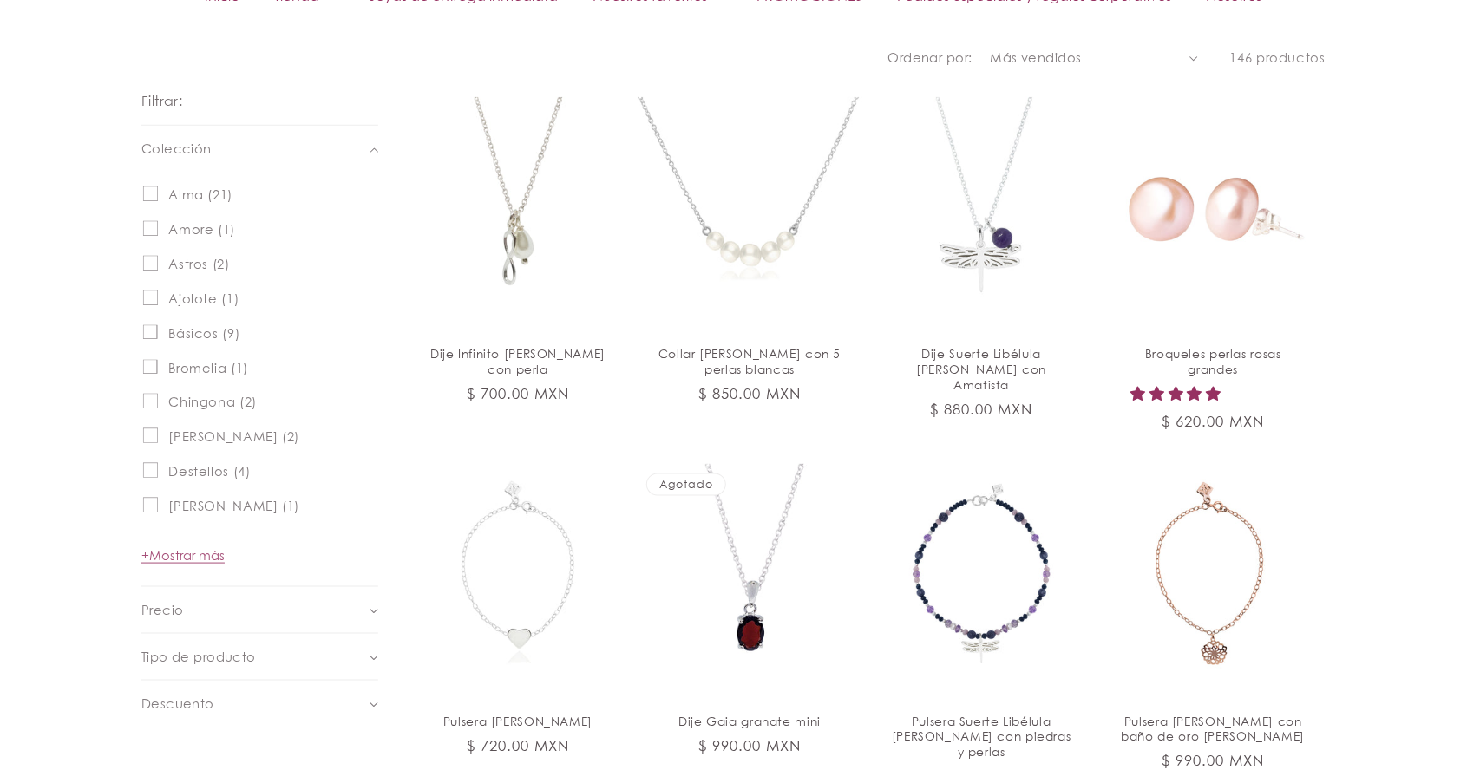
scroll to position [874, 0]
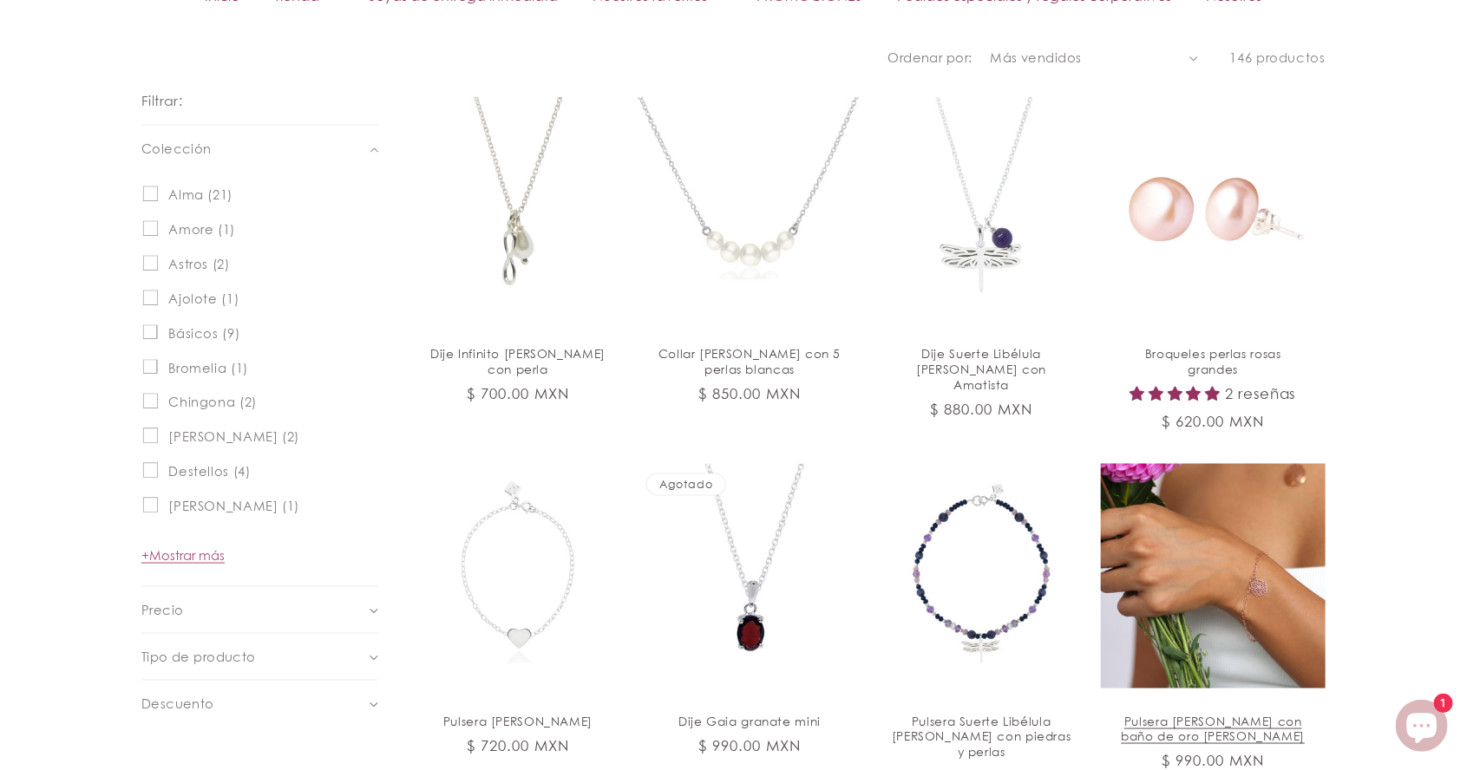
click at [1204, 714] on link "Pulsera [PERSON_NAME] con baño de oro [PERSON_NAME]" at bounding box center [1213, 729] width 188 height 31
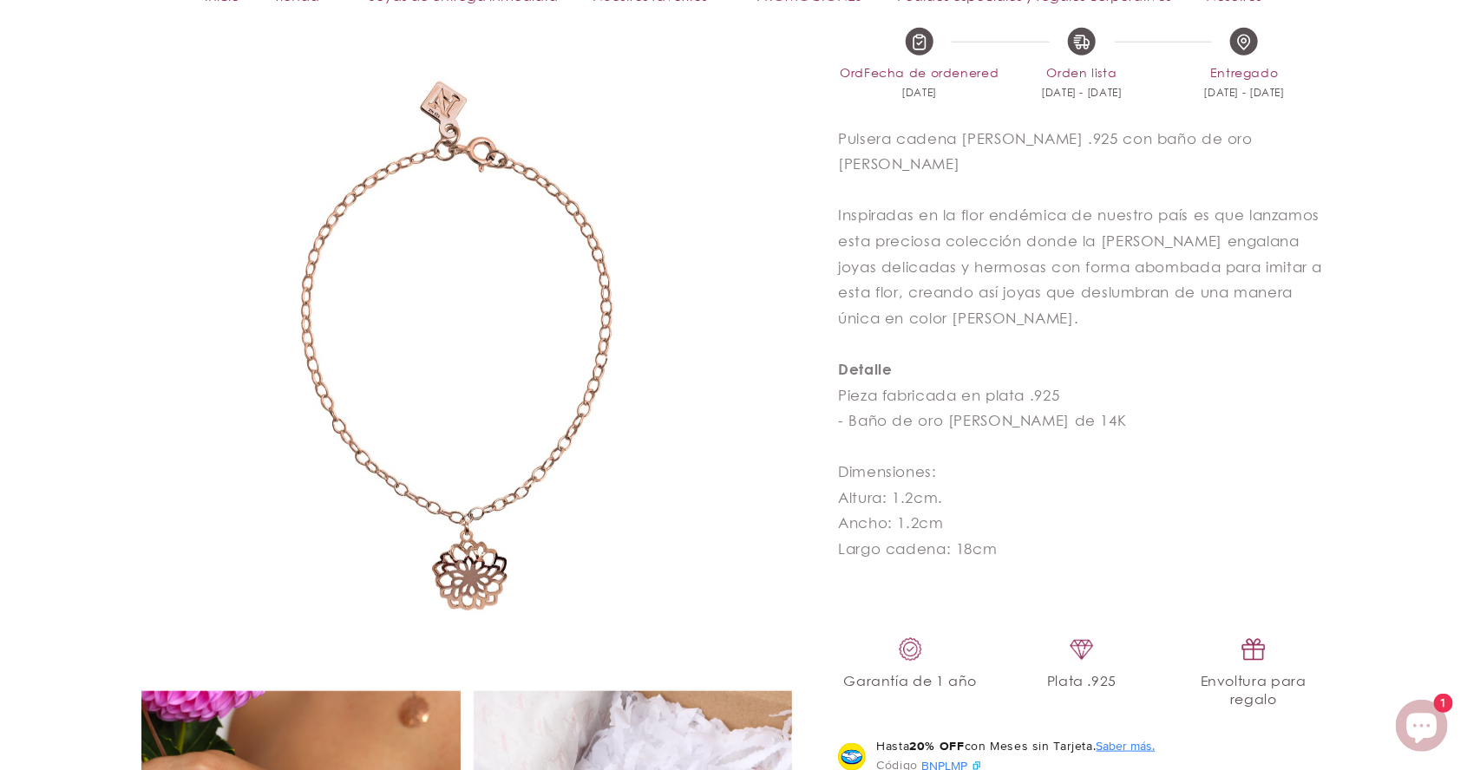
select select "{"isForProduct":false,"id":43657183559834,"title":"5","available":true,"price":…"
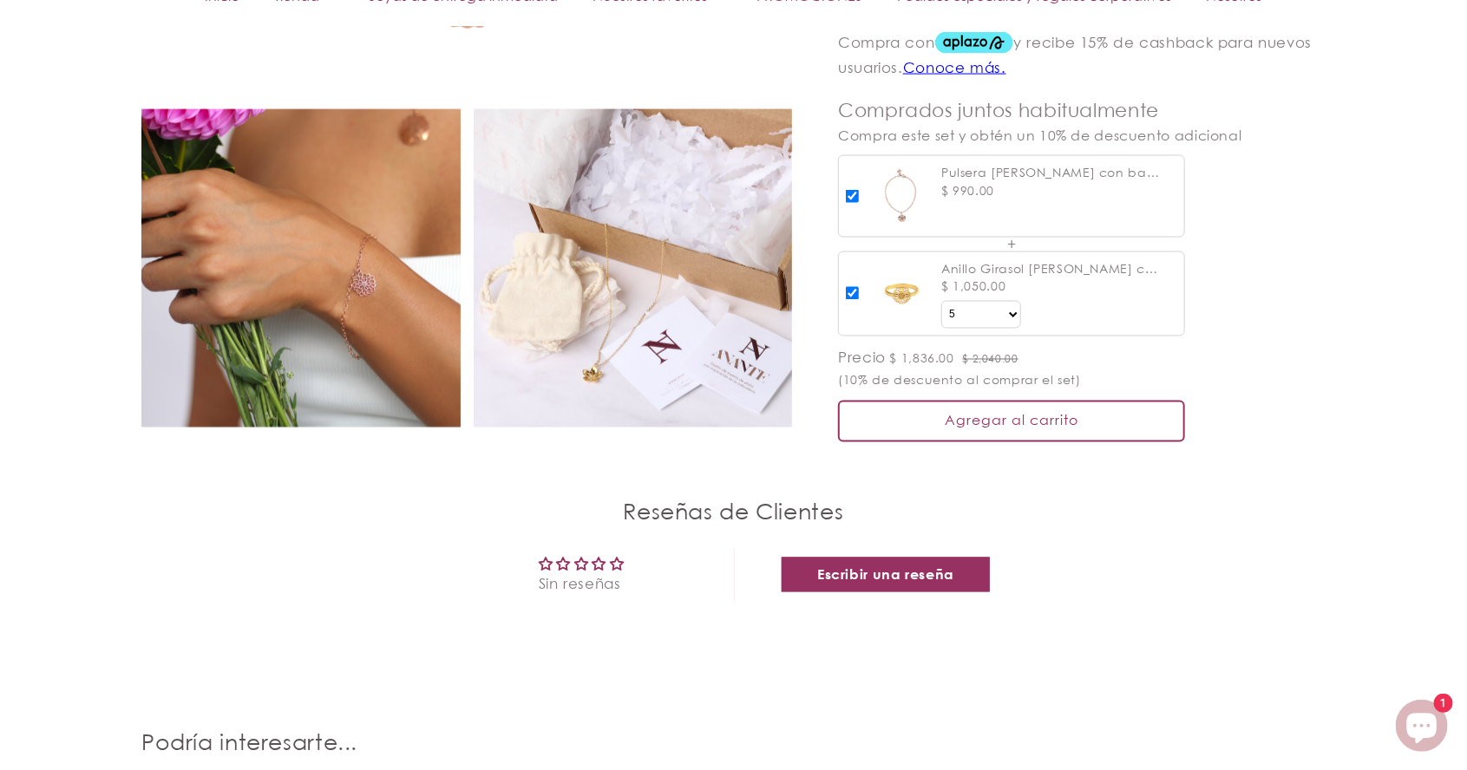
scroll to position [1432, 0]
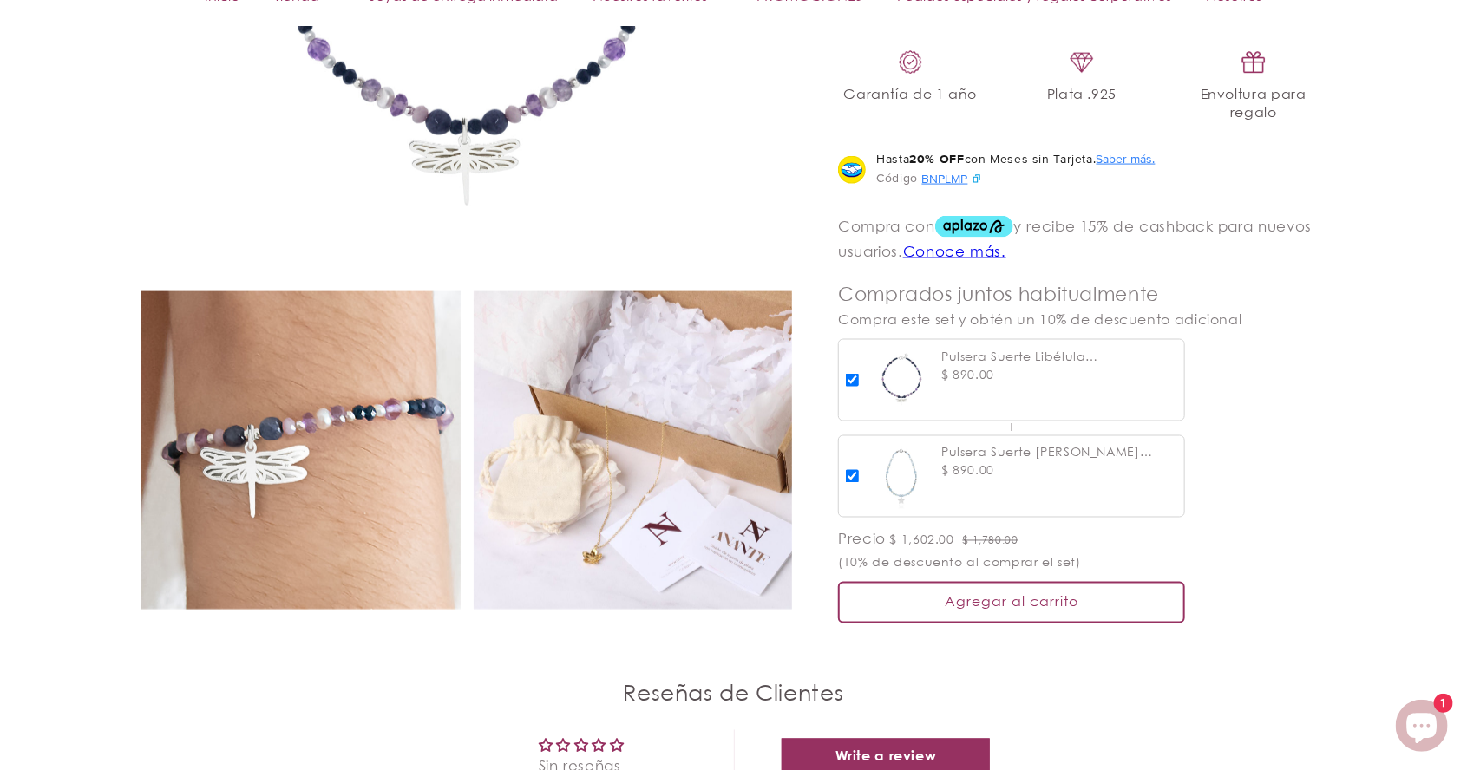
scroll to position [1308, 0]
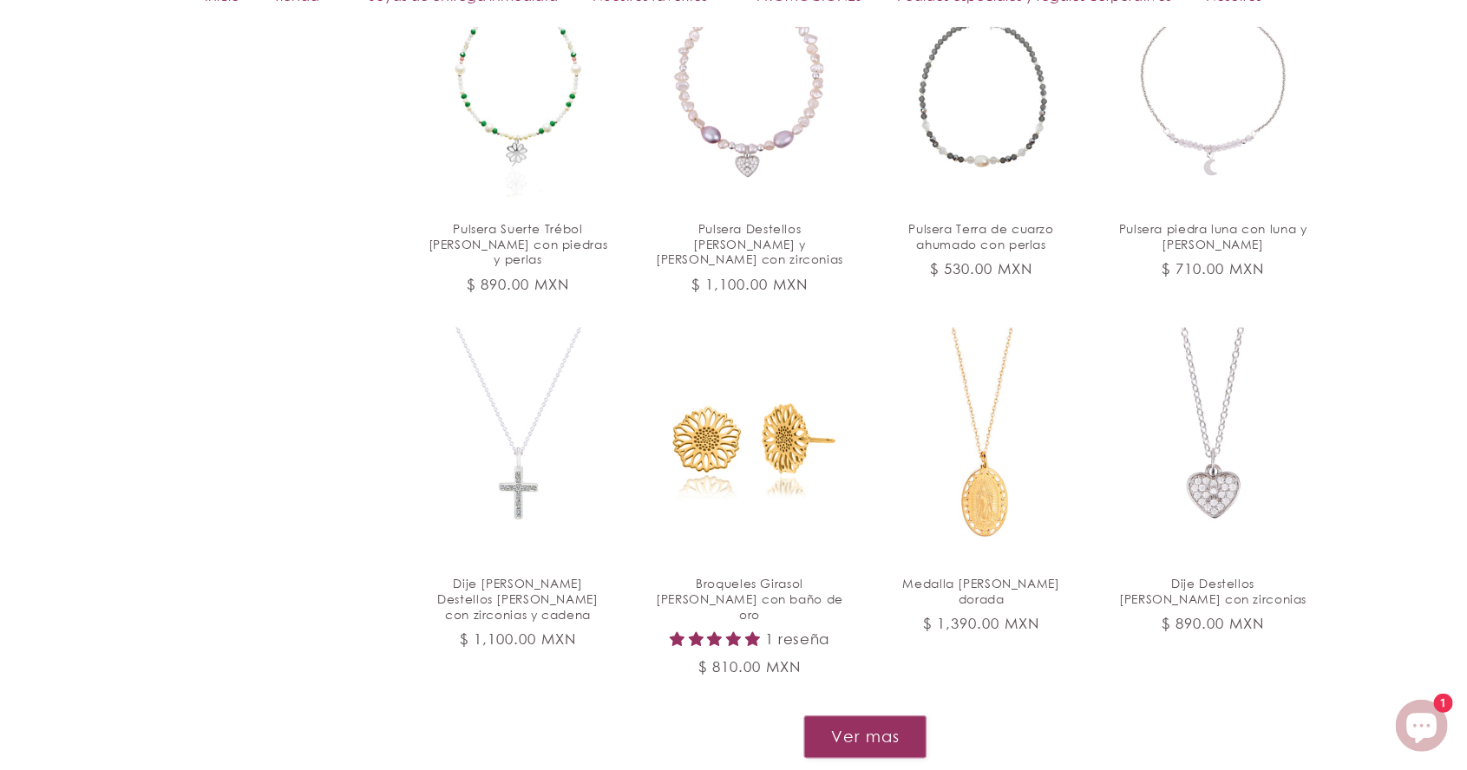
scroll to position [1721, 0]
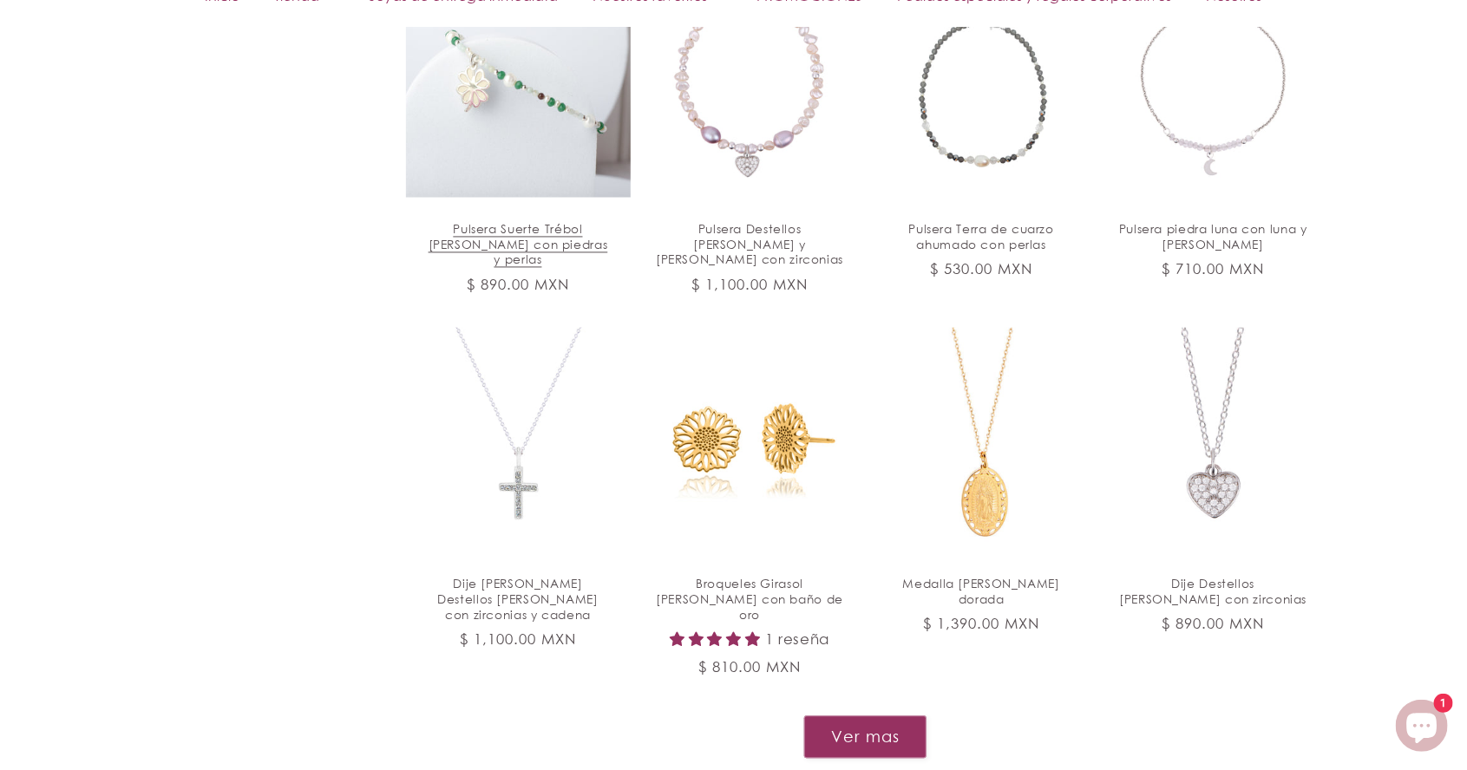
click at [524, 221] on link "Pulsera Suerte Trébol [PERSON_NAME] con piedras y perlas" at bounding box center [518, 244] width 188 height 46
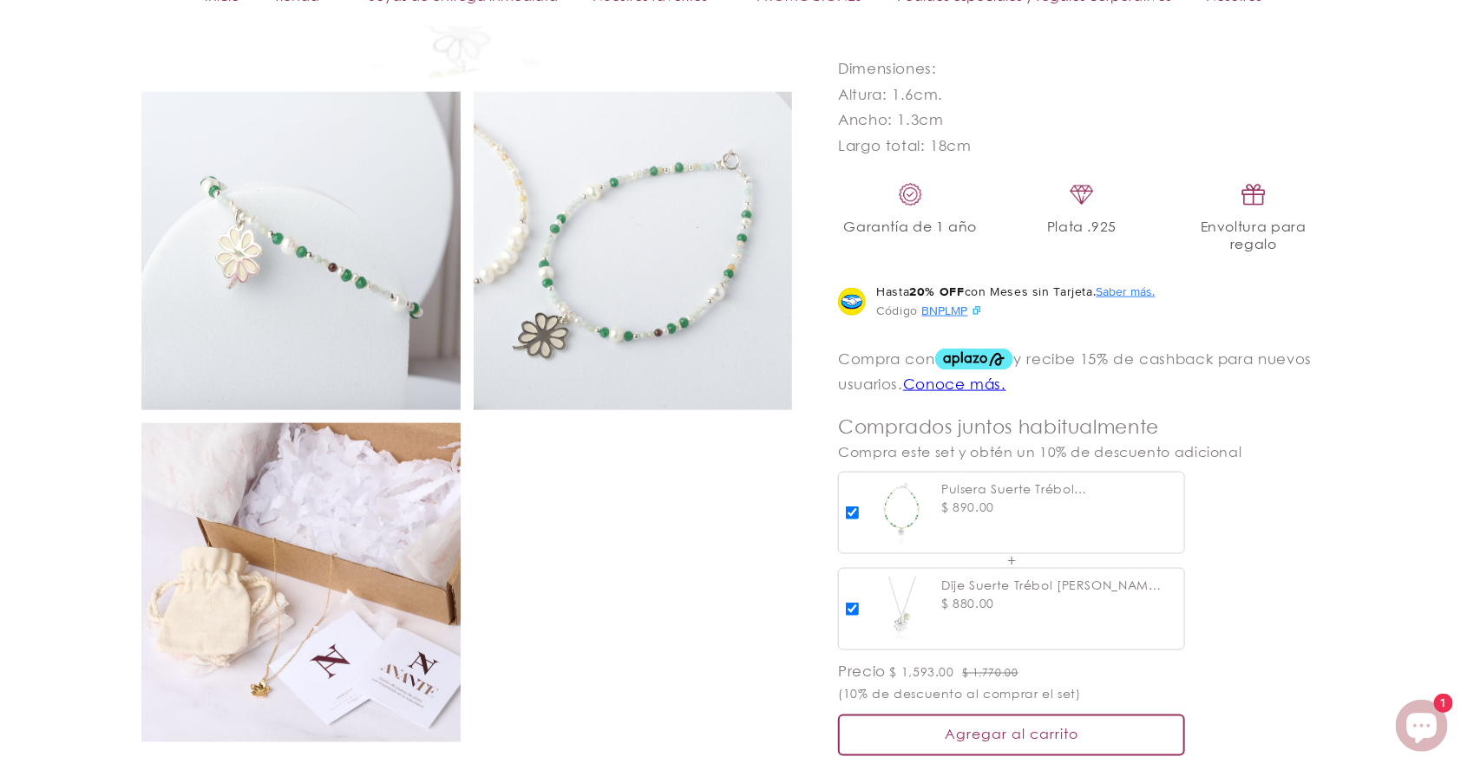
scroll to position [1064, 0]
click at [380, 360] on img at bounding box center [300, 250] width 319 height 319
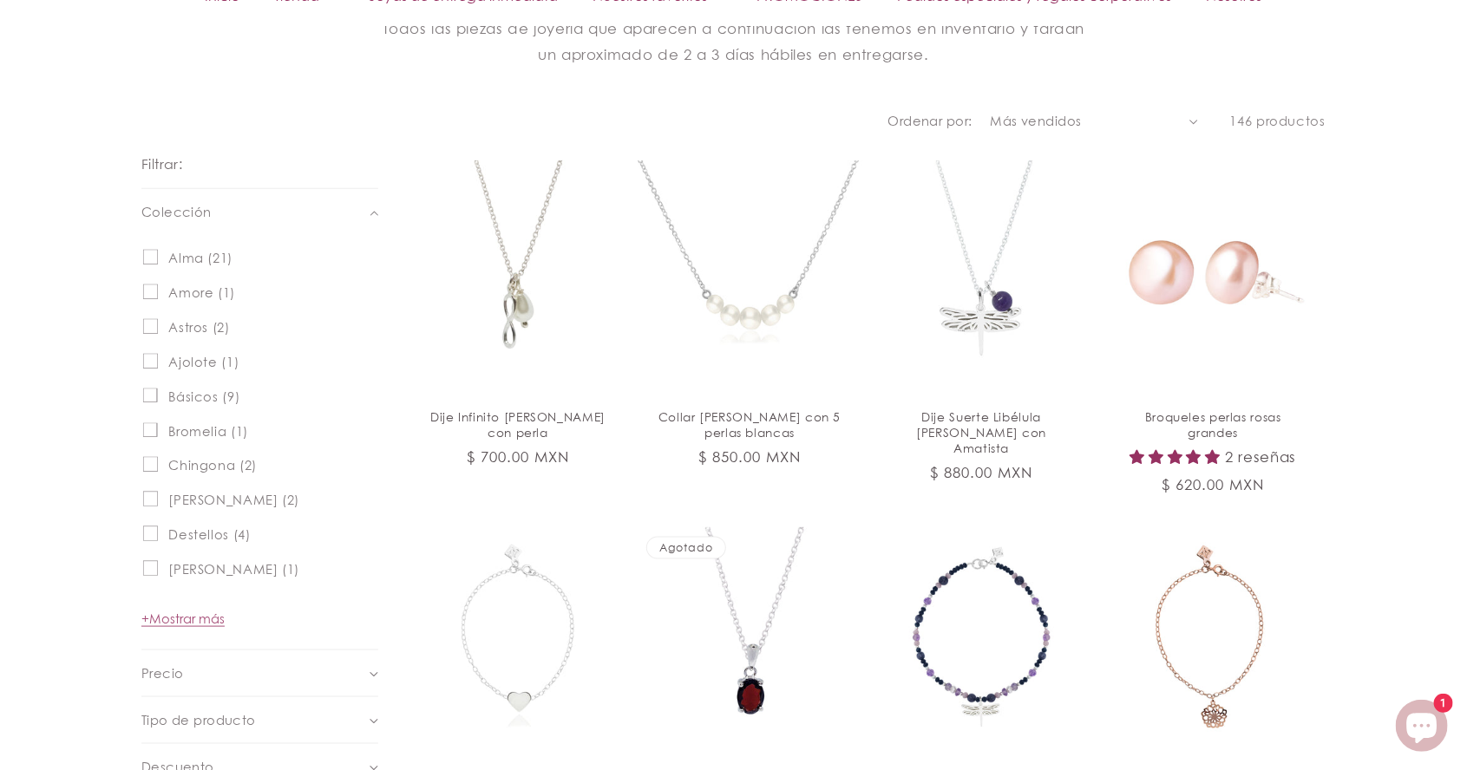
scroll to position [881, 0]
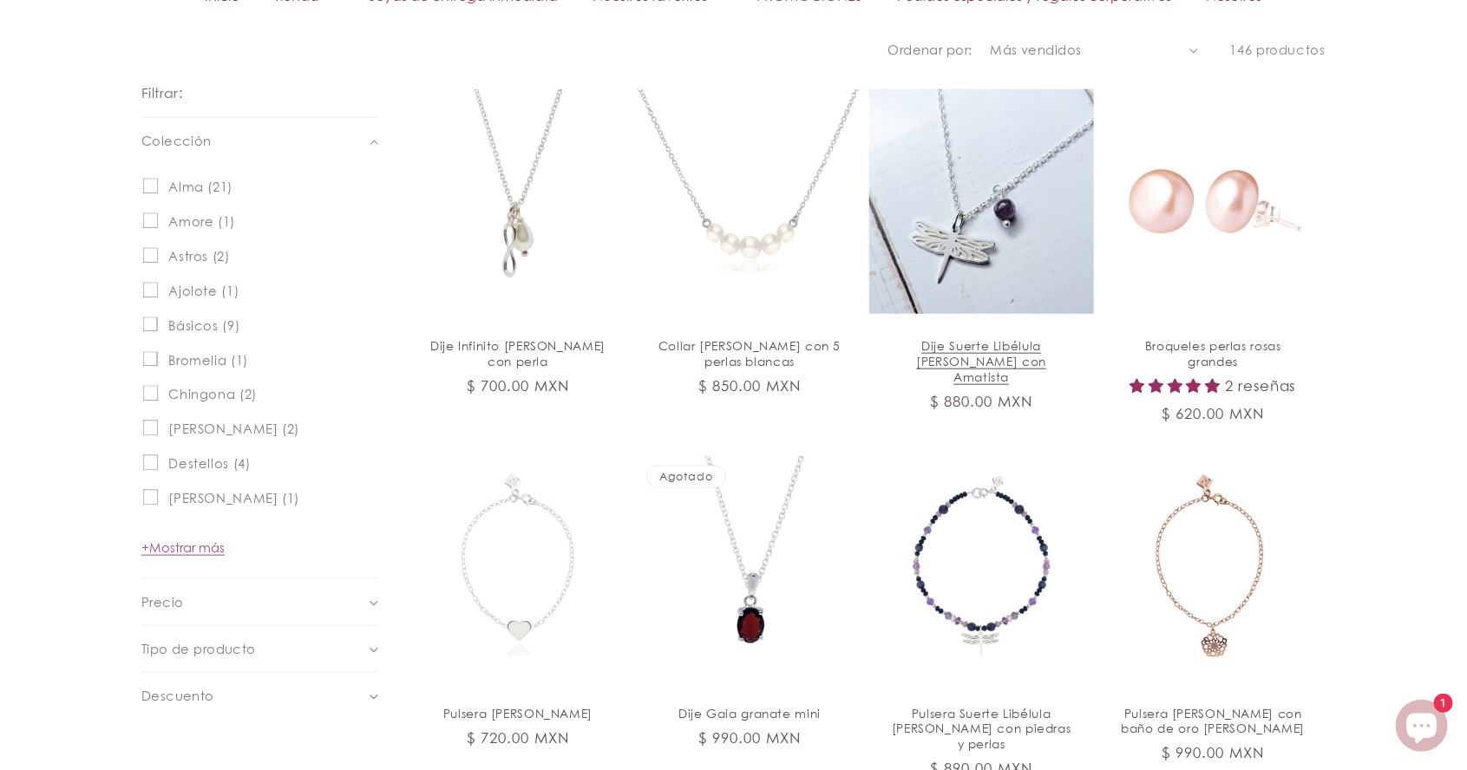
click at [1057, 384] on link "Dije Suerte Libélula [PERSON_NAME] con Amatista" at bounding box center [981, 361] width 188 height 46
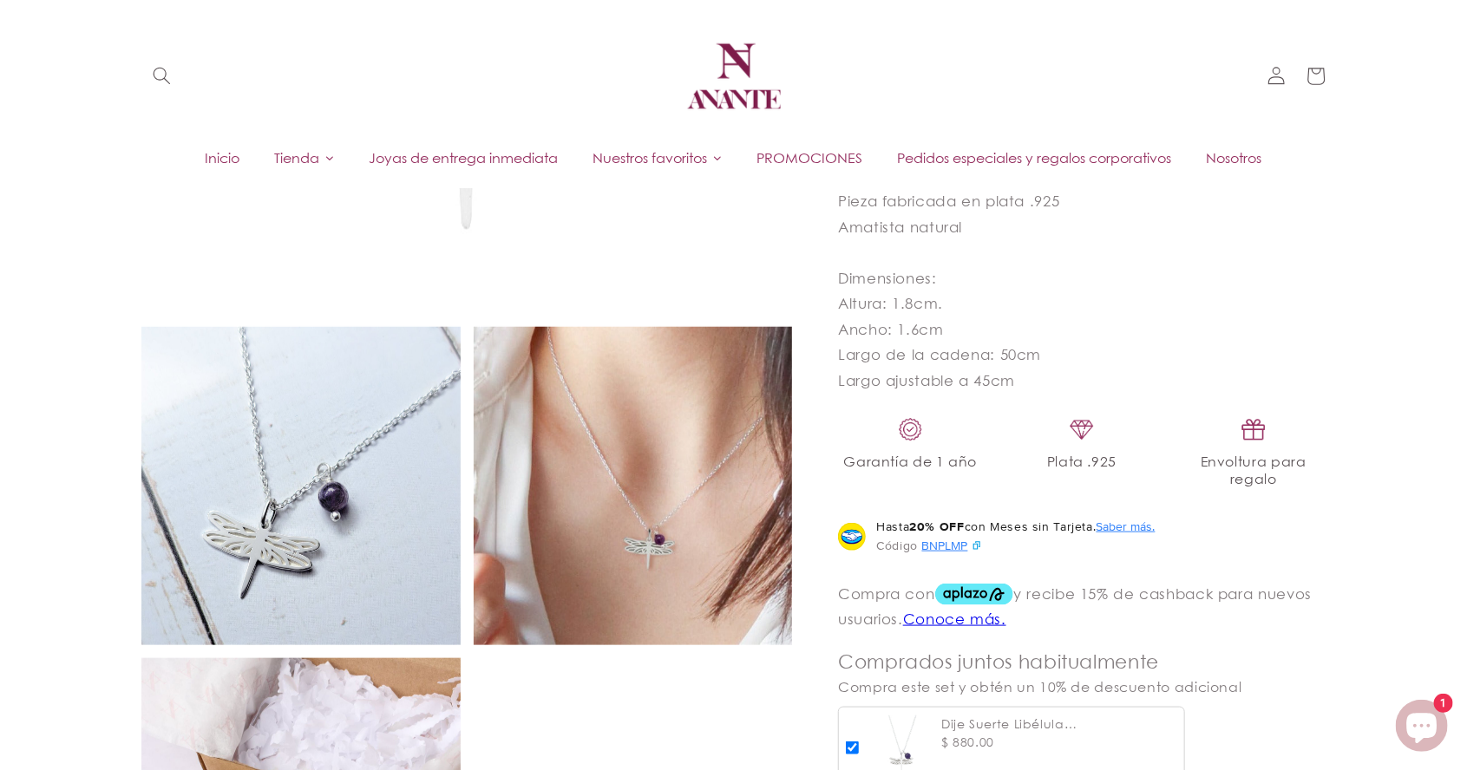
scroll to position [828, 0]
